Goal: Transaction & Acquisition: Download file/media

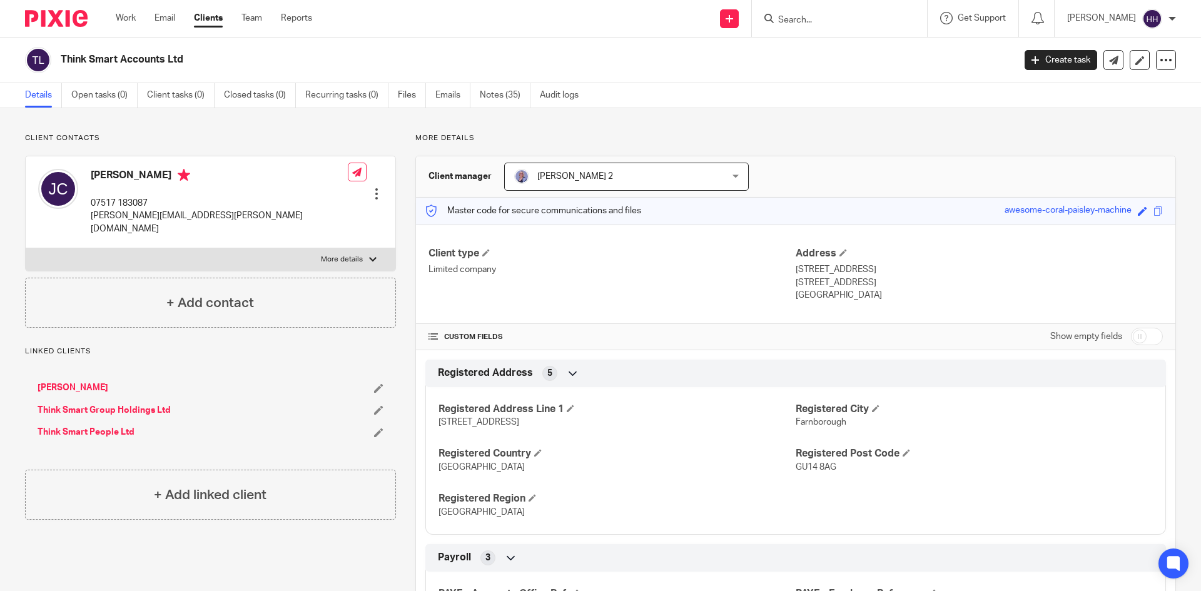
click at [835, 19] on input "Search" at bounding box center [833, 20] width 113 height 11
type input "cut"
click at [835, 48] on link at bounding box center [879, 53] width 211 height 29
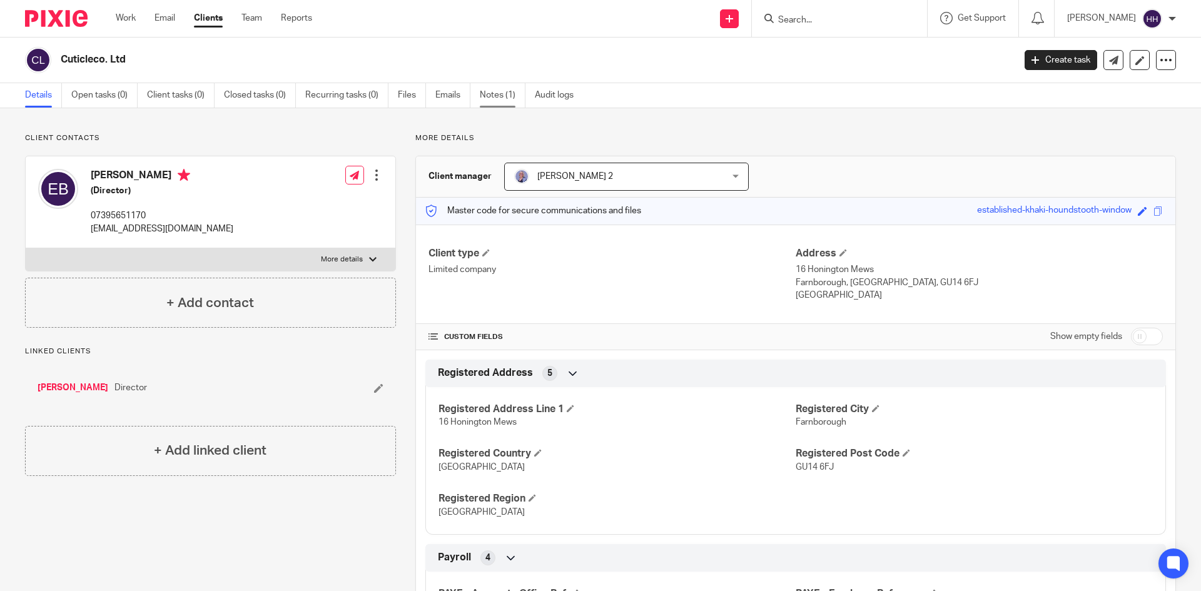
click at [498, 98] on link "Notes (1)" at bounding box center [503, 95] width 46 height 24
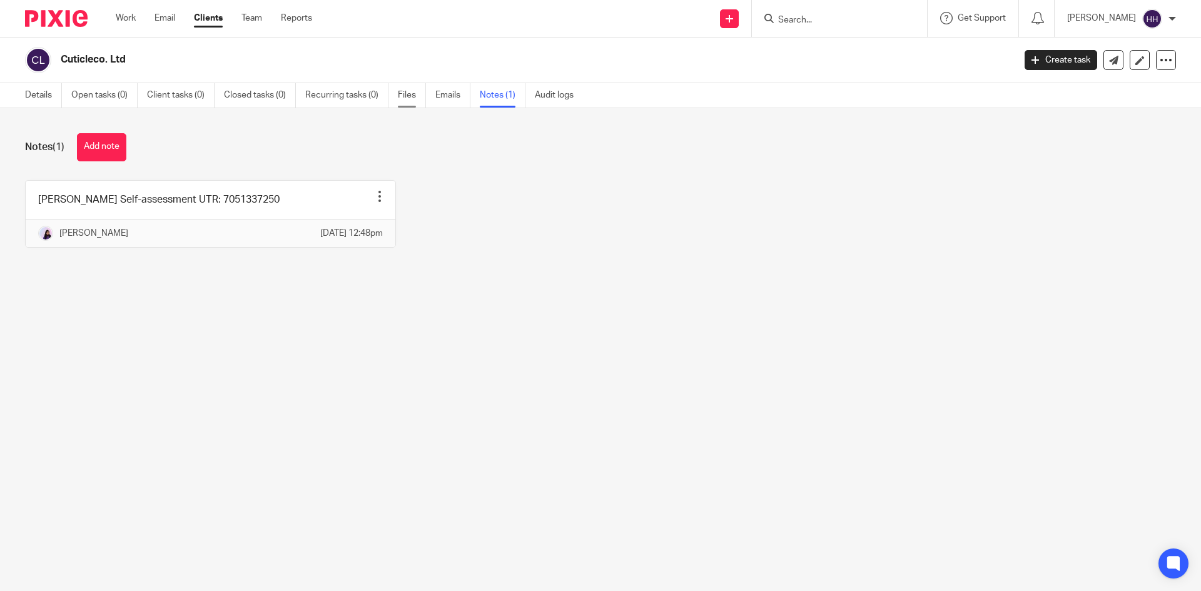
click at [415, 106] on link "Files" at bounding box center [412, 95] width 28 height 24
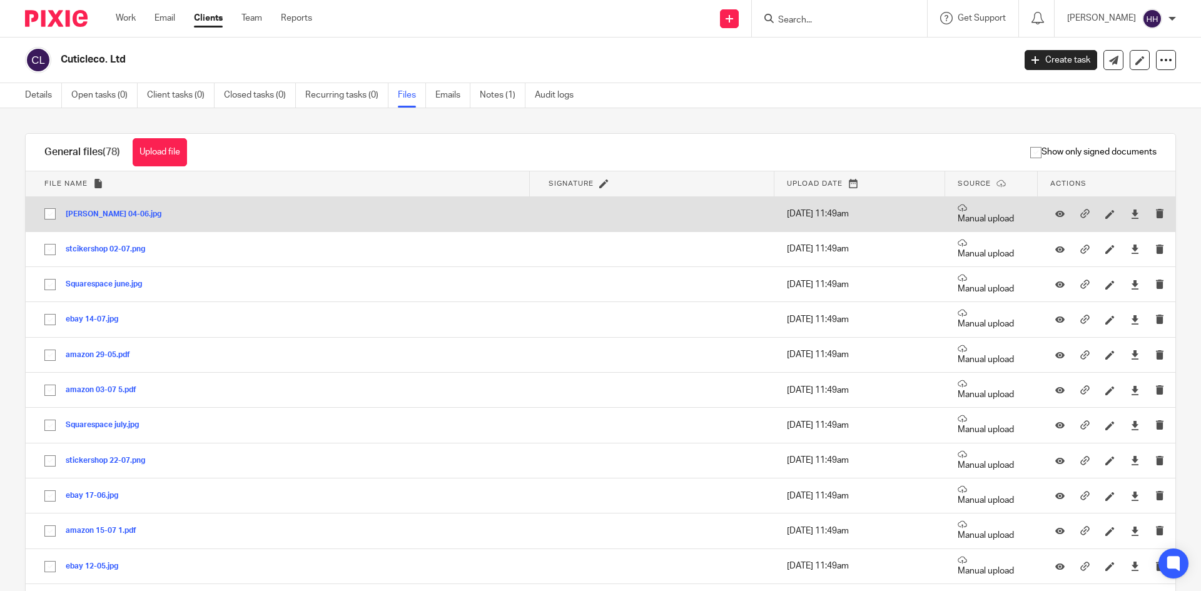
click at [50, 220] on input "checkbox" at bounding box center [50, 214] width 24 height 24
checkbox input "true"
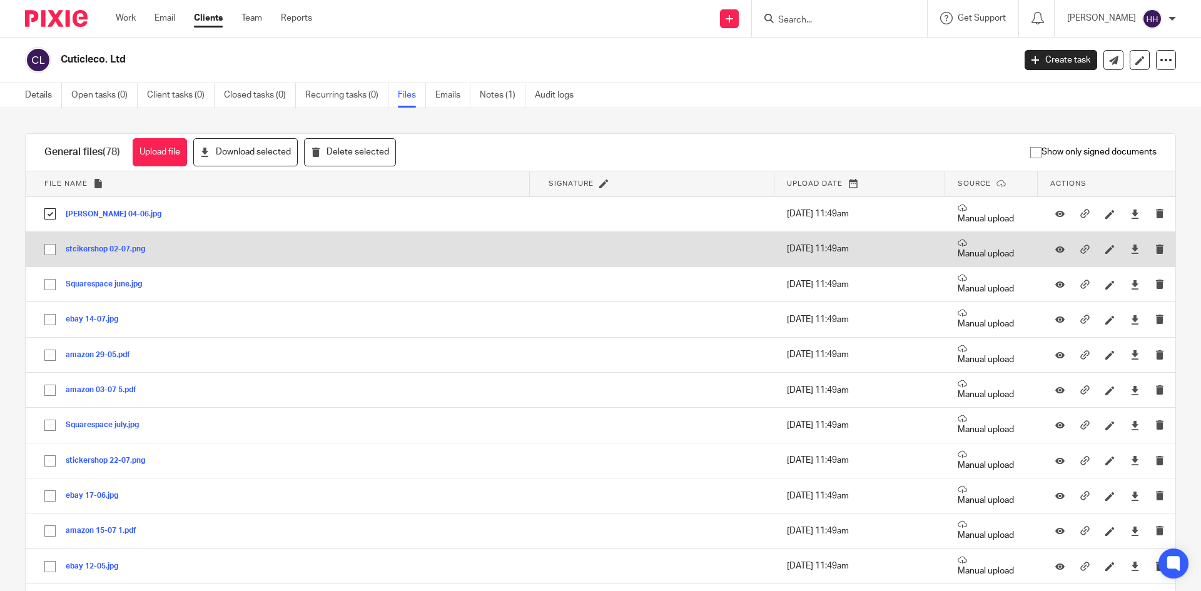
click at [55, 248] on input "checkbox" at bounding box center [50, 250] width 24 height 24
checkbox input "true"
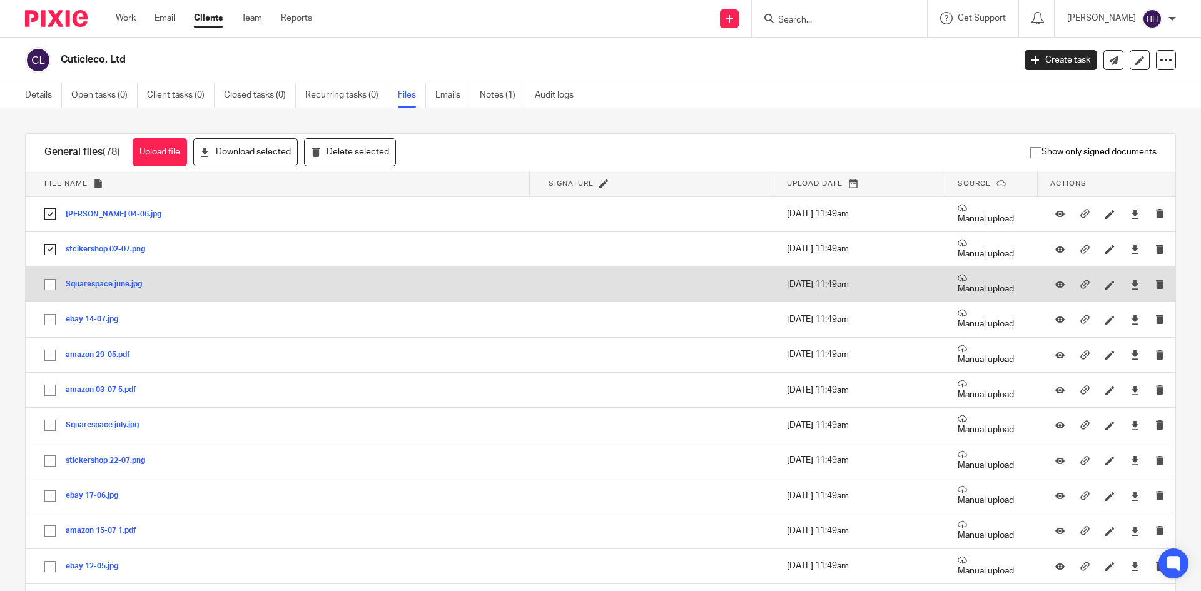
click at [42, 285] on input "checkbox" at bounding box center [50, 285] width 24 height 24
checkbox input "true"
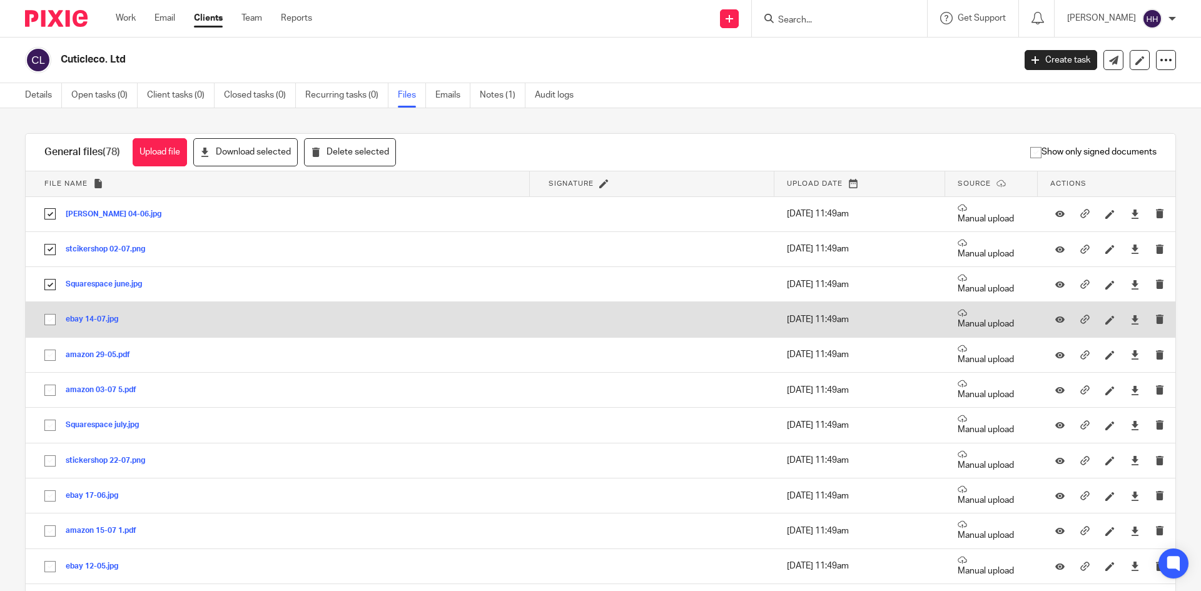
click at [48, 308] on input "checkbox" at bounding box center [50, 320] width 24 height 24
checkbox input "true"
click at [48, 336] on td "ebay 14-07.jpg ebay 14-07 Save" at bounding box center [278, 319] width 504 height 35
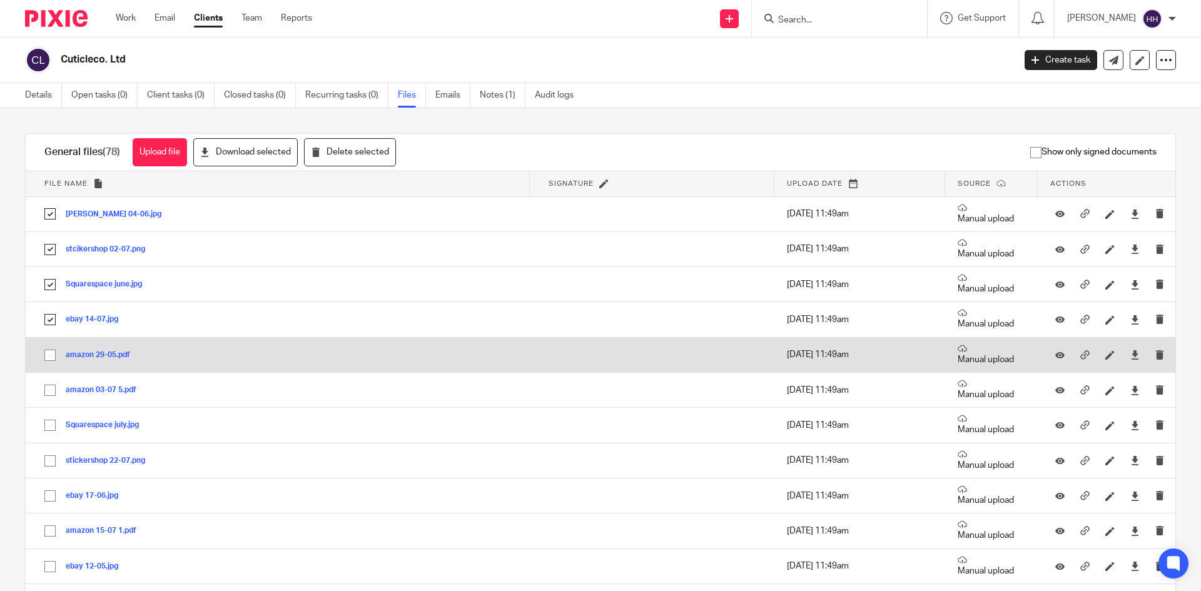
click at [48, 365] on input "checkbox" at bounding box center [50, 355] width 24 height 24
checkbox input "true"
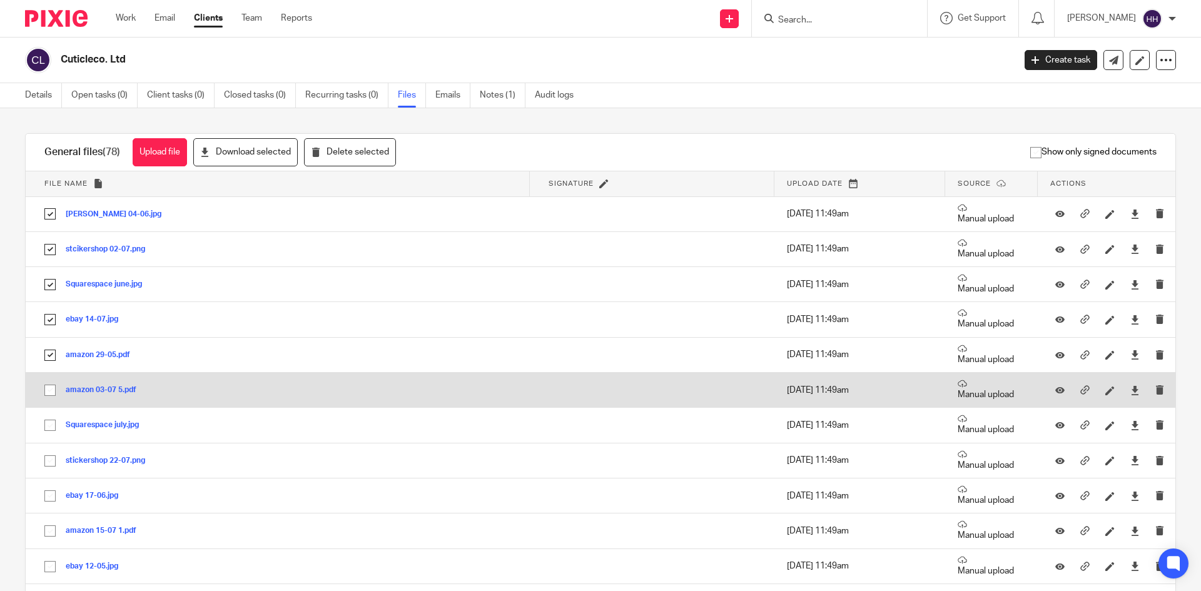
click at [48, 388] on input "checkbox" at bounding box center [50, 390] width 24 height 24
checkbox input "true"
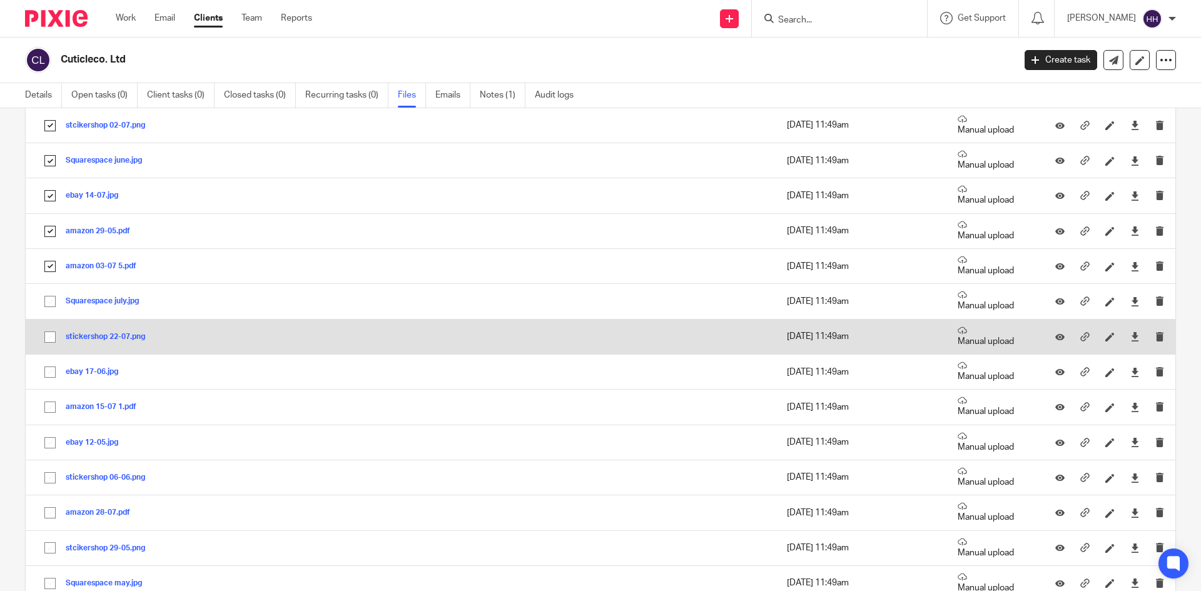
scroll to position [125, 0]
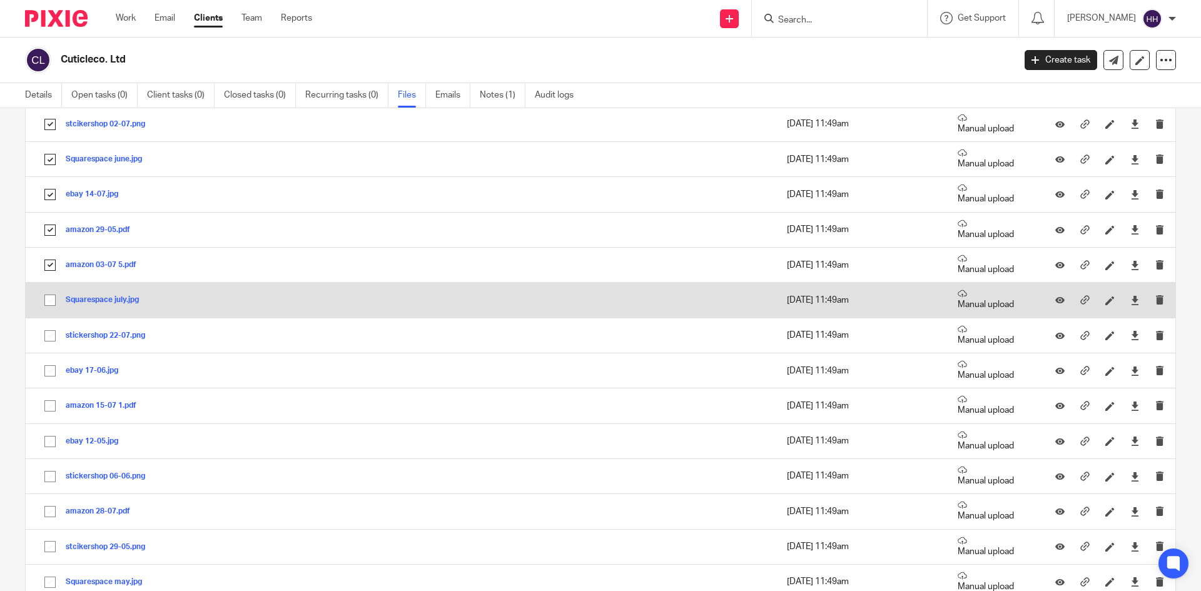
click at [52, 300] on input "checkbox" at bounding box center [50, 300] width 24 height 24
checkbox input "true"
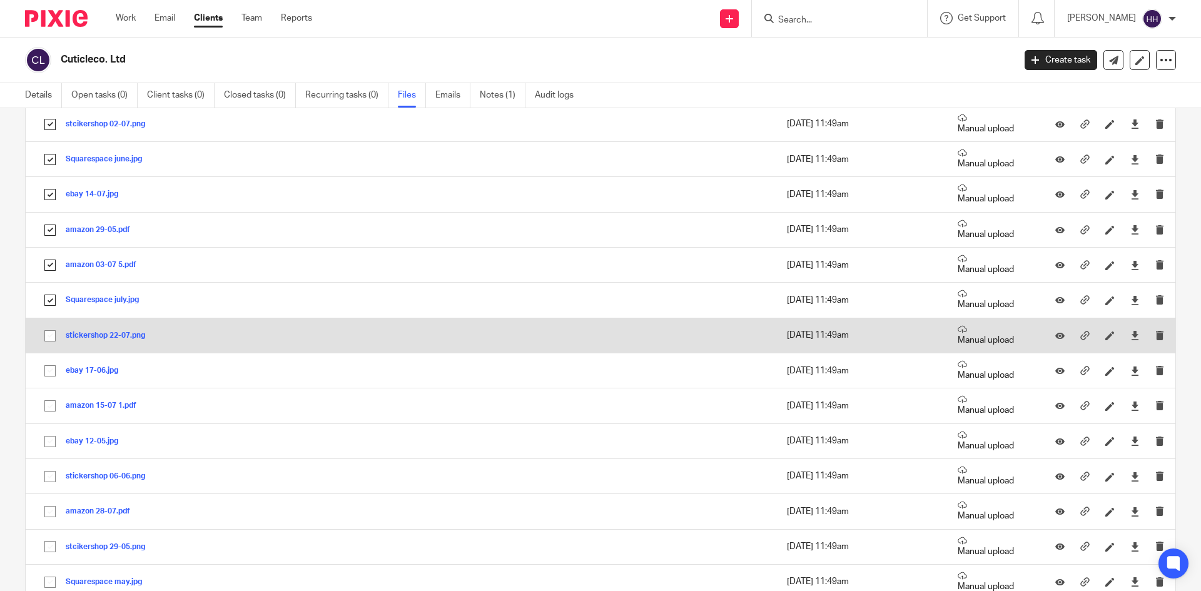
click at [46, 336] on input "checkbox" at bounding box center [50, 336] width 24 height 24
checkbox input "true"
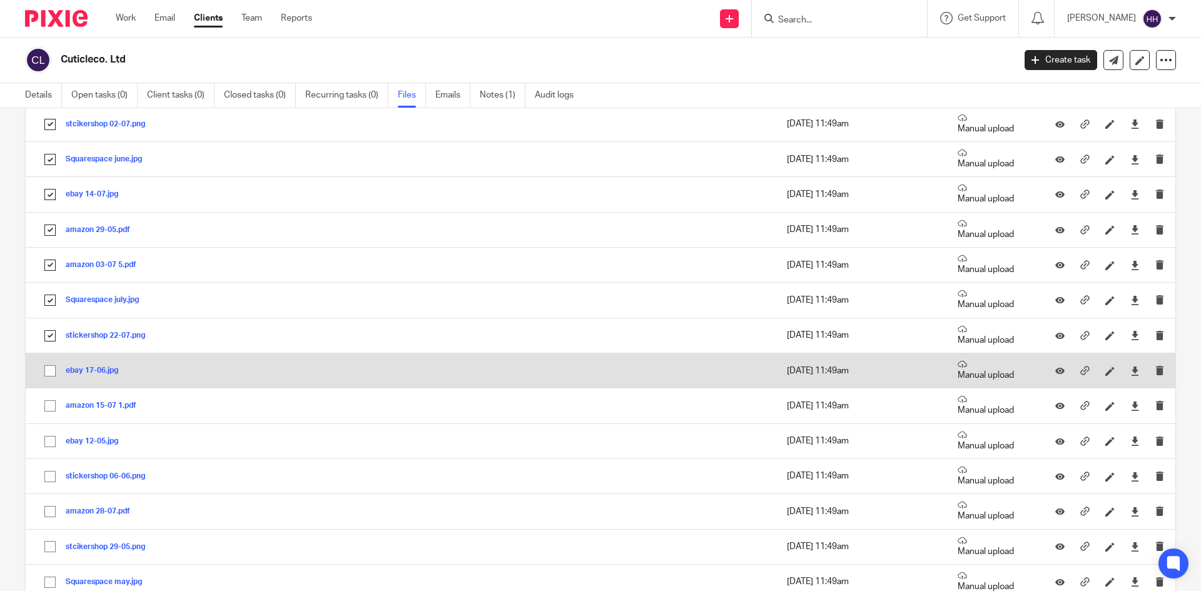
click at [49, 356] on td "ebay 17-06.jpg ebay 17-06 Save" at bounding box center [278, 370] width 504 height 35
click at [48, 372] on input "checkbox" at bounding box center [50, 371] width 24 height 24
checkbox input "true"
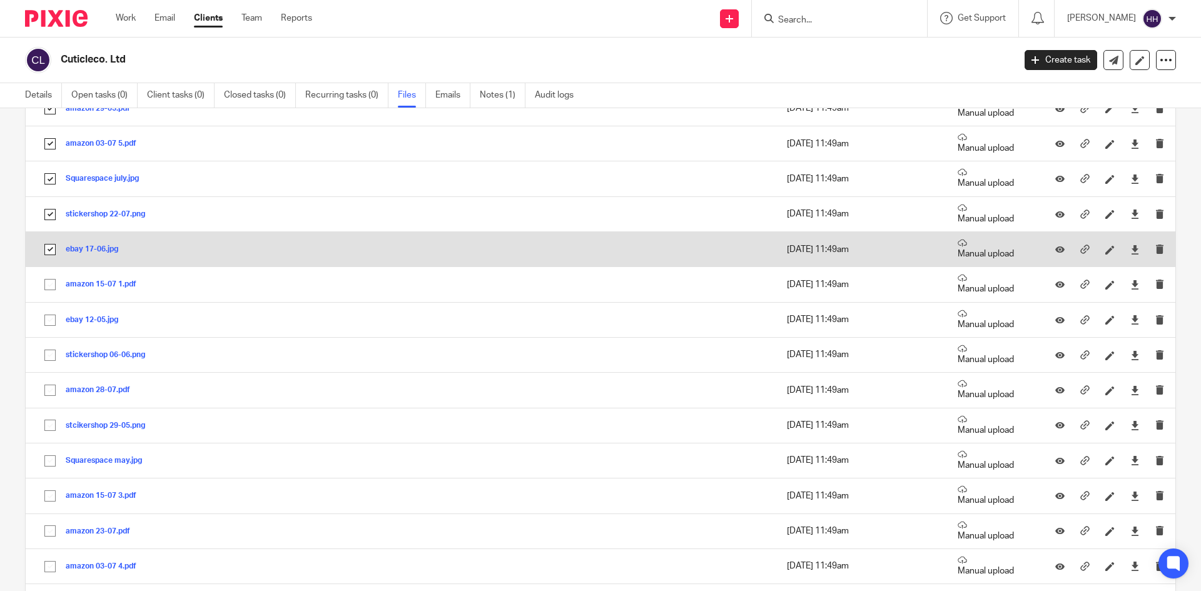
scroll to position [250, 0]
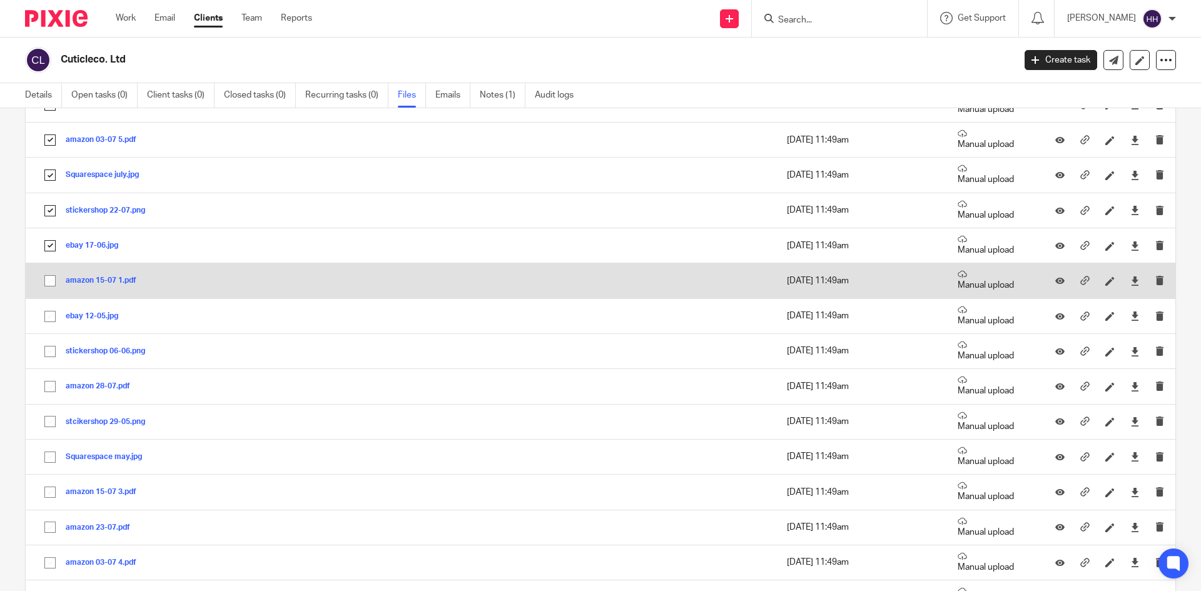
click at [46, 293] on input "checkbox" at bounding box center [50, 281] width 24 height 24
checkbox input "true"
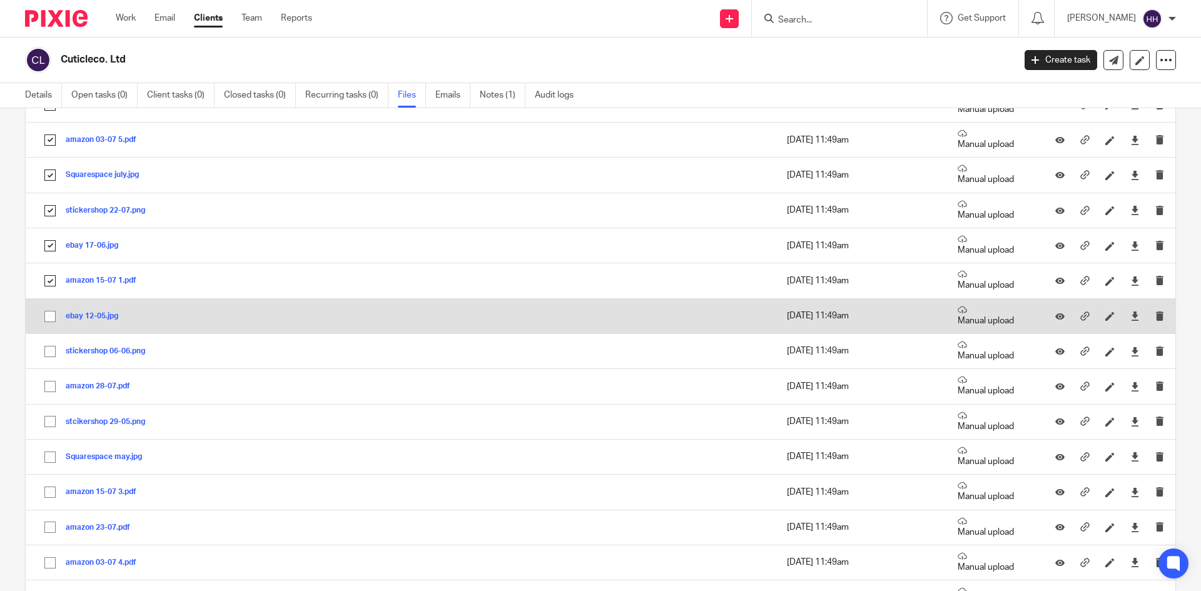
click at [49, 310] on input "checkbox" at bounding box center [50, 317] width 24 height 24
checkbox input "true"
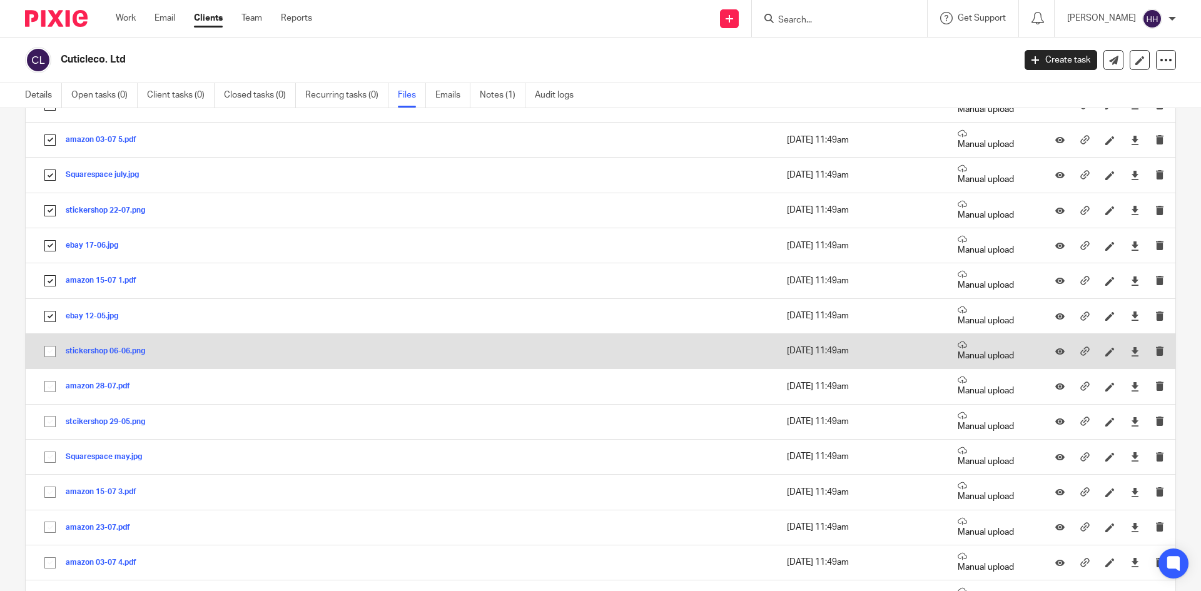
click at [48, 349] on input "checkbox" at bounding box center [50, 352] width 24 height 24
checkbox input "true"
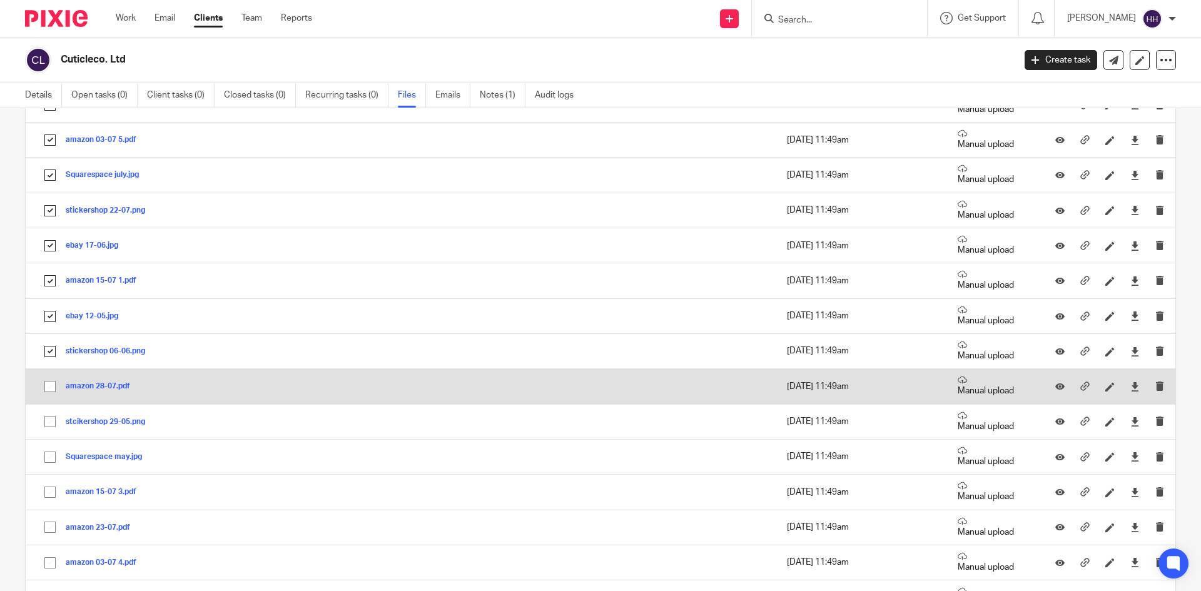
drag, startPoint x: 44, startPoint y: 371, endPoint x: 48, endPoint y: 383, distance: 12.9
click at [46, 379] on td "amazon 28-07.pdf amazon 28-07 Save" at bounding box center [278, 386] width 504 height 35
click at [51, 399] on td "amazon 28-07.pdf amazon 28-07 Save" at bounding box center [278, 386] width 504 height 35
click at [50, 385] on input "checkbox" at bounding box center [50, 387] width 24 height 24
checkbox input "true"
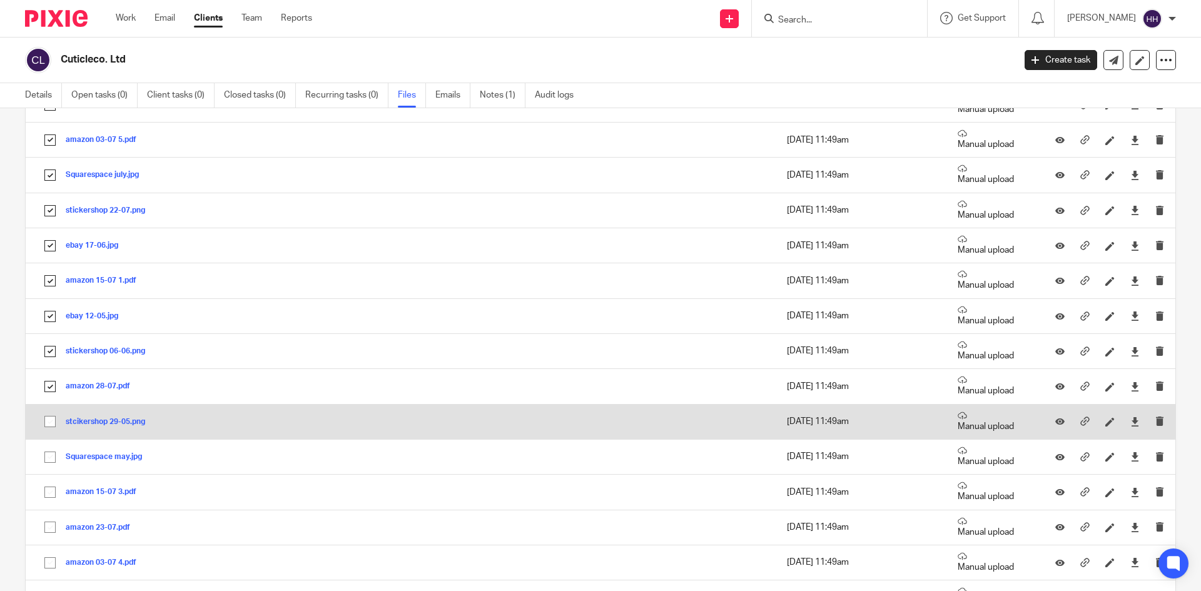
click at [53, 421] on input "checkbox" at bounding box center [50, 422] width 24 height 24
checkbox input "true"
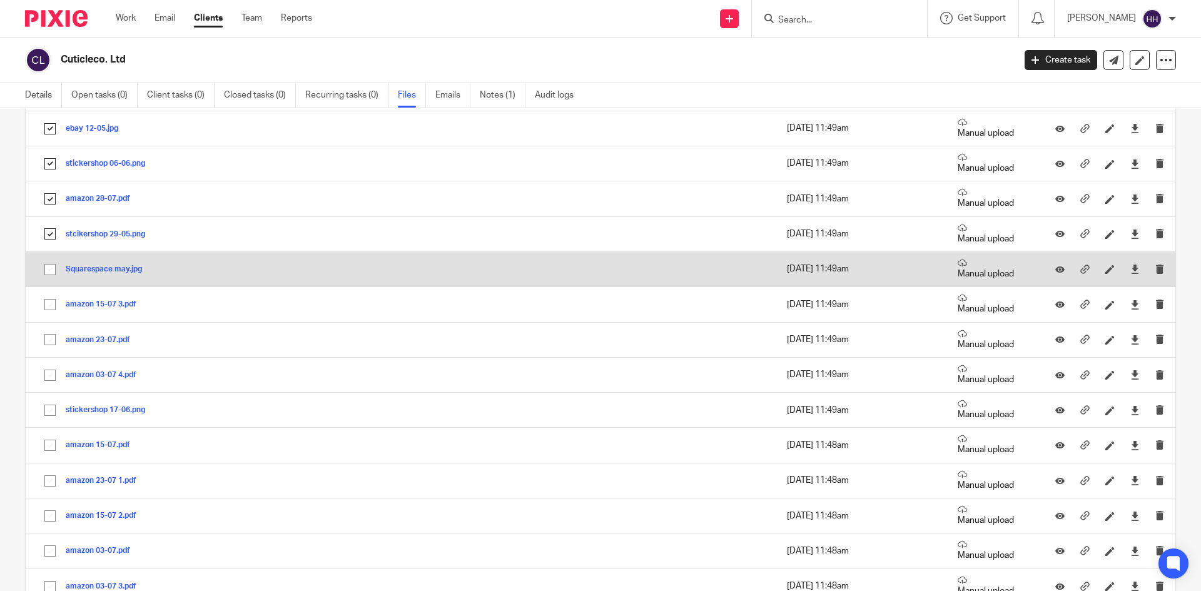
click at [56, 275] on input "checkbox" at bounding box center [50, 270] width 24 height 24
checkbox input "true"
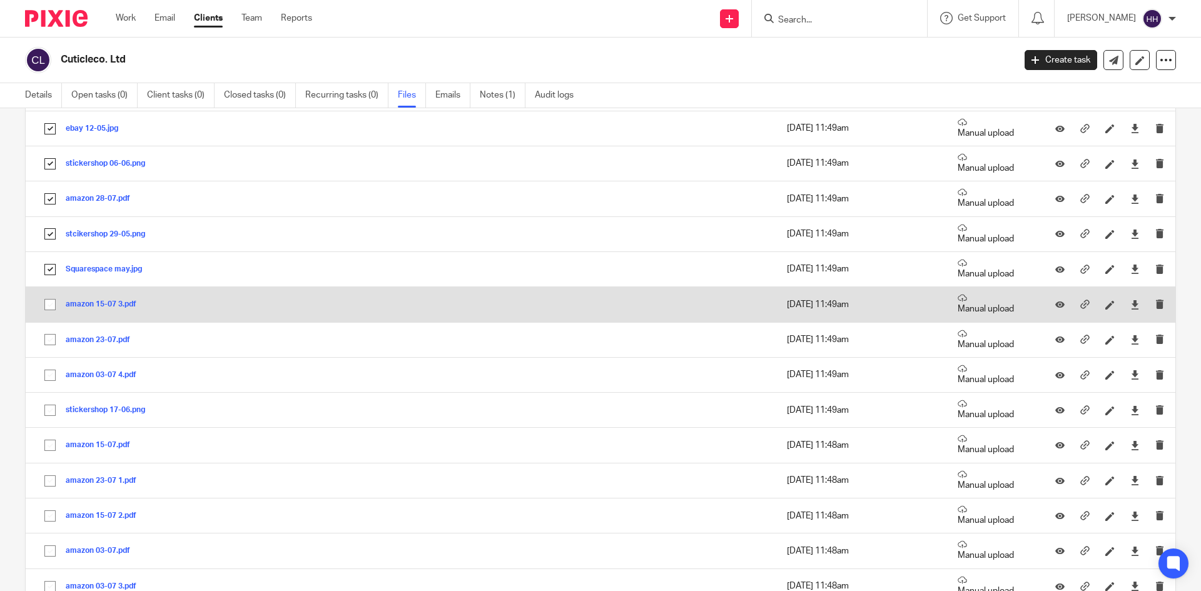
click at [49, 312] on input "checkbox" at bounding box center [50, 305] width 24 height 24
checkbox input "true"
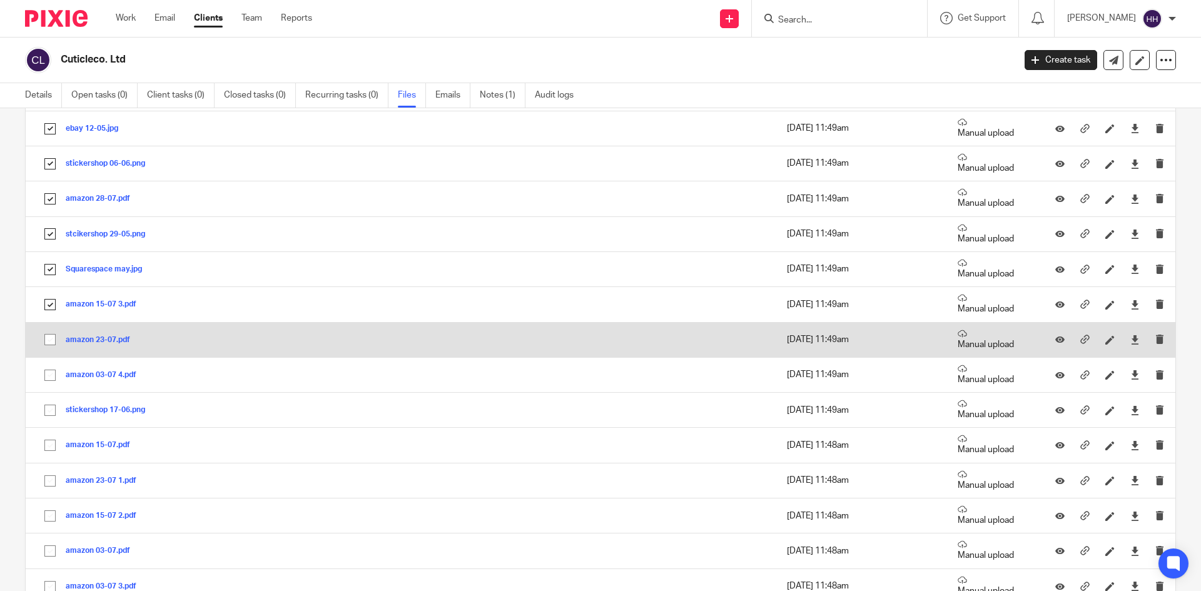
click at [51, 342] on input "checkbox" at bounding box center [50, 340] width 24 height 24
checkbox input "true"
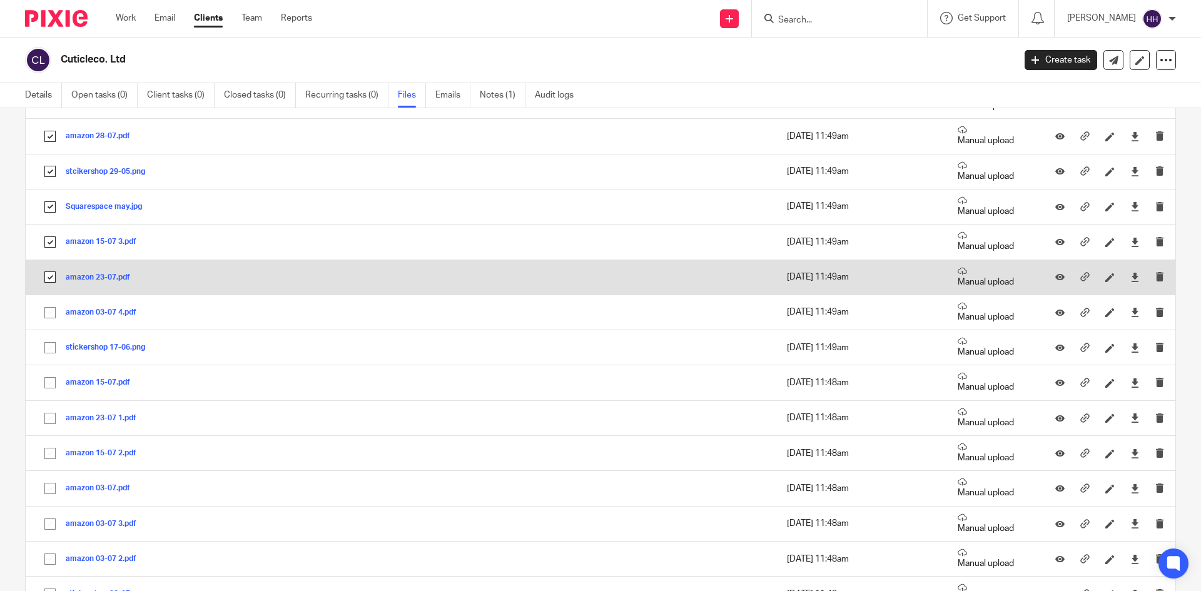
scroll to position [563, 0]
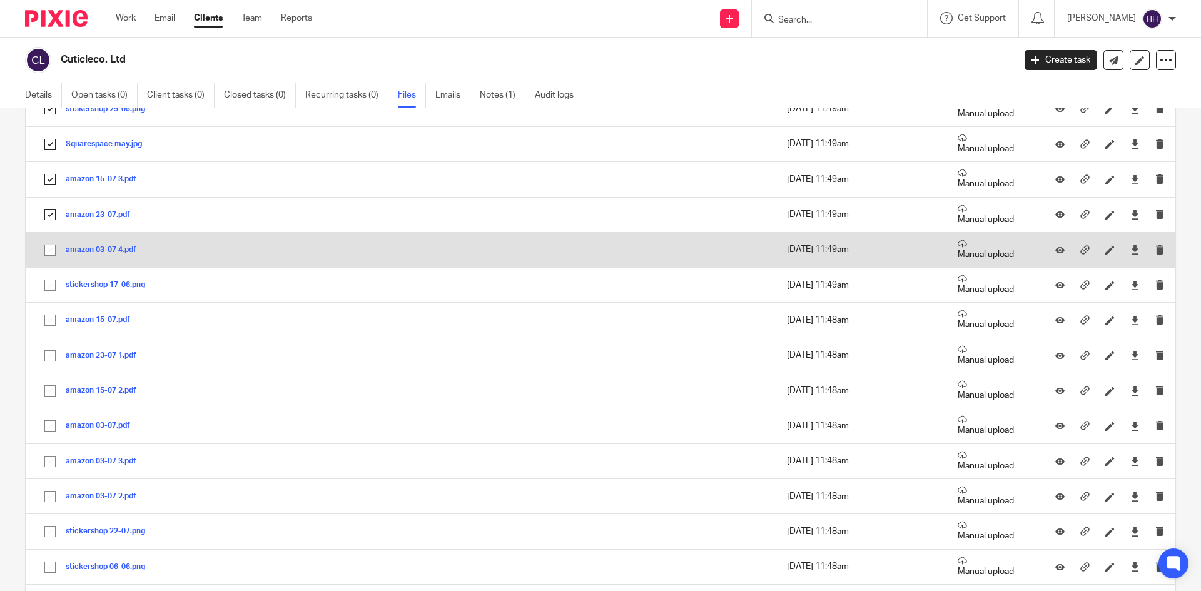
click at [48, 253] on input "checkbox" at bounding box center [50, 250] width 24 height 24
checkbox input "true"
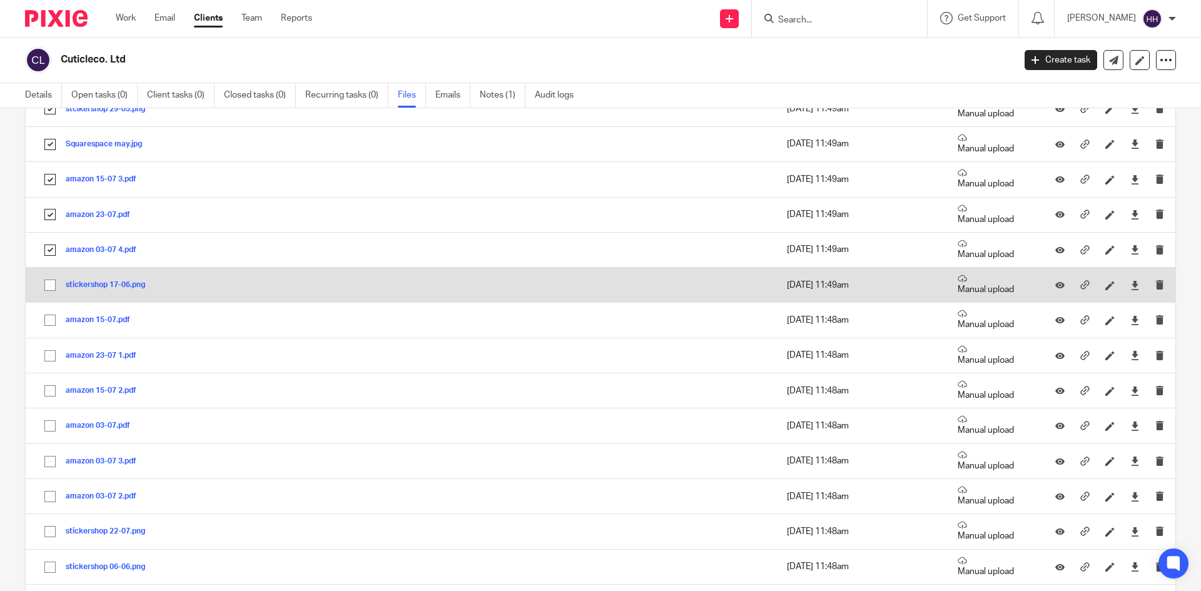
click at [49, 288] on input "checkbox" at bounding box center [50, 285] width 24 height 24
checkbox input "true"
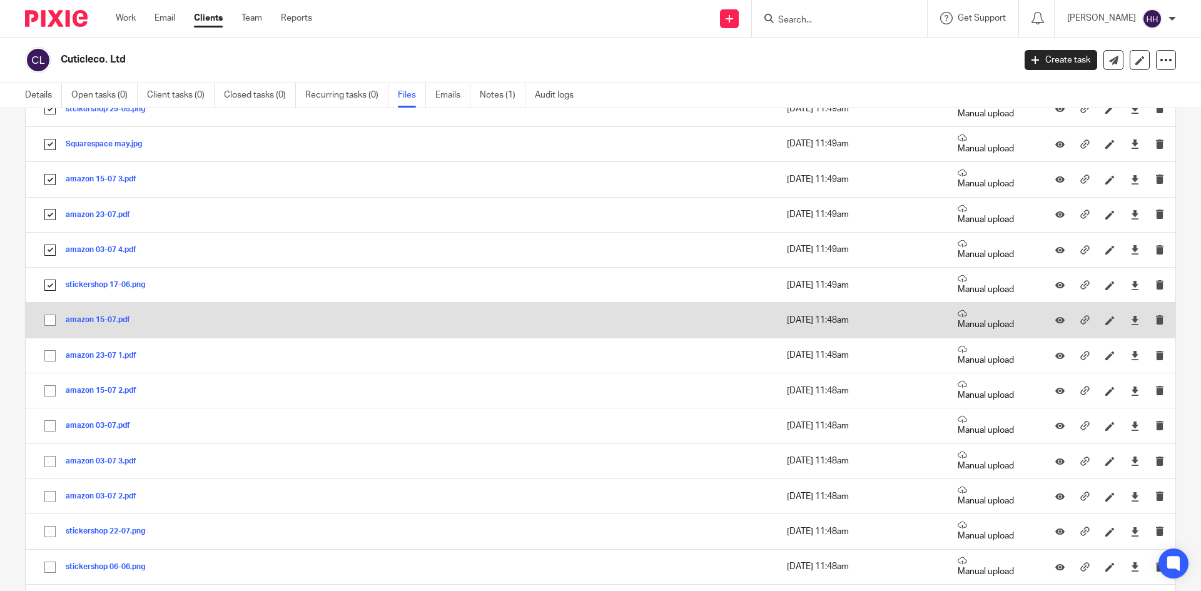
click at [49, 324] on input "checkbox" at bounding box center [50, 320] width 24 height 24
checkbox input "true"
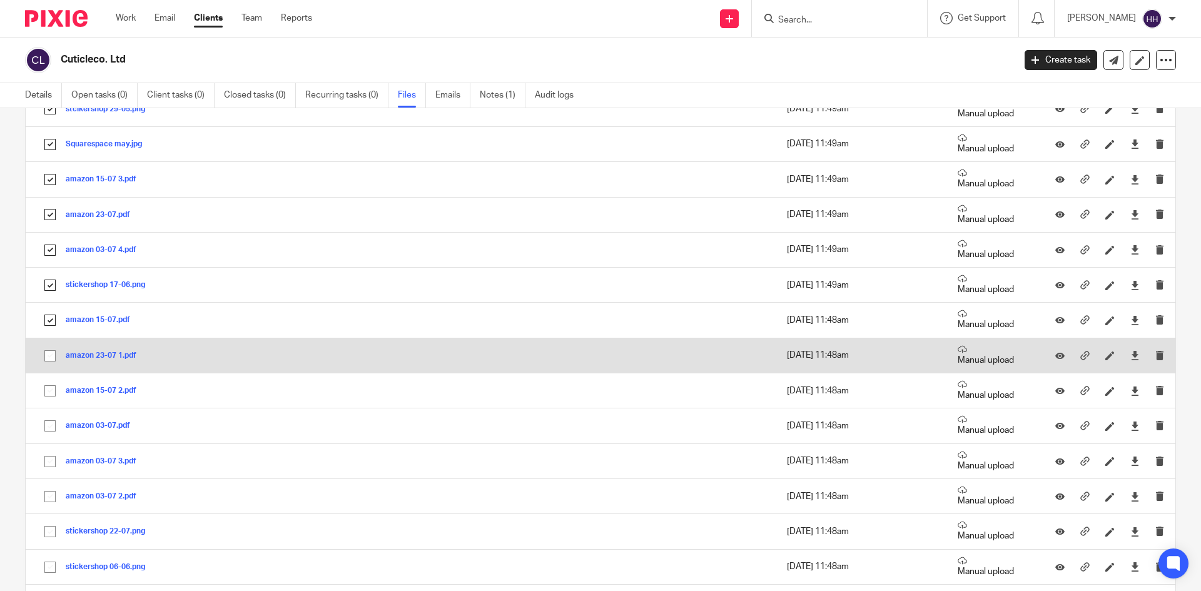
click at [47, 348] on input "checkbox" at bounding box center [50, 356] width 24 height 24
checkbox input "true"
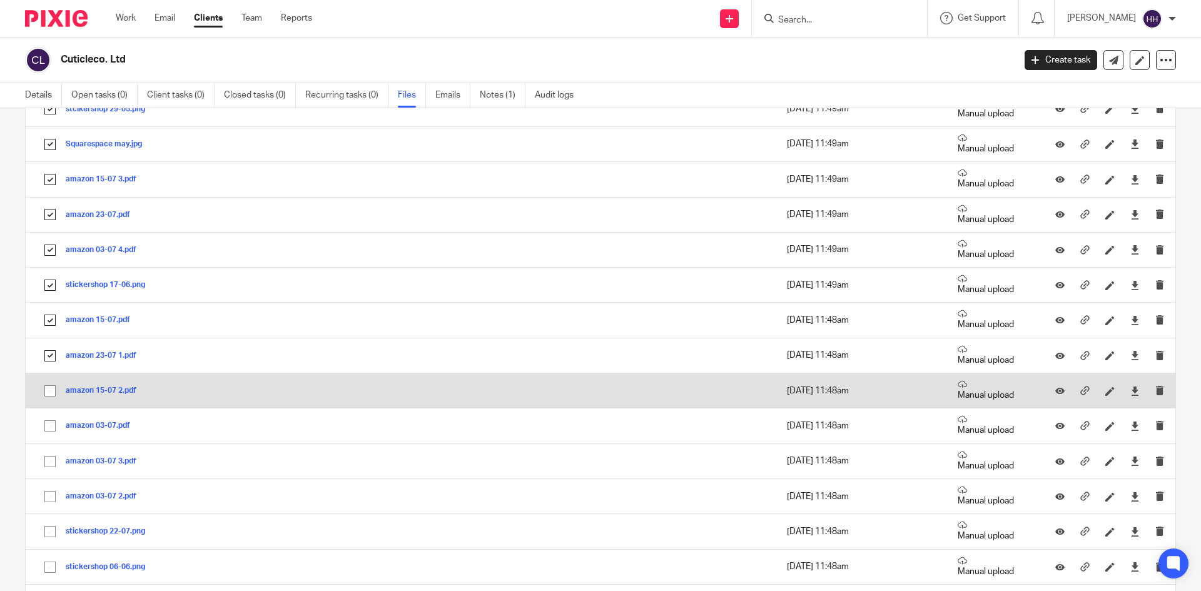
click at [43, 383] on input "checkbox" at bounding box center [50, 391] width 24 height 24
checkbox input "true"
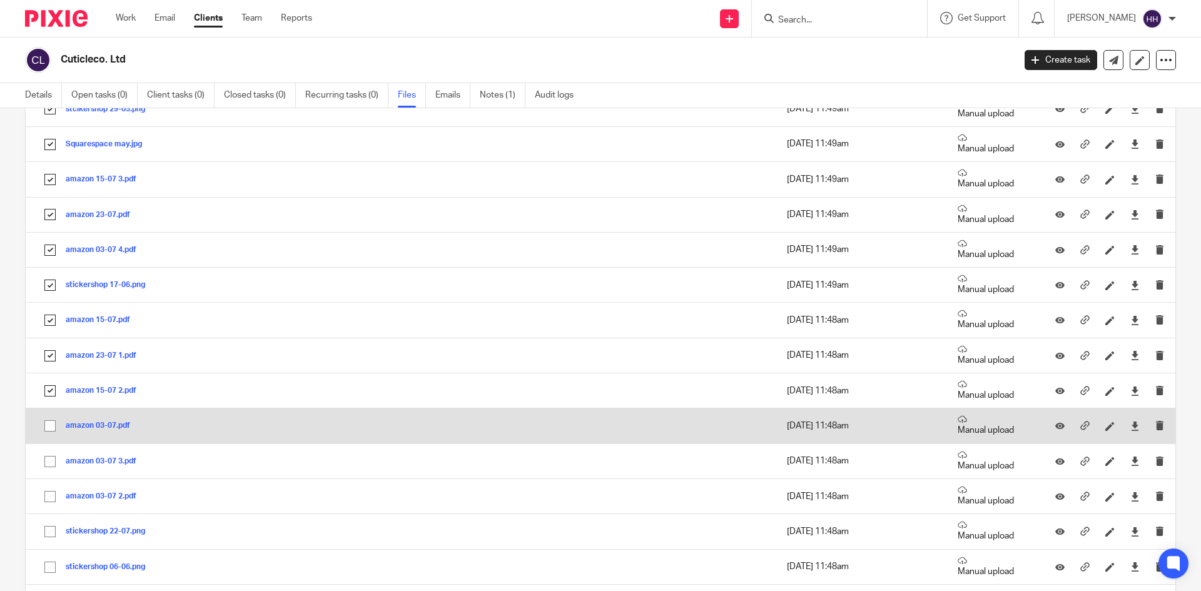
click at [51, 419] on input "checkbox" at bounding box center [50, 426] width 24 height 24
checkbox input "true"
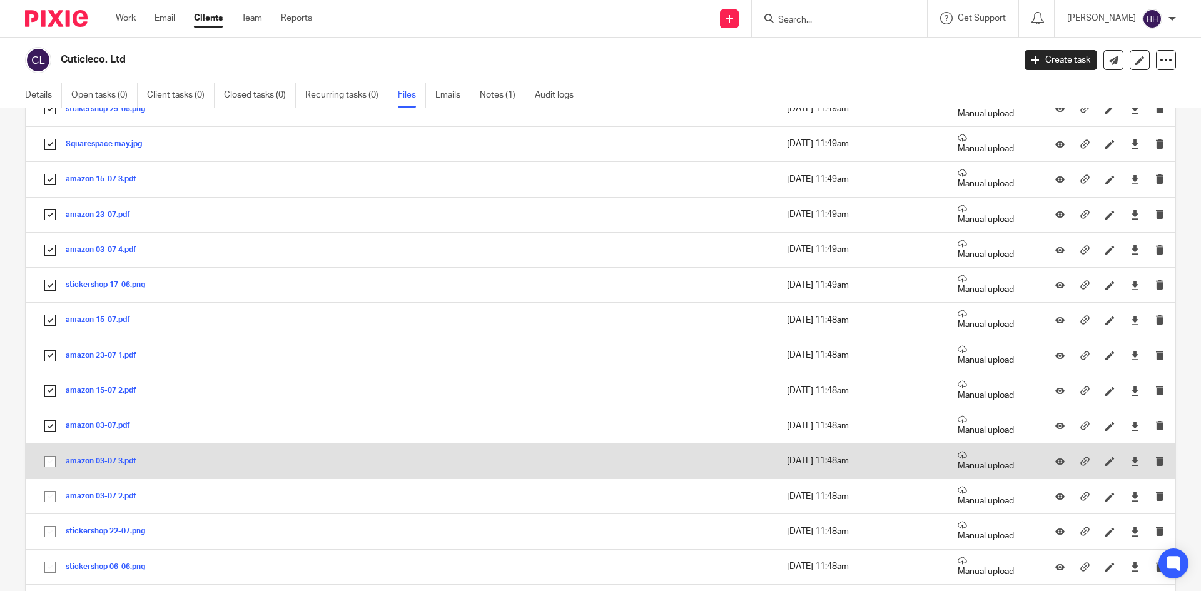
click at [51, 456] on input "checkbox" at bounding box center [50, 462] width 24 height 24
checkbox input "true"
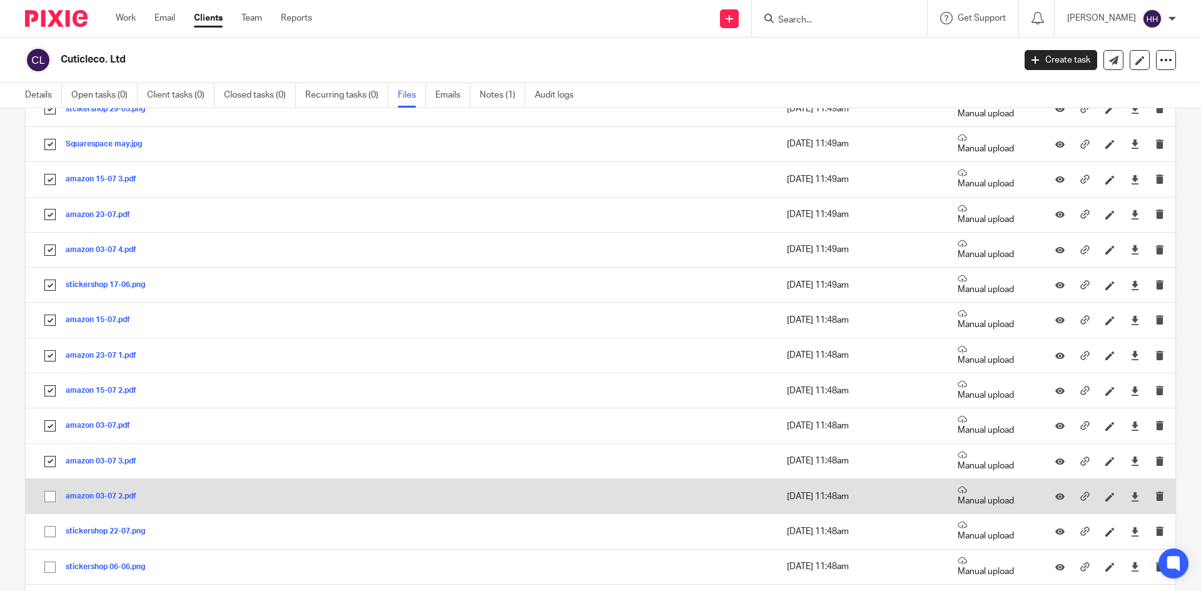
click at [48, 490] on input "checkbox" at bounding box center [50, 497] width 24 height 24
checkbox input "true"
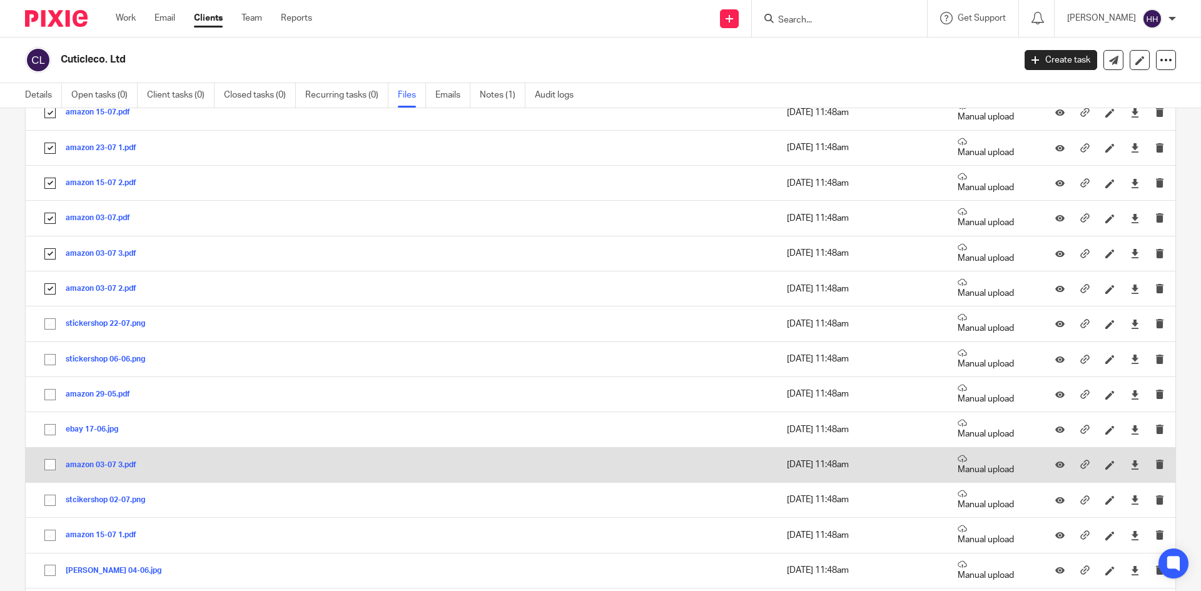
scroll to position [813, 0]
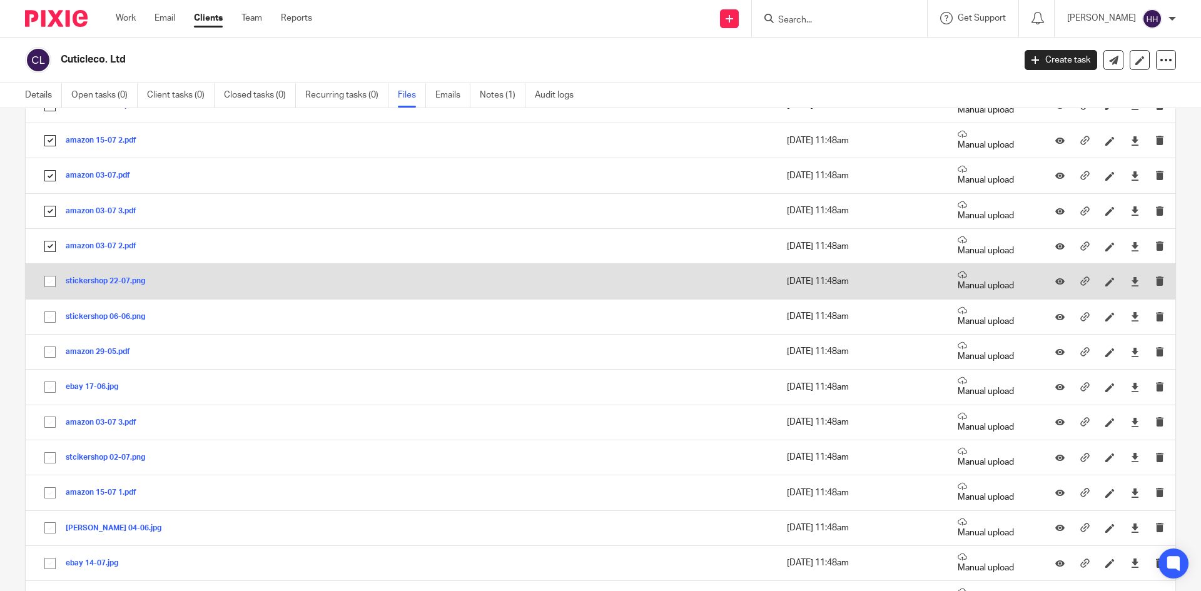
click at [50, 285] on input "checkbox" at bounding box center [50, 282] width 24 height 24
checkbox input "true"
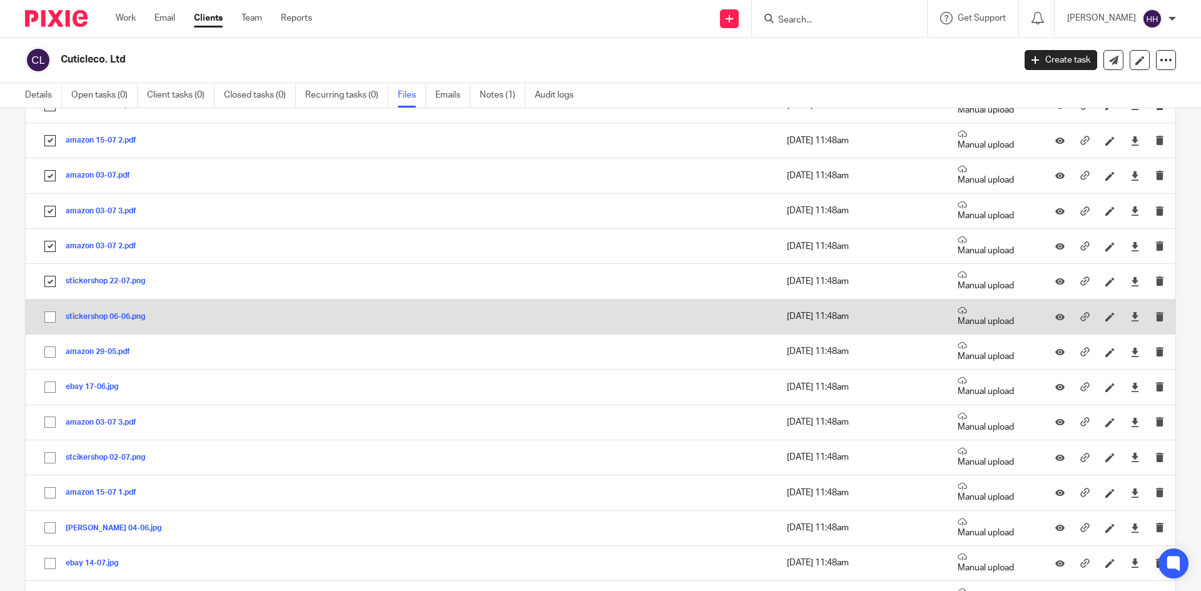
click at [51, 325] on input "checkbox" at bounding box center [50, 317] width 24 height 24
checkbox input "true"
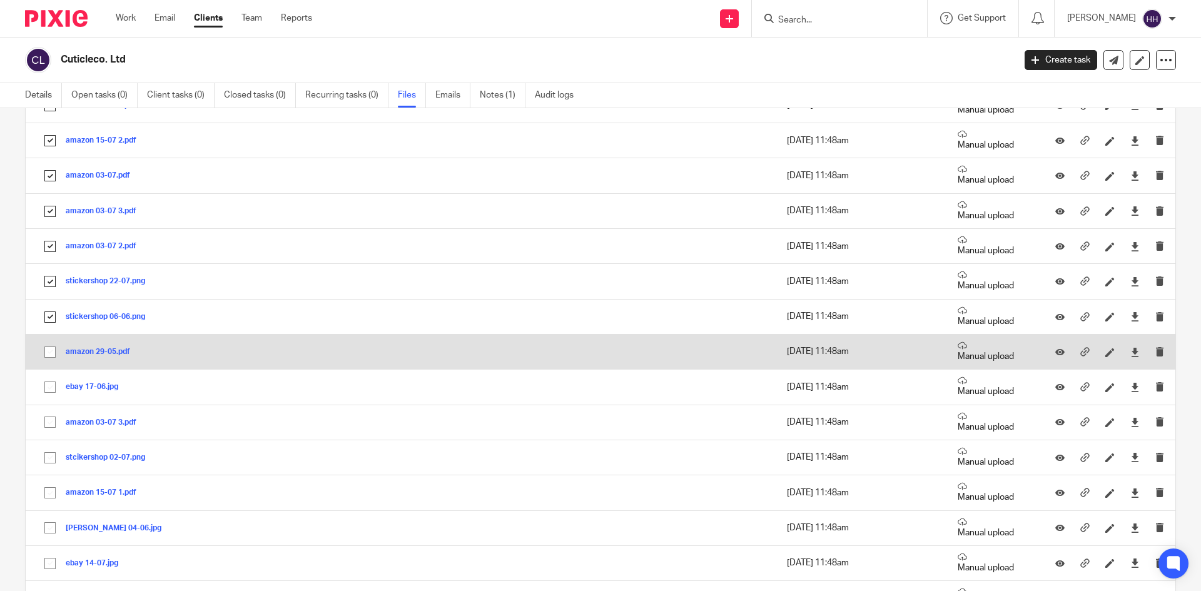
click at [50, 355] on input "checkbox" at bounding box center [50, 352] width 24 height 24
checkbox input "true"
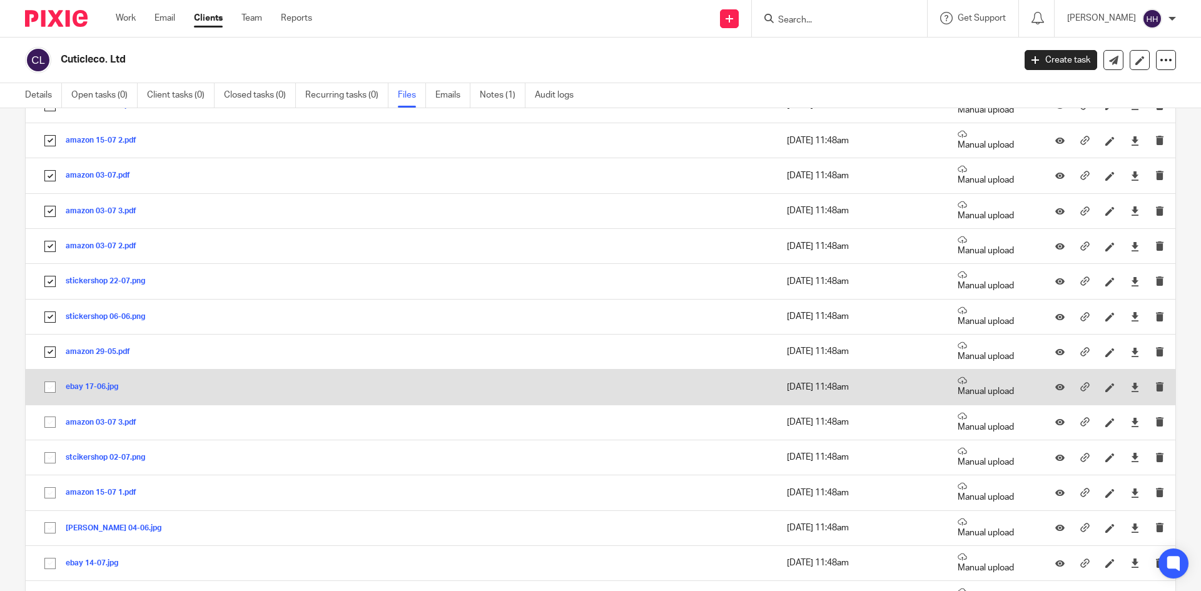
click at [46, 388] on input "checkbox" at bounding box center [50, 387] width 24 height 24
checkbox input "true"
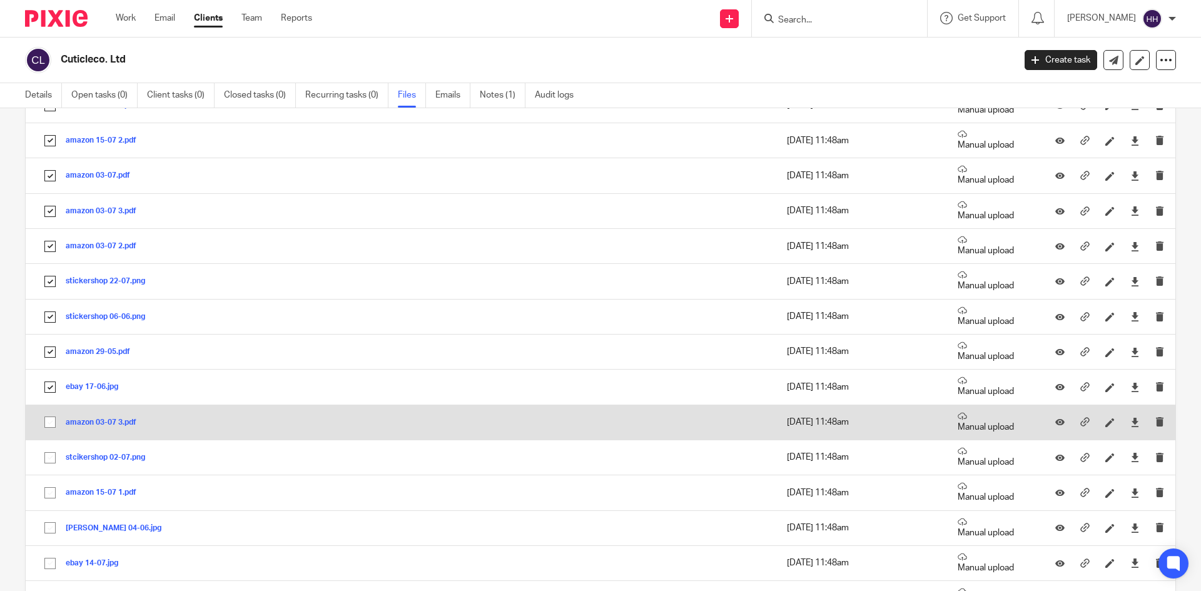
drag, startPoint x: 48, startPoint y: 414, endPoint x: 49, endPoint y: 434, distance: 19.4
click at [48, 416] on input "checkbox" at bounding box center [50, 422] width 24 height 24
checkbox input "true"
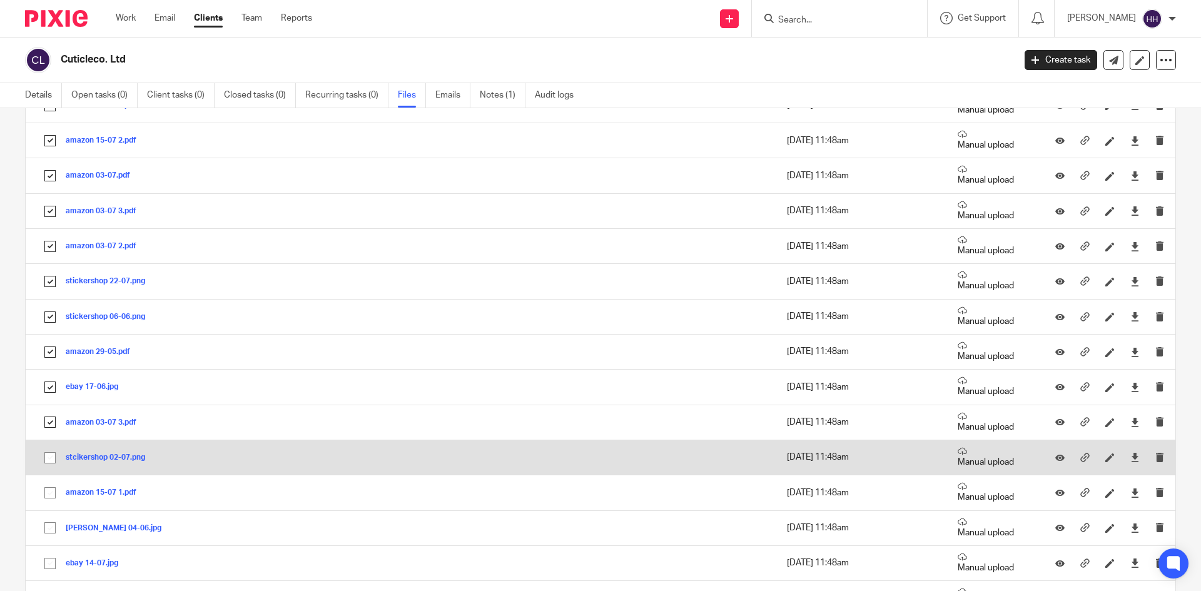
drag, startPoint x: 53, startPoint y: 444, endPoint x: 53, endPoint y: 455, distance: 11.9
click at [52, 465] on input "checkbox" at bounding box center [50, 458] width 24 height 24
checkbox input "true"
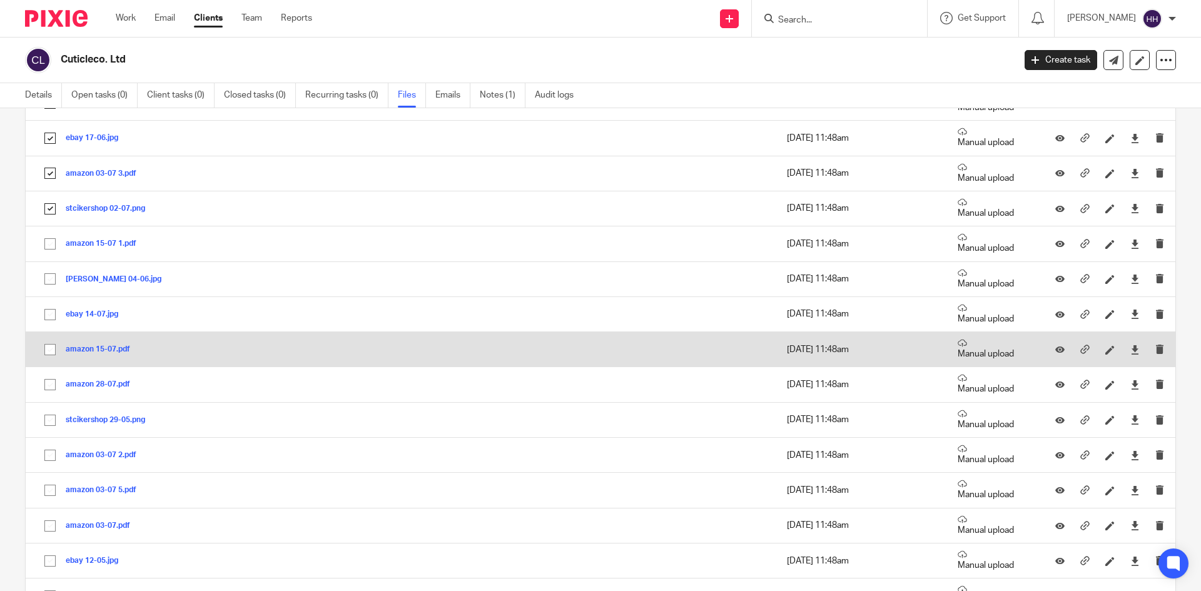
scroll to position [1064, 0]
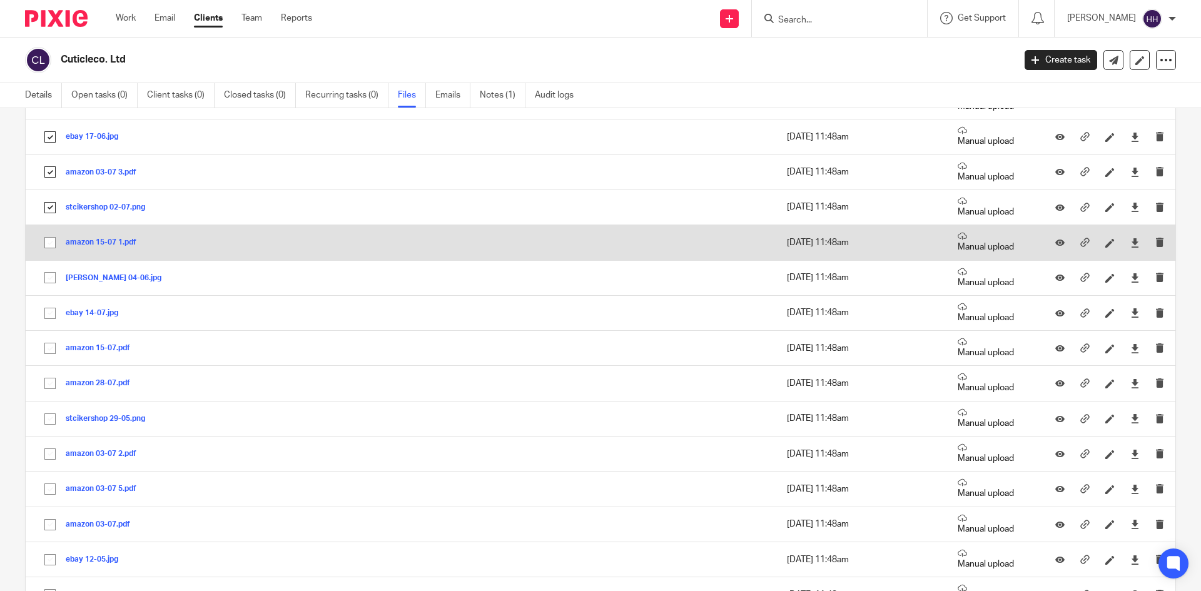
click at [44, 244] on input "checkbox" at bounding box center [50, 243] width 24 height 24
checkbox input "true"
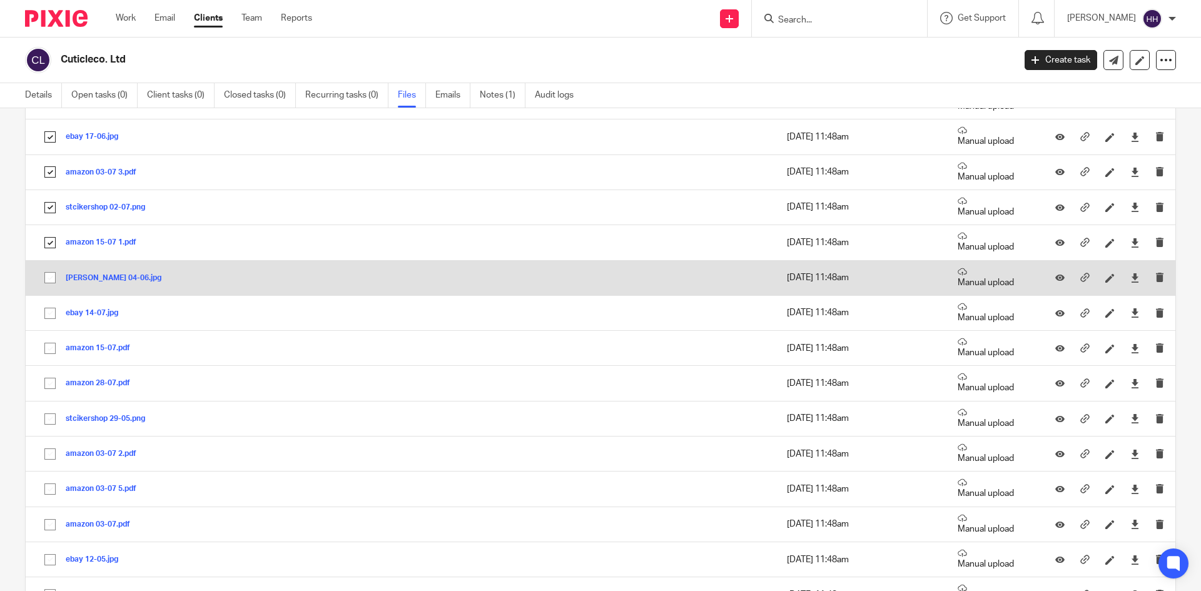
click at [56, 279] on input "checkbox" at bounding box center [50, 278] width 24 height 24
checkbox input "true"
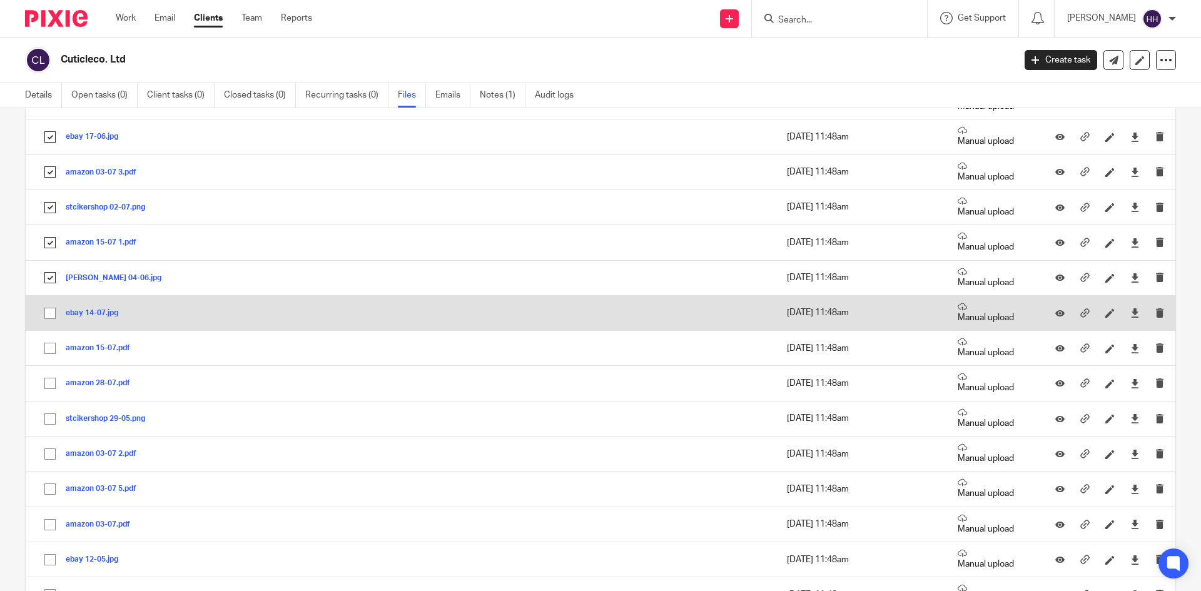
click at [51, 320] on input "checkbox" at bounding box center [50, 314] width 24 height 24
checkbox input "true"
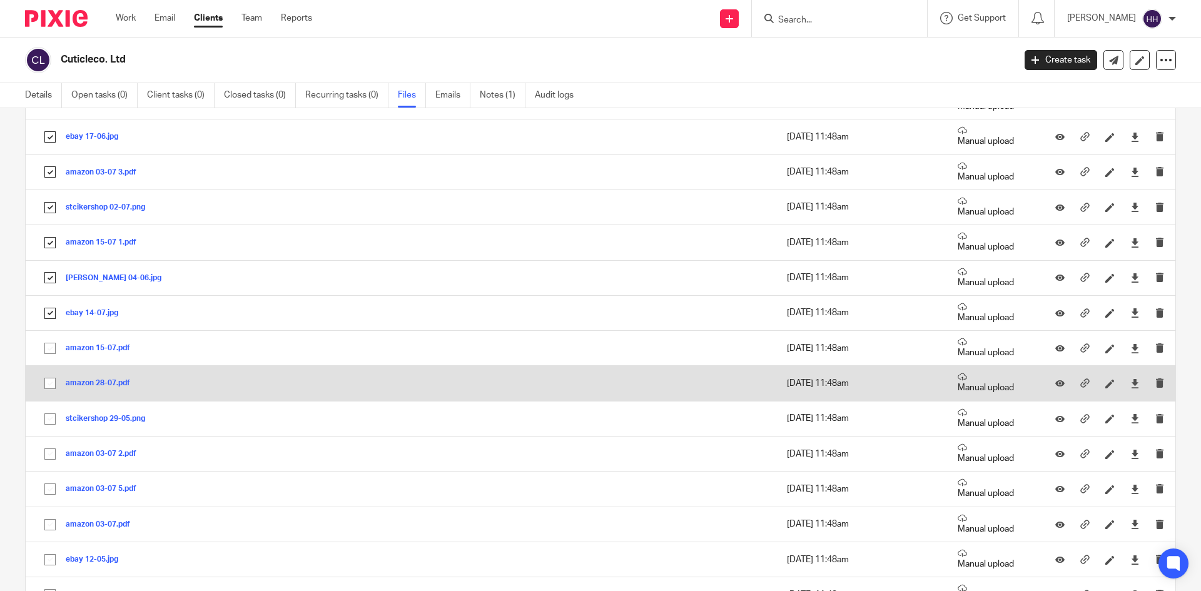
drag, startPoint x: 40, startPoint y: 355, endPoint x: 41, endPoint y: 373, distance: 17.5
click at [40, 356] on input "checkbox" at bounding box center [50, 349] width 24 height 24
checkbox input "true"
click at [42, 383] on input "checkbox" at bounding box center [50, 384] width 24 height 24
checkbox input "true"
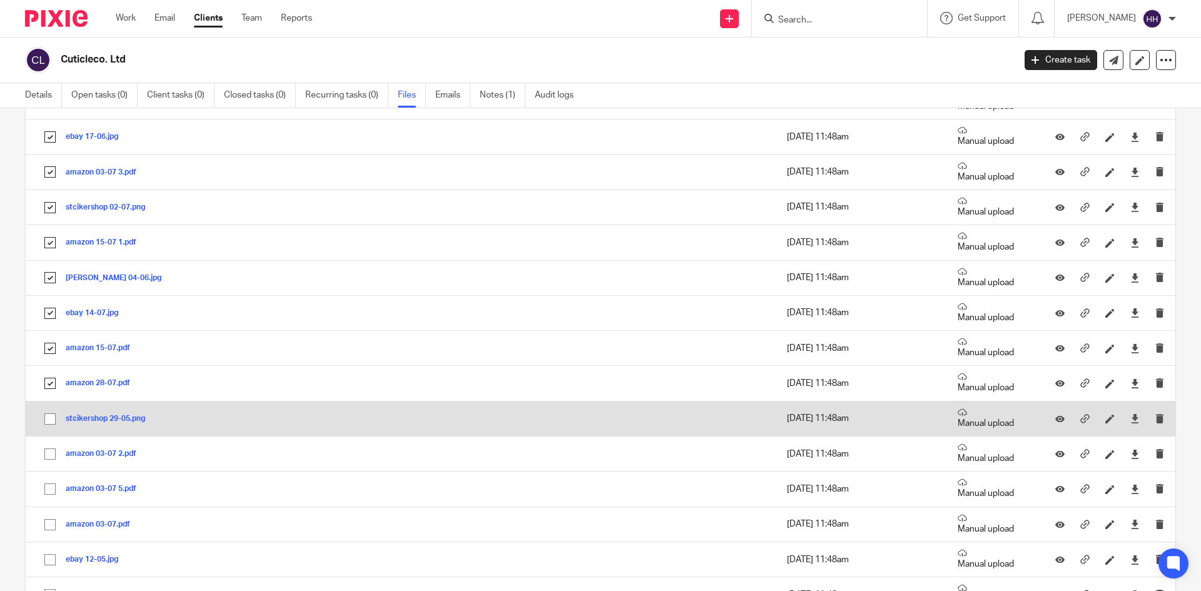
drag, startPoint x: 49, startPoint y: 409, endPoint x: 51, endPoint y: 425, distance: 16.3
click at [50, 412] on input "checkbox" at bounding box center [50, 419] width 24 height 24
checkbox input "true"
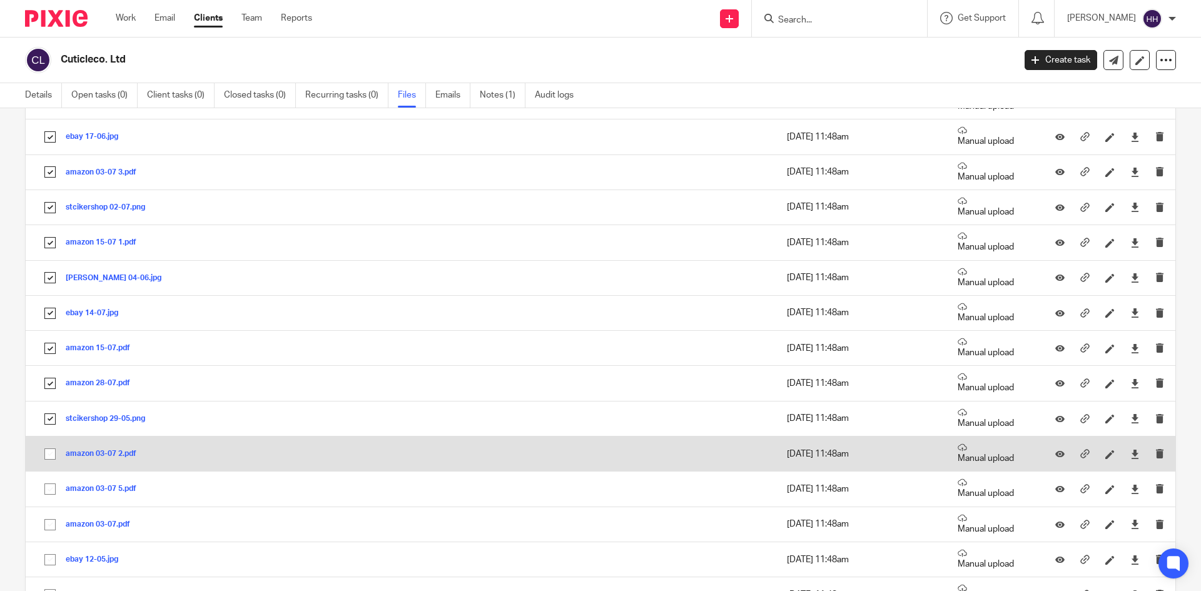
click at [54, 447] on input "checkbox" at bounding box center [50, 454] width 24 height 24
checkbox input "true"
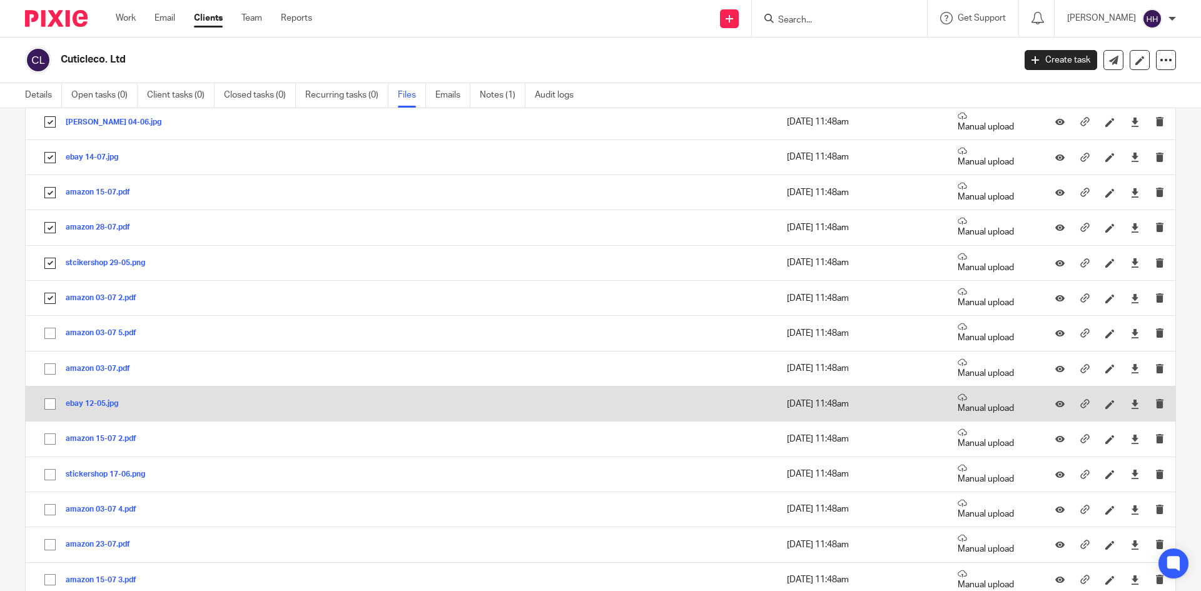
scroll to position [1251, 0]
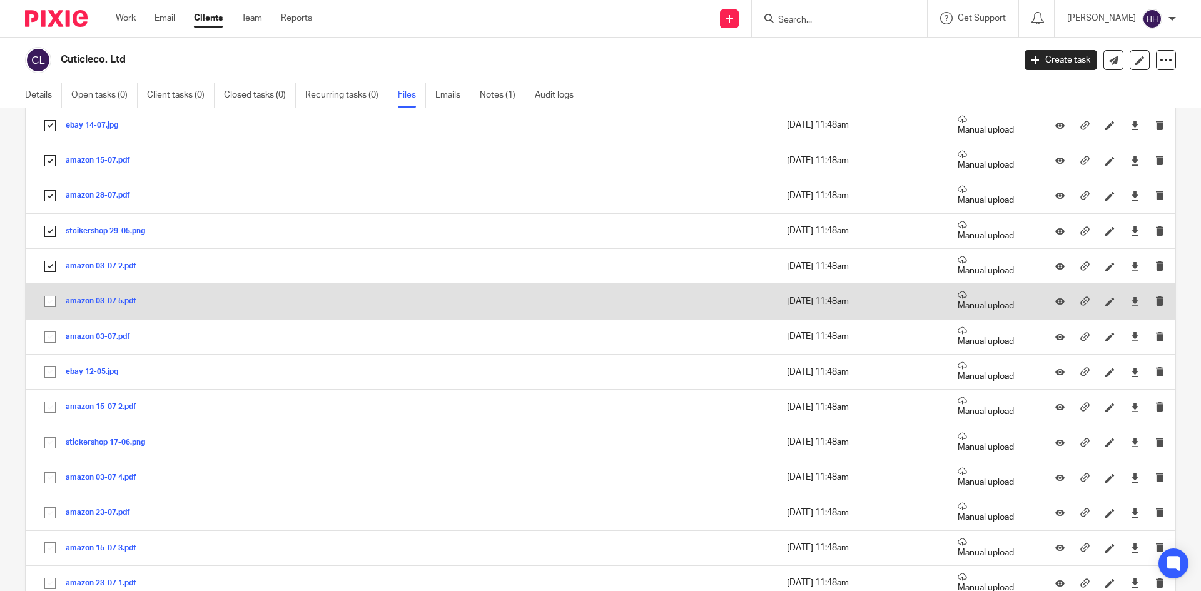
click at [47, 303] on input "checkbox" at bounding box center [50, 302] width 24 height 24
checkbox input "true"
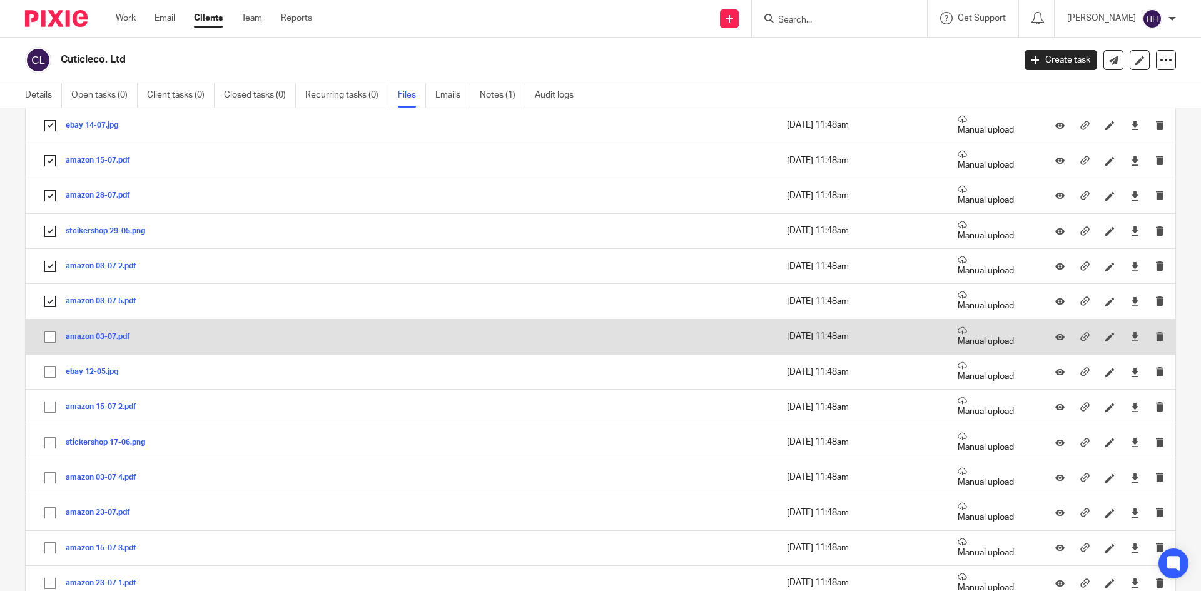
click at [51, 339] on input "checkbox" at bounding box center [50, 337] width 24 height 24
checkbox input "true"
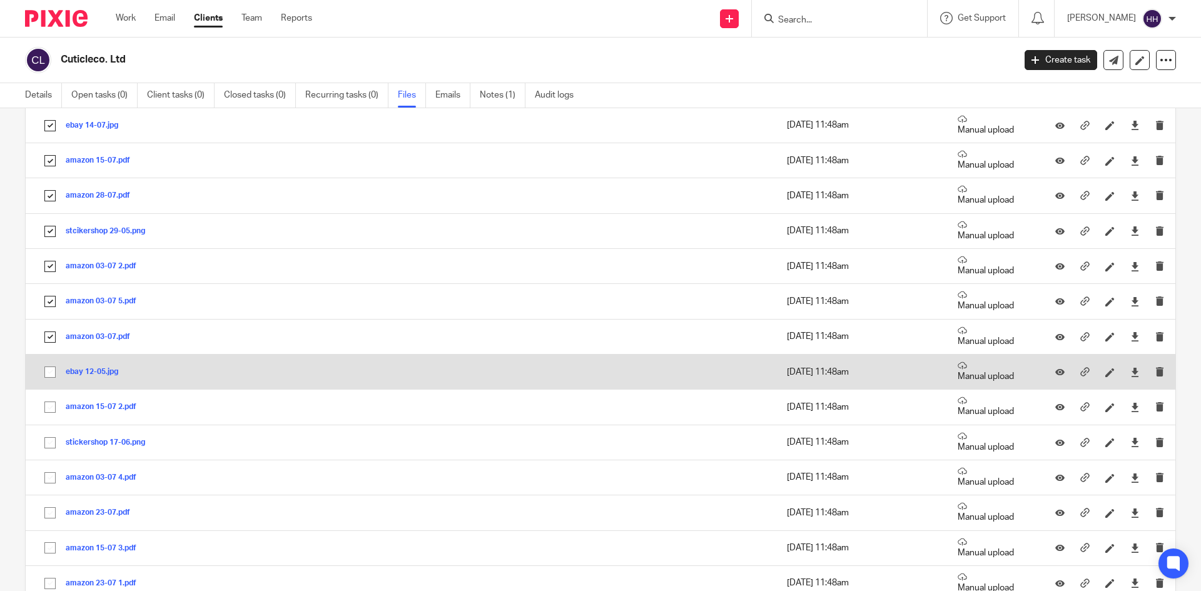
click at [49, 375] on input "checkbox" at bounding box center [50, 372] width 24 height 24
checkbox input "true"
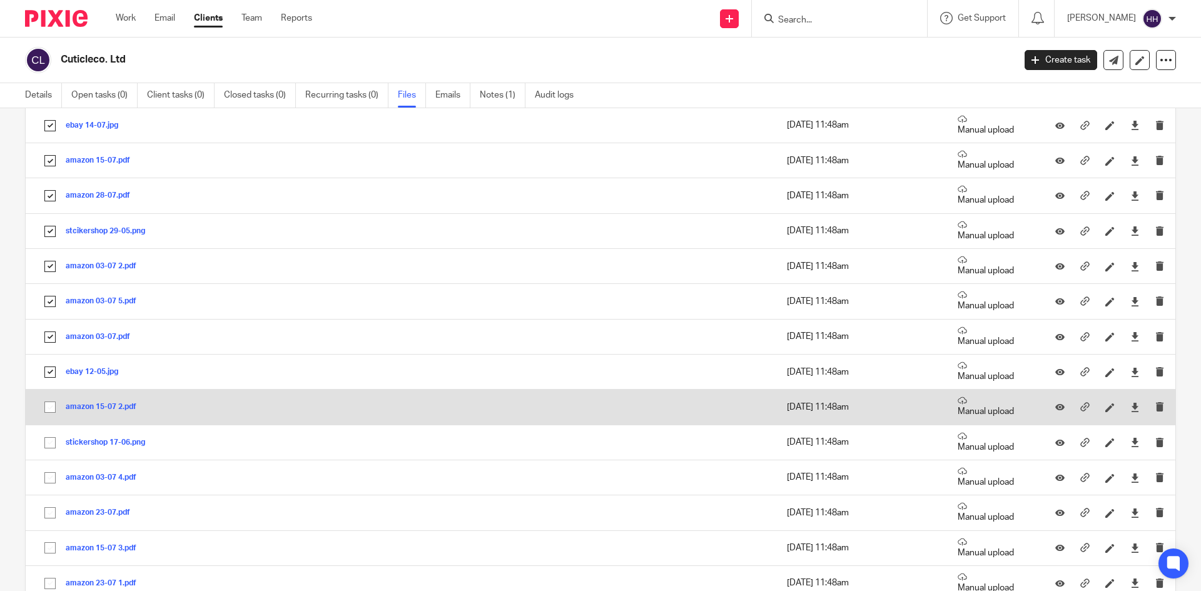
drag, startPoint x: 47, startPoint y: 401, endPoint x: 42, endPoint y: 417, distance: 16.4
click at [46, 402] on input "checkbox" at bounding box center [50, 407] width 24 height 24
checkbox input "true"
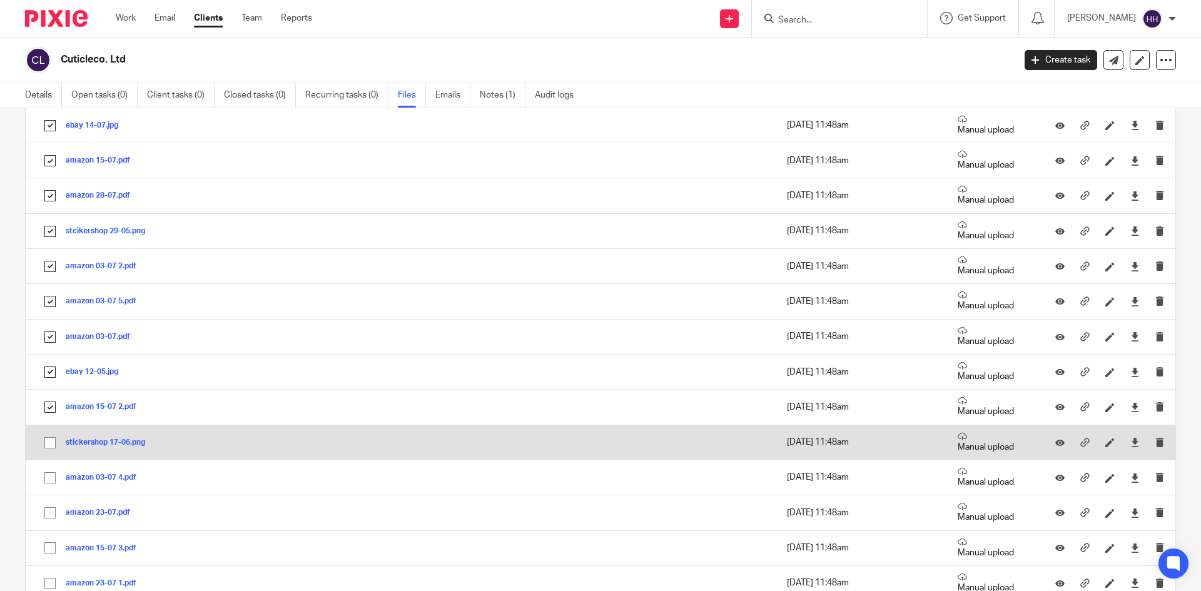
drag, startPoint x: 41, startPoint y: 433, endPoint x: 45, endPoint y: 452, distance: 19.1
click at [41, 435] on input "checkbox" at bounding box center [50, 443] width 24 height 24
checkbox input "true"
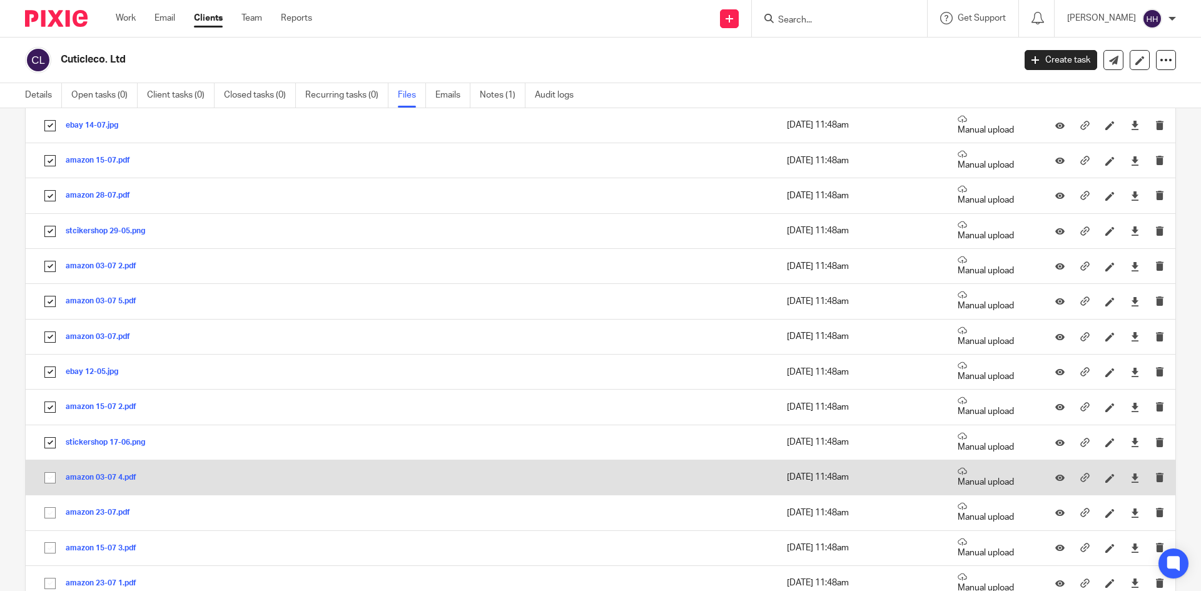
click at [47, 461] on td "amazon 03-07 4.pdf amazon 03-07 4 Save" at bounding box center [278, 477] width 504 height 35
drag, startPoint x: 47, startPoint y: 487, endPoint x: 46, endPoint y: 506, distance: 18.8
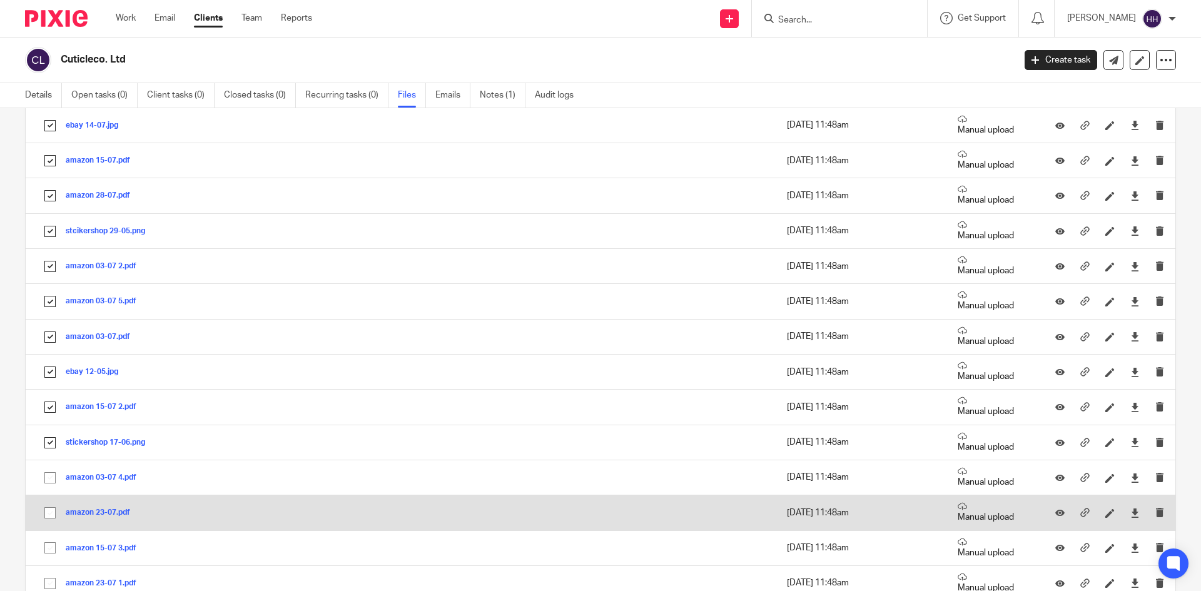
click at [47, 488] on input "checkbox" at bounding box center [50, 478] width 24 height 24
checkbox input "true"
click at [48, 512] on input "checkbox" at bounding box center [50, 513] width 24 height 24
checkbox input "true"
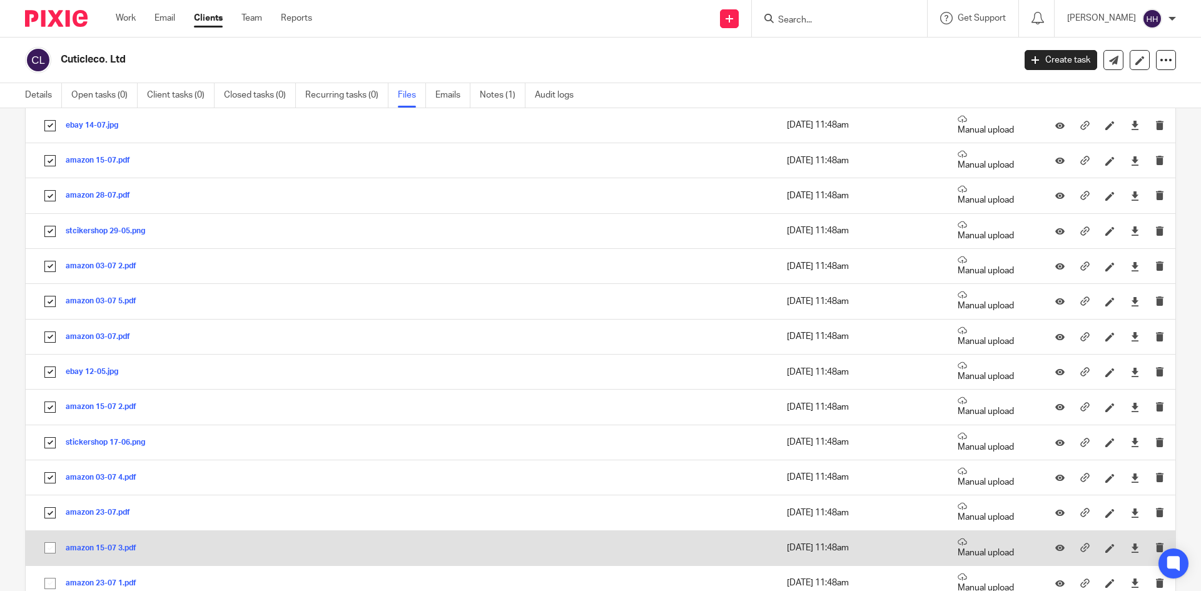
click at [52, 535] on td "amazon 15-07 3.pdf amazon 15-07 3 Save" at bounding box center [278, 548] width 504 height 35
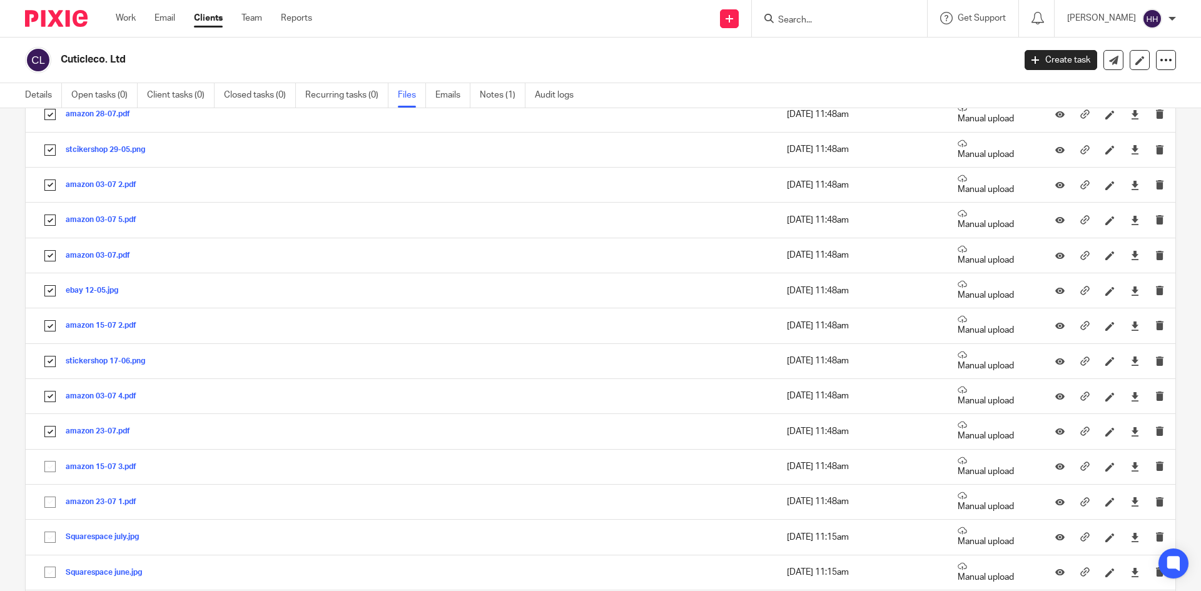
scroll to position [1501, 0]
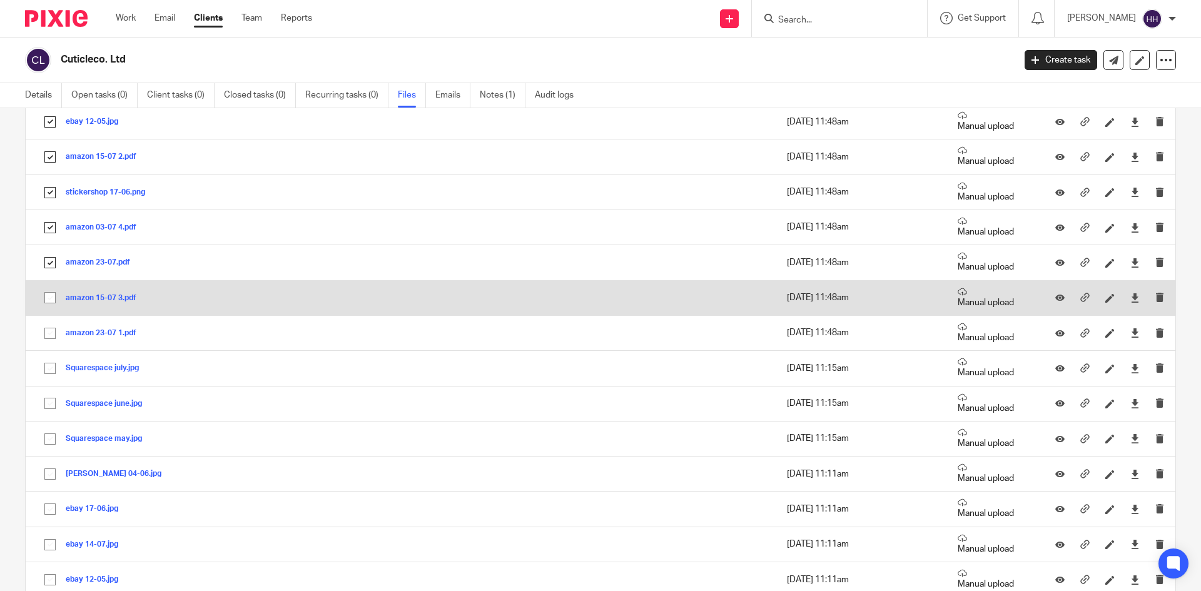
click at [53, 303] on input "checkbox" at bounding box center [50, 298] width 24 height 24
checkbox input "true"
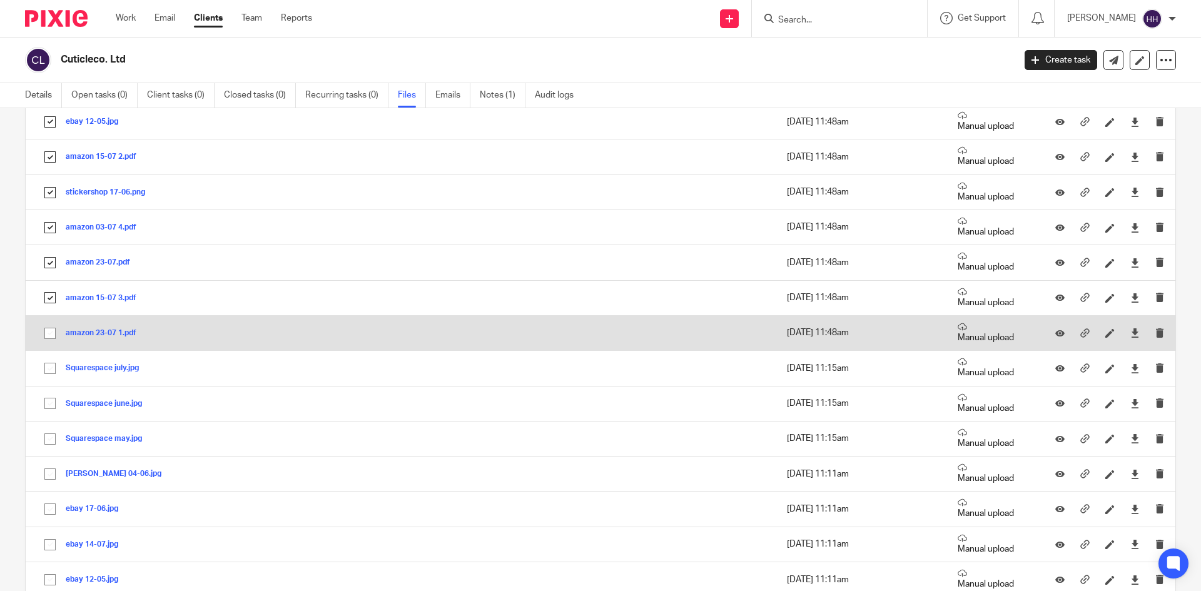
click at [51, 343] on input "checkbox" at bounding box center [50, 334] width 24 height 24
checkbox input "true"
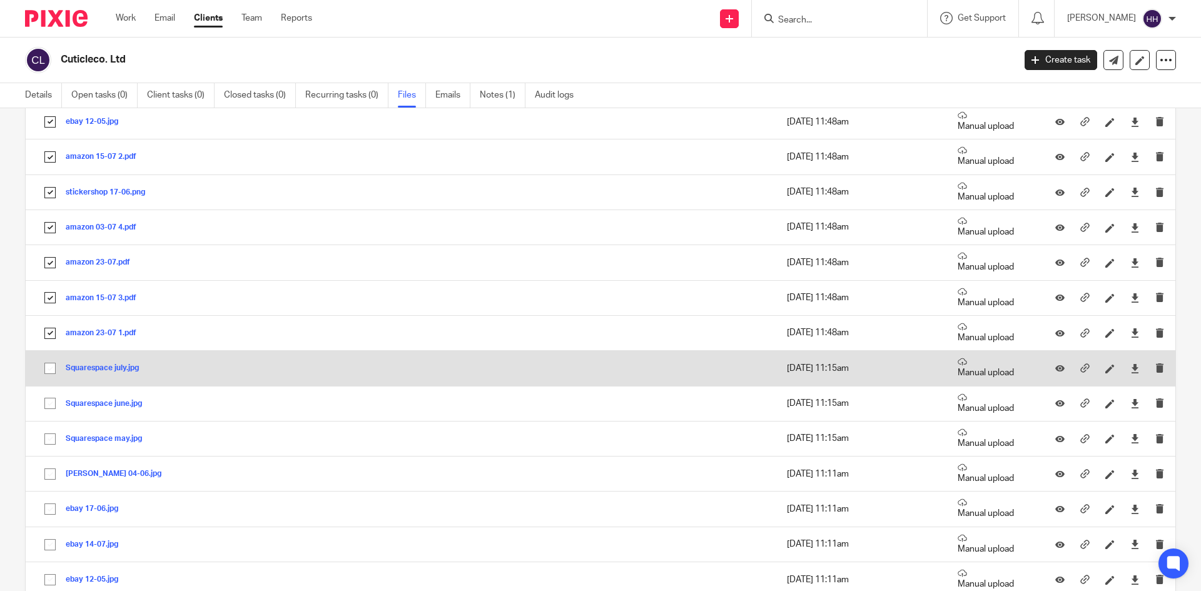
click at [46, 381] on td "Squarespace july.jpg Squarespace july Save" at bounding box center [278, 368] width 504 height 35
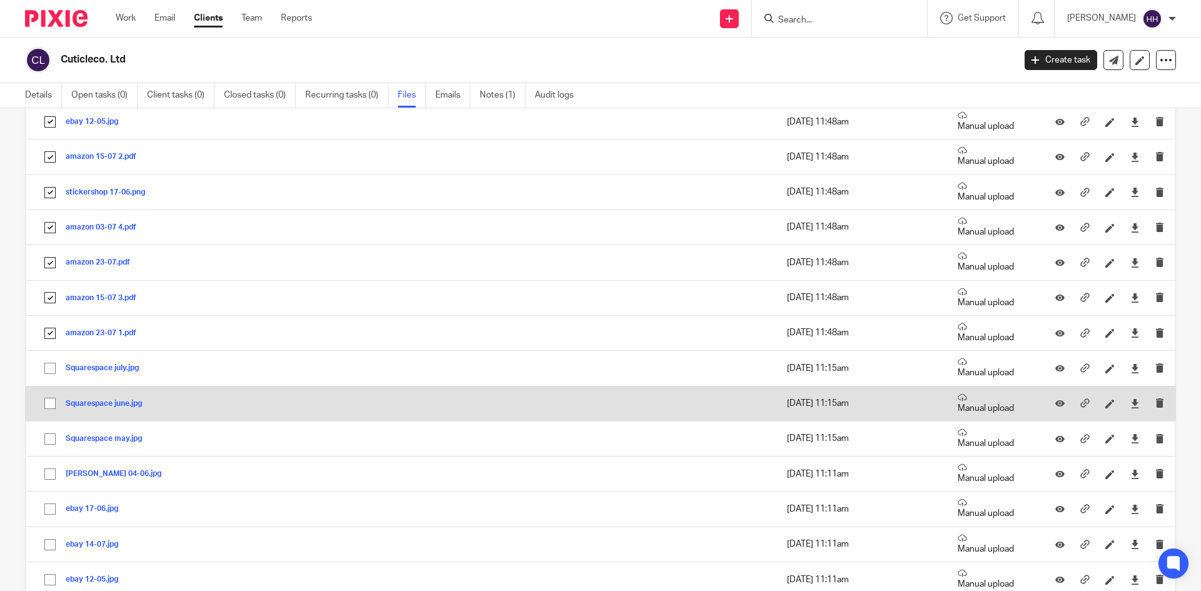
click at [44, 417] on td "Squarespace june.jpg Squarespace june Save" at bounding box center [278, 403] width 504 height 35
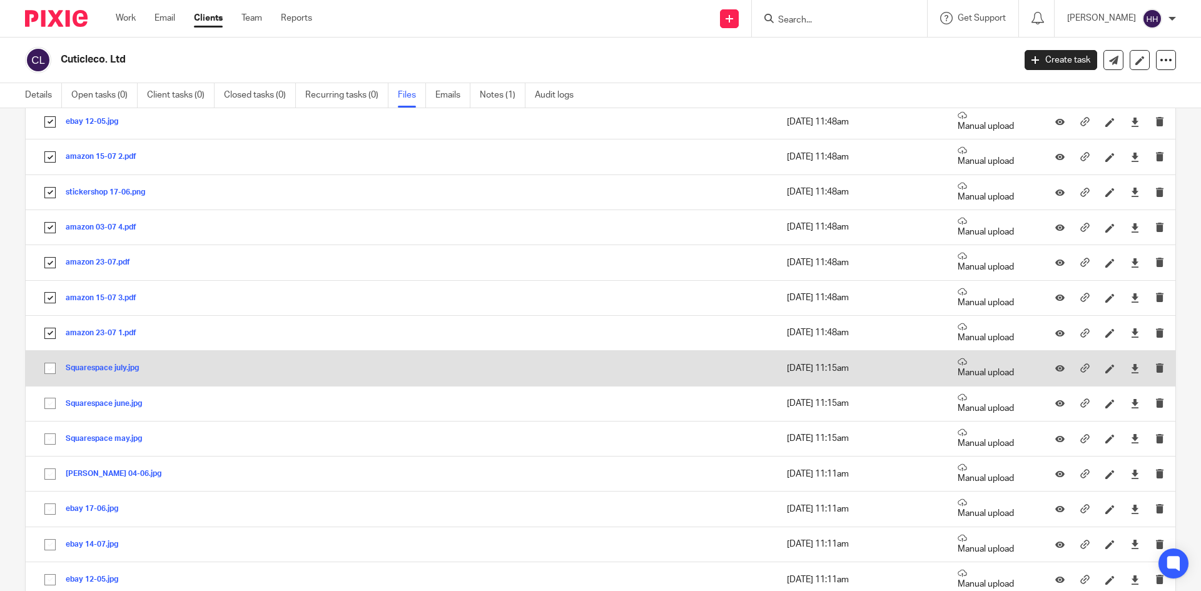
click at [46, 367] on input "checkbox" at bounding box center [50, 369] width 24 height 24
checkbox input "true"
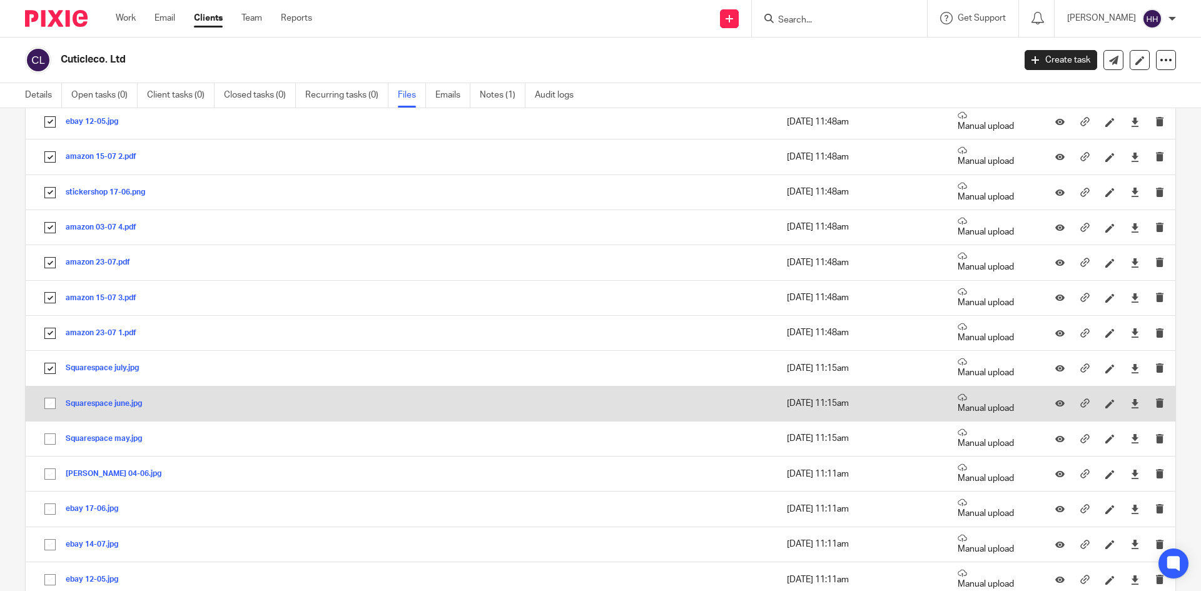
click at [46, 404] on input "checkbox" at bounding box center [50, 404] width 24 height 24
checkbox input "true"
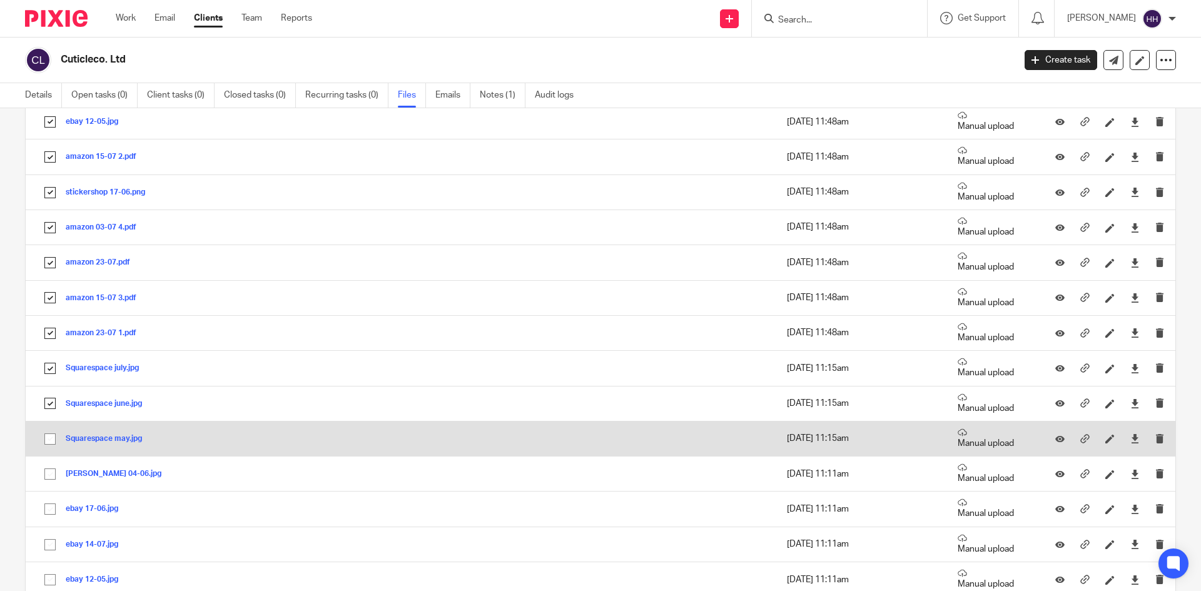
click at [48, 445] on input "checkbox" at bounding box center [50, 439] width 24 height 24
checkbox input "true"
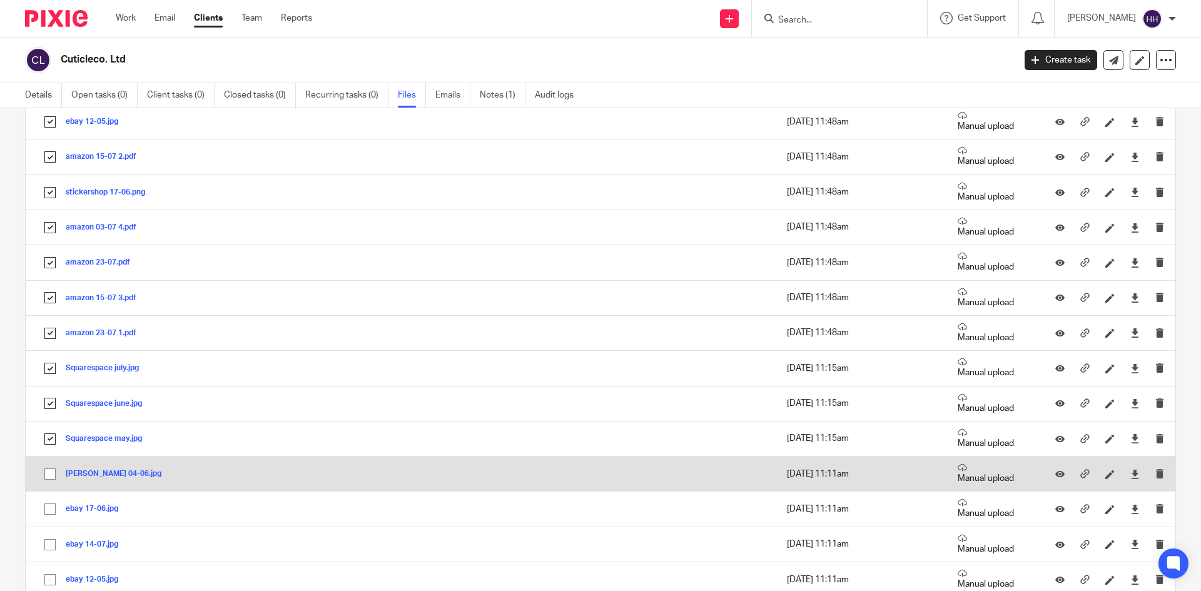
click at [52, 474] on input "checkbox" at bounding box center [50, 474] width 24 height 24
checkbox input "true"
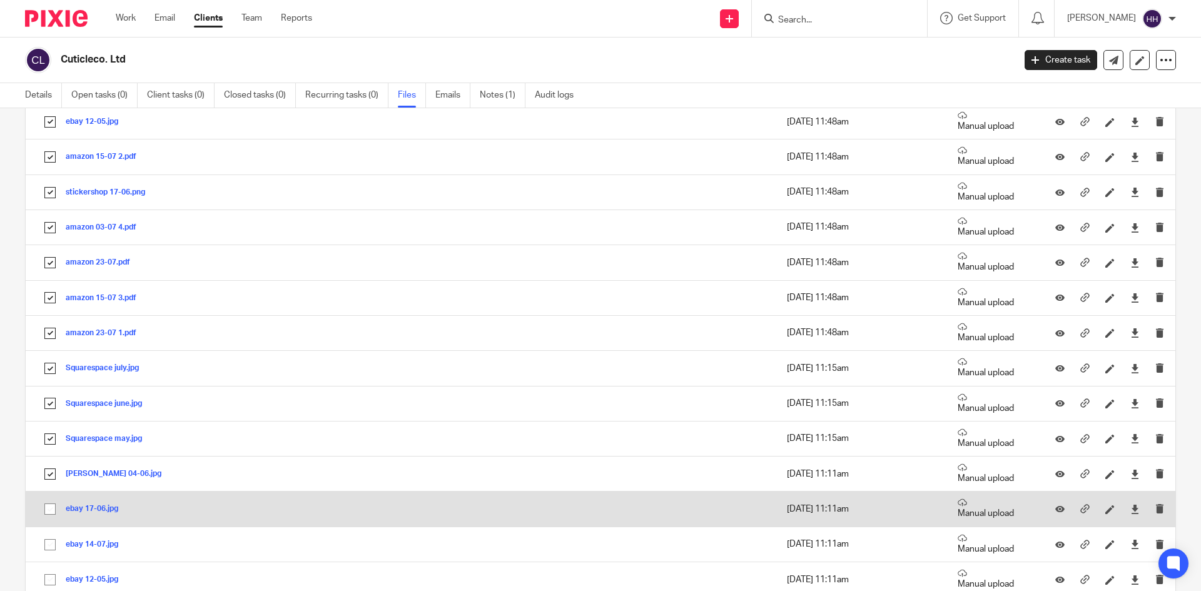
click at [51, 506] on input "checkbox" at bounding box center [50, 509] width 24 height 24
checkbox input "true"
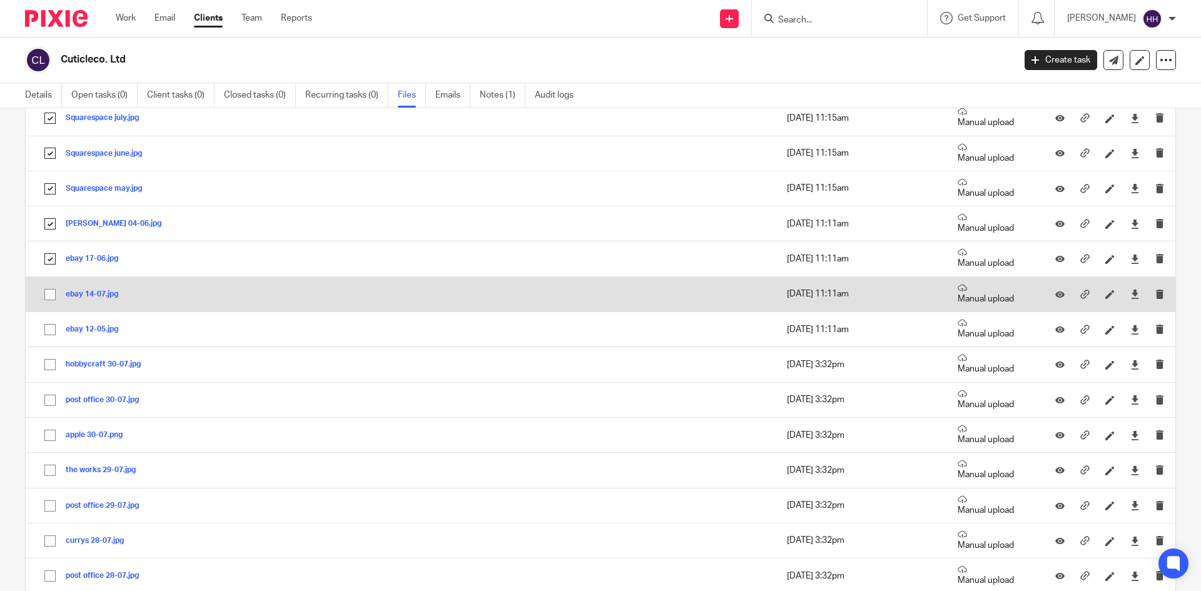
click at [49, 288] on input "checkbox" at bounding box center [50, 295] width 24 height 24
checkbox input "true"
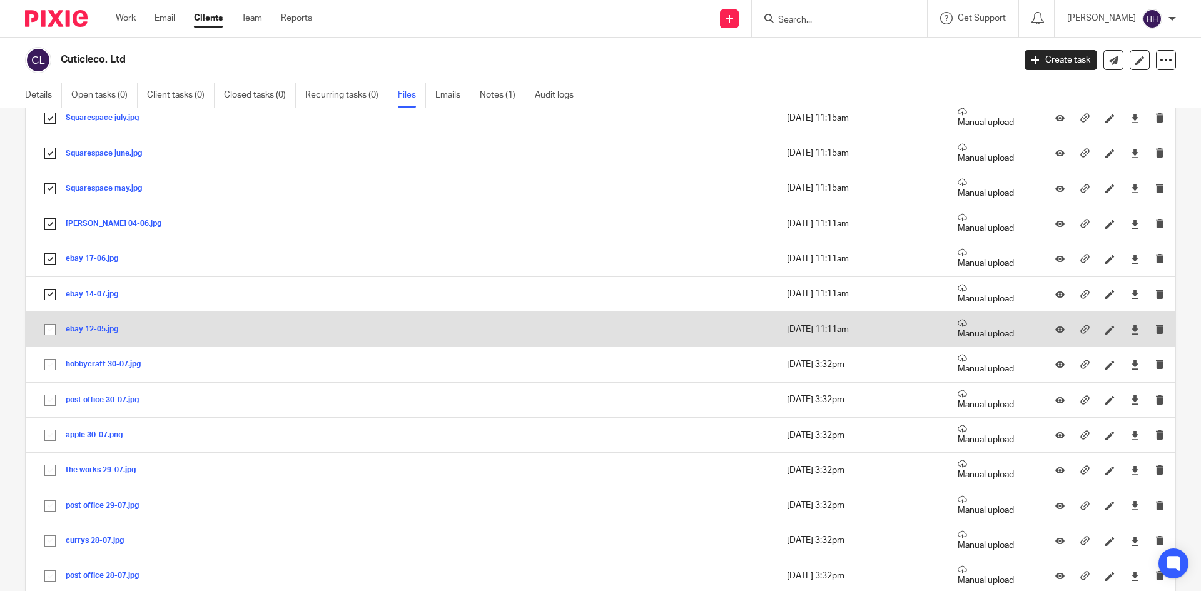
click at [44, 322] on input "checkbox" at bounding box center [50, 330] width 24 height 24
checkbox input "true"
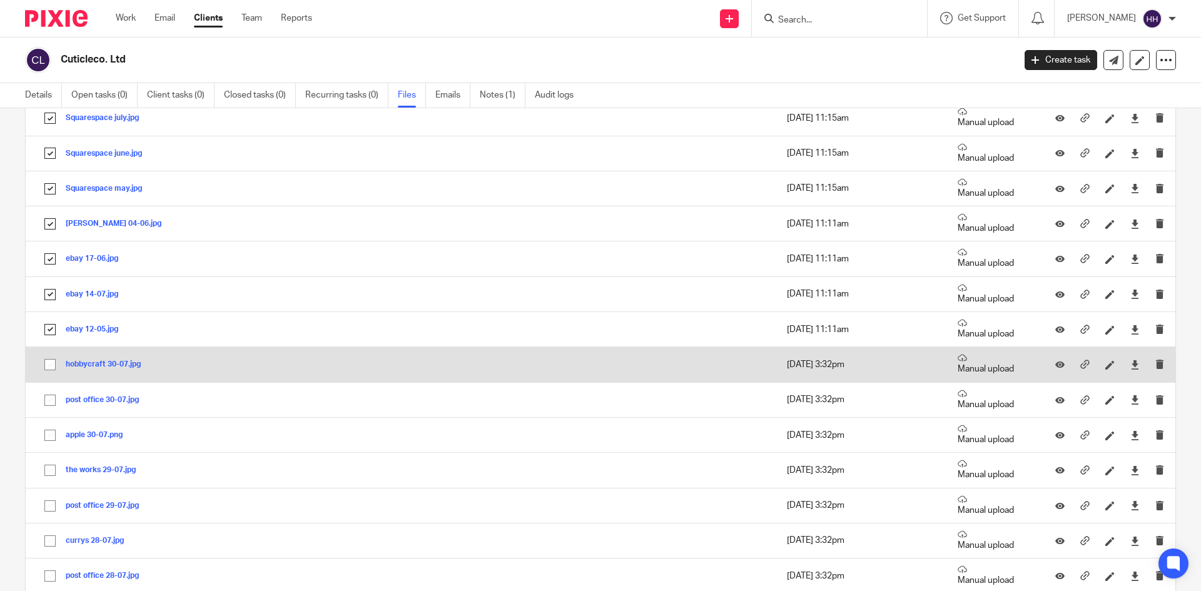
click at [54, 377] on td "hobbycraft 30-07.jpg hobbycraft 30-07 Save" at bounding box center [278, 364] width 504 height 35
click at [46, 353] on input "checkbox" at bounding box center [50, 365] width 24 height 24
checkbox input "true"
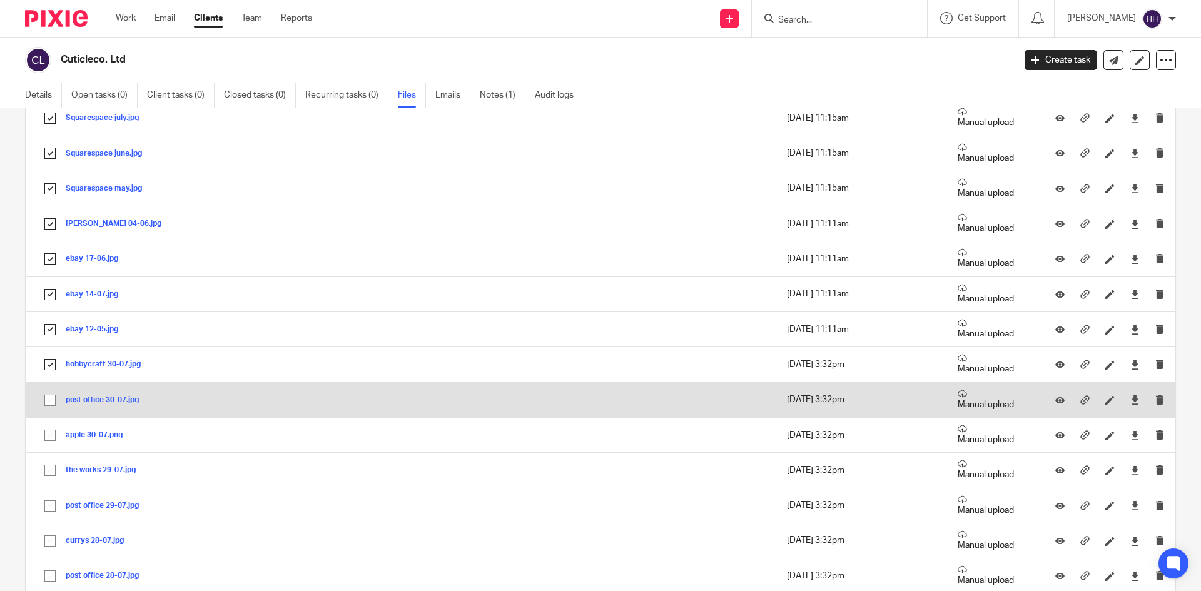
click at [48, 392] on input "checkbox" at bounding box center [50, 400] width 24 height 24
checkbox input "true"
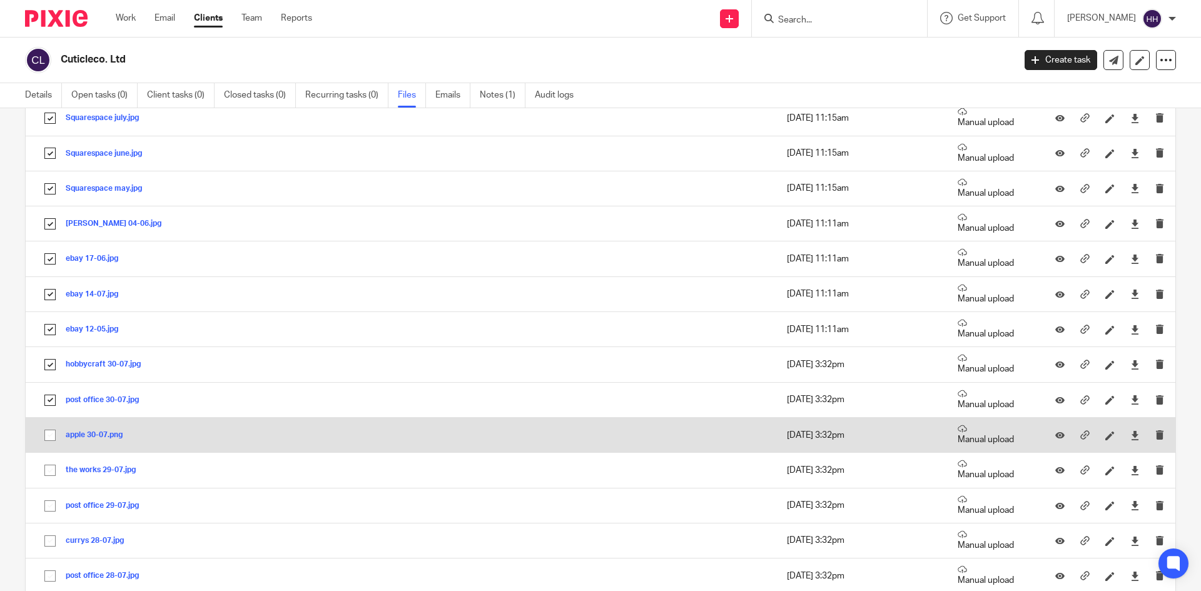
click at [45, 432] on input "checkbox" at bounding box center [50, 436] width 24 height 24
checkbox input "true"
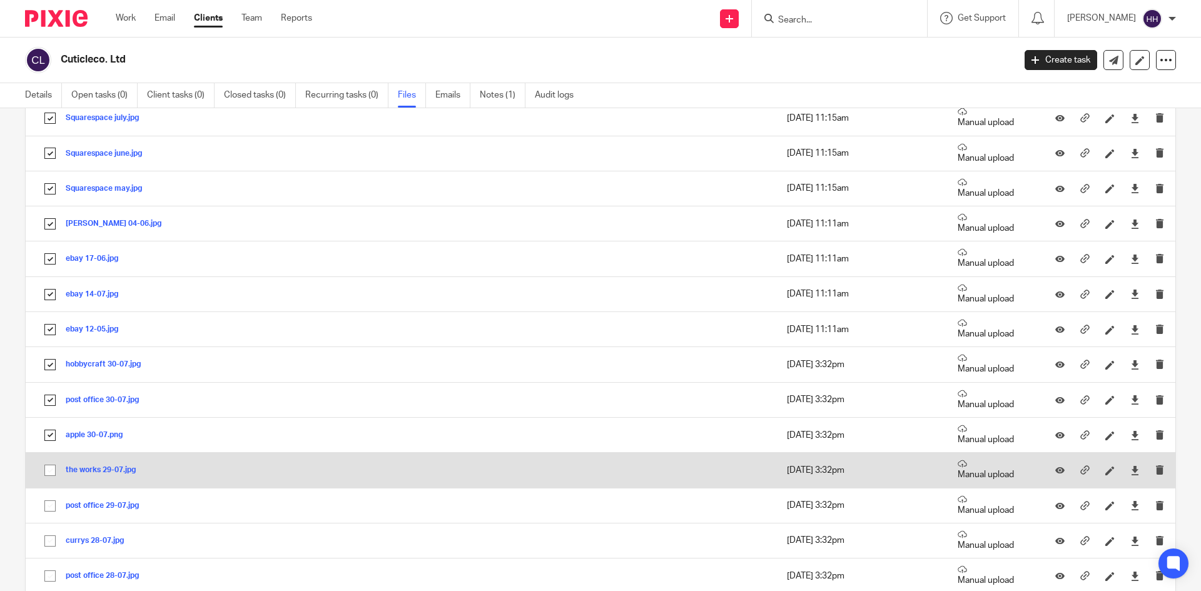
click at [49, 474] on input "checkbox" at bounding box center [50, 471] width 24 height 24
checkbox input "true"
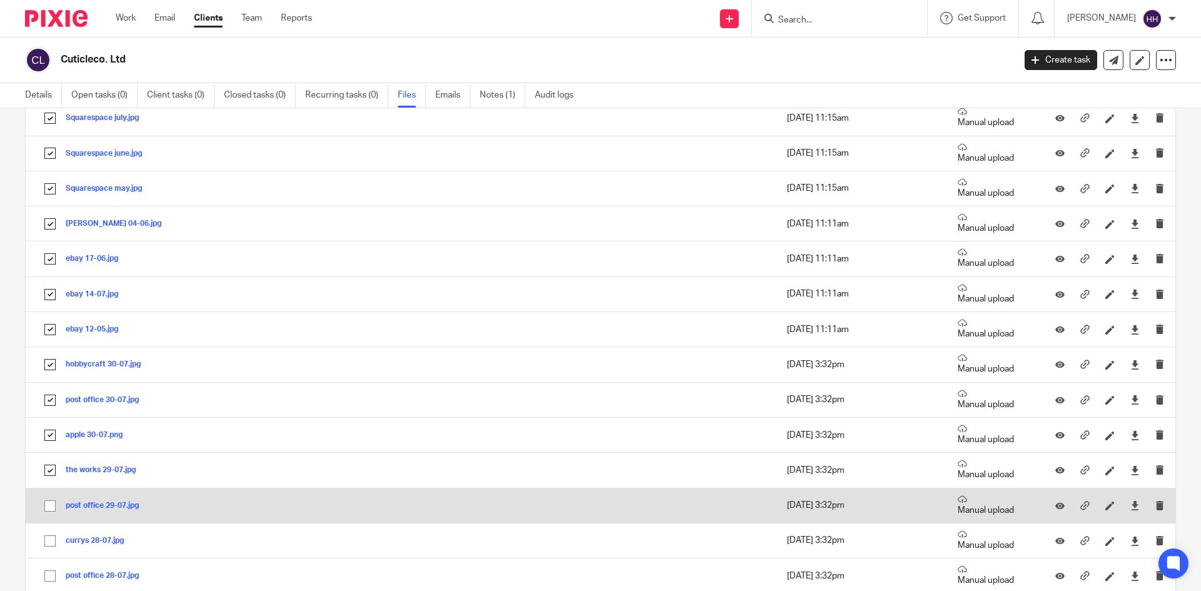
drag, startPoint x: 50, startPoint y: 507, endPoint x: 51, endPoint y: 532, distance: 25.7
click at [51, 507] on input "checkbox" at bounding box center [50, 506] width 24 height 24
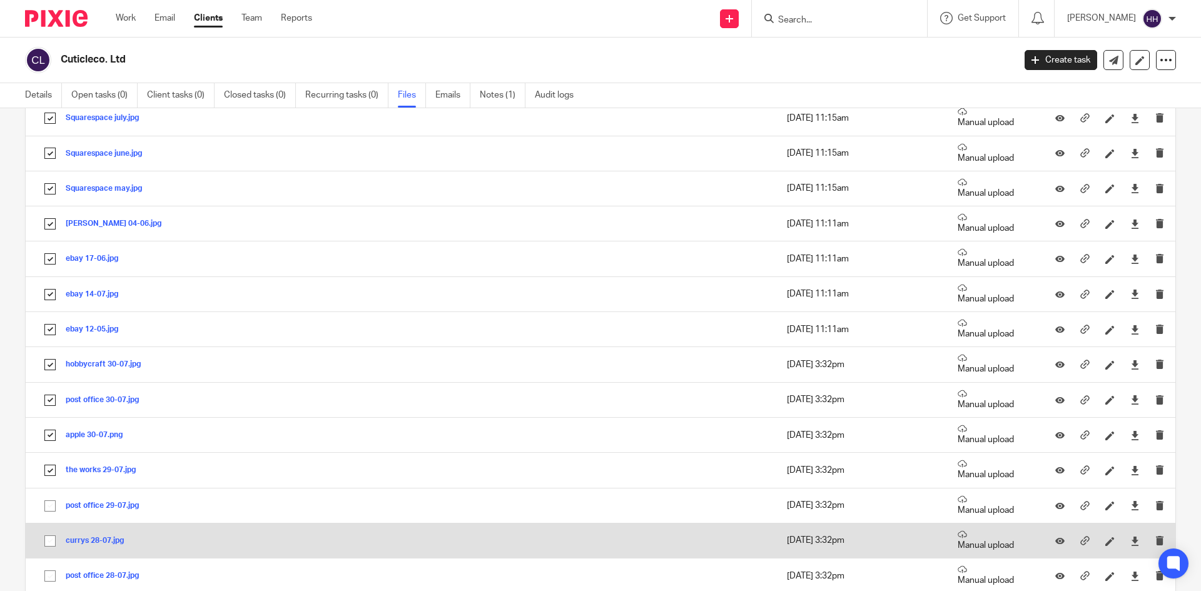
checkbox input "true"
click at [51, 537] on input "checkbox" at bounding box center [50, 541] width 24 height 24
checkbox input "true"
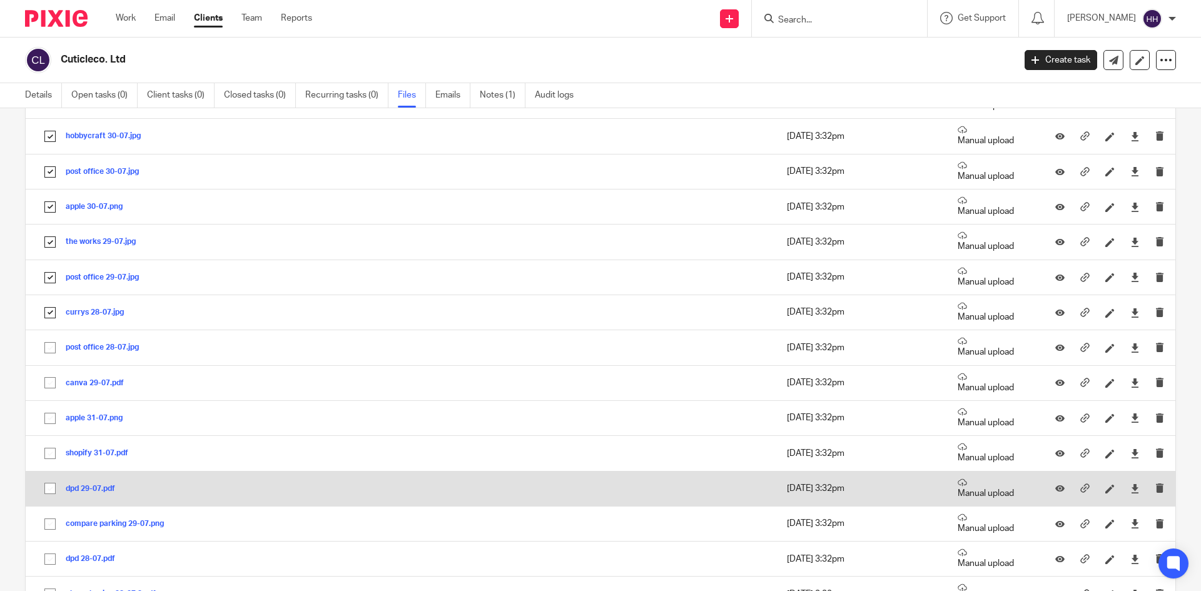
scroll to position [2002, 0]
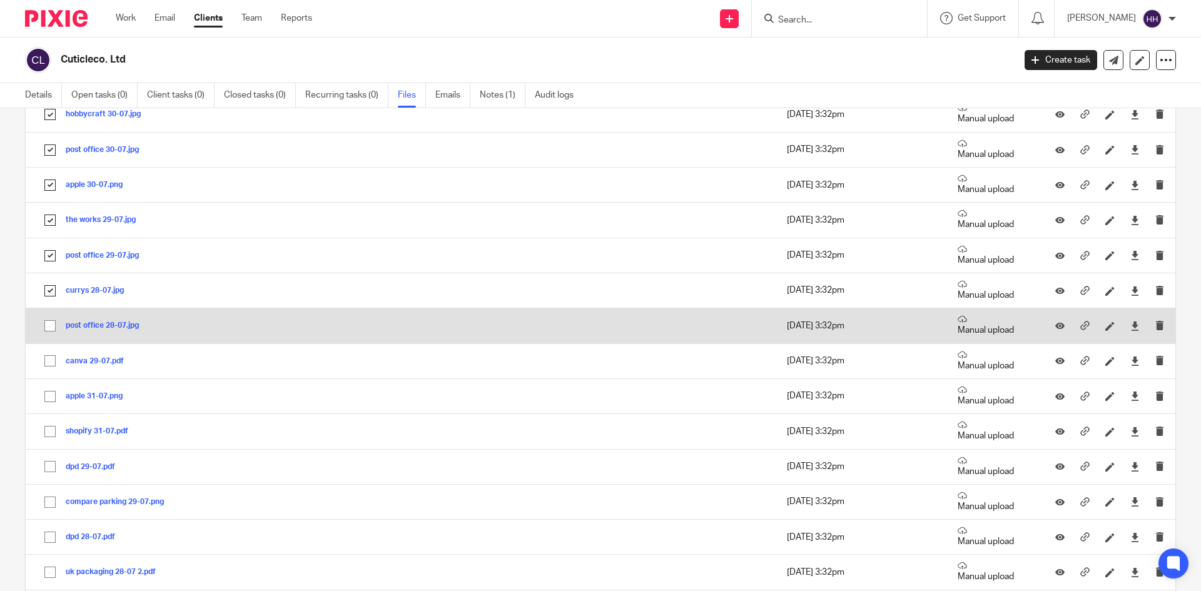
click at [46, 335] on input "checkbox" at bounding box center [50, 326] width 24 height 24
checkbox input "true"
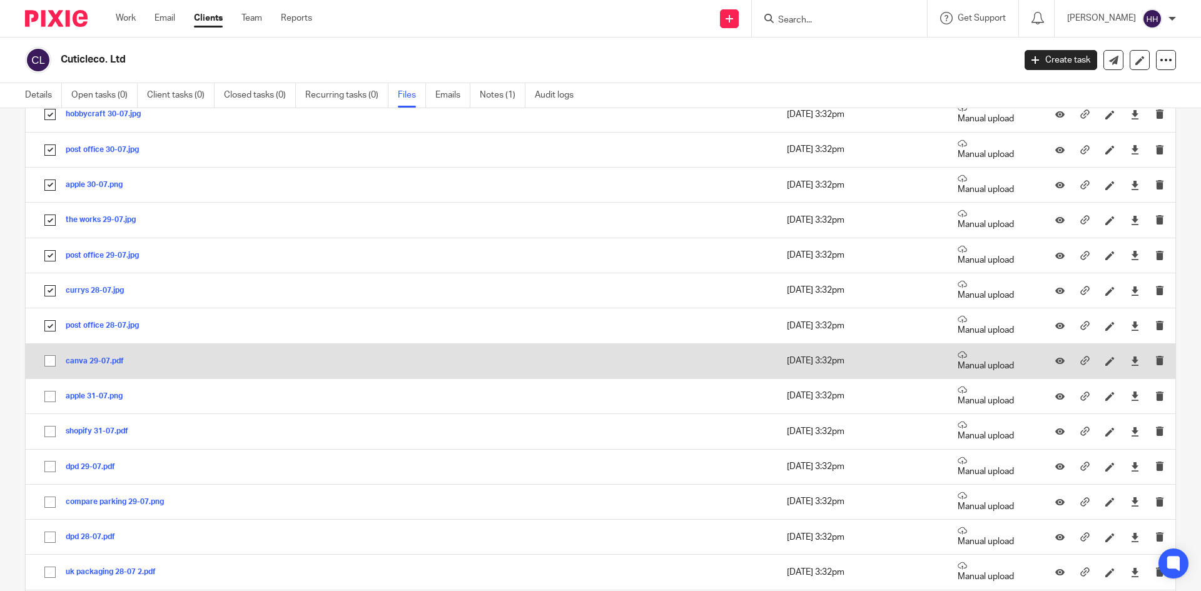
click at [48, 354] on input "checkbox" at bounding box center [50, 361] width 24 height 24
checkbox input "true"
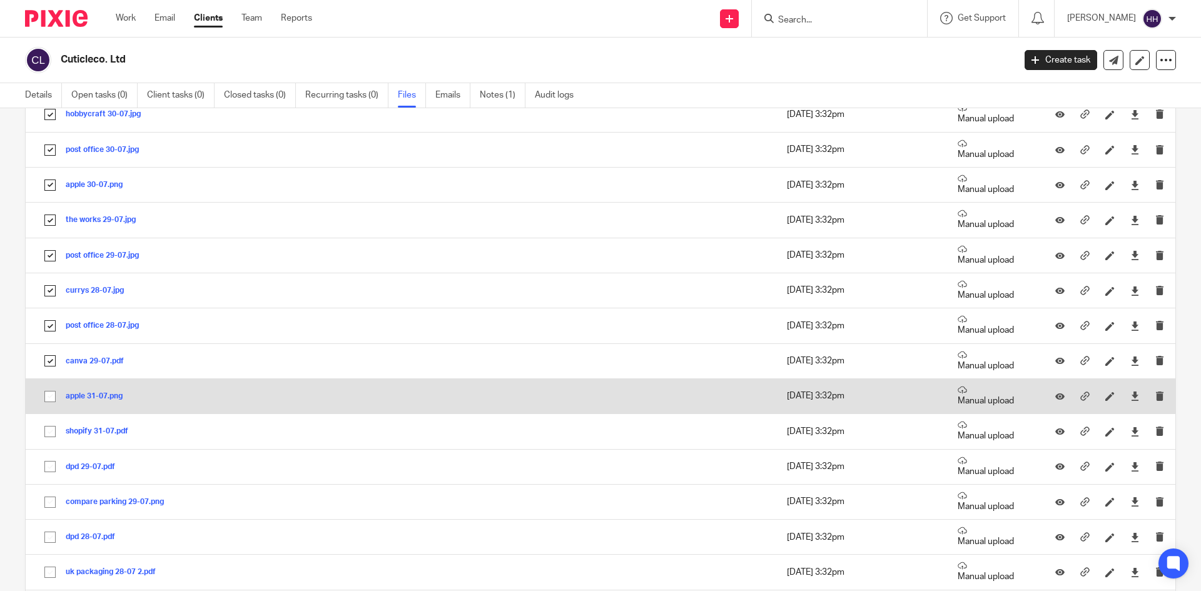
drag, startPoint x: 53, startPoint y: 377, endPoint x: 52, endPoint y: 387, distance: 10.1
click at [53, 378] on td "canva 29-07.pdf canva 29-07 Save" at bounding box center [278, 360] width 504 height 35
click at [48, 402] on input "checkbox" at bounding box center [50, 397] width 24 height 24
checkbox input "true"
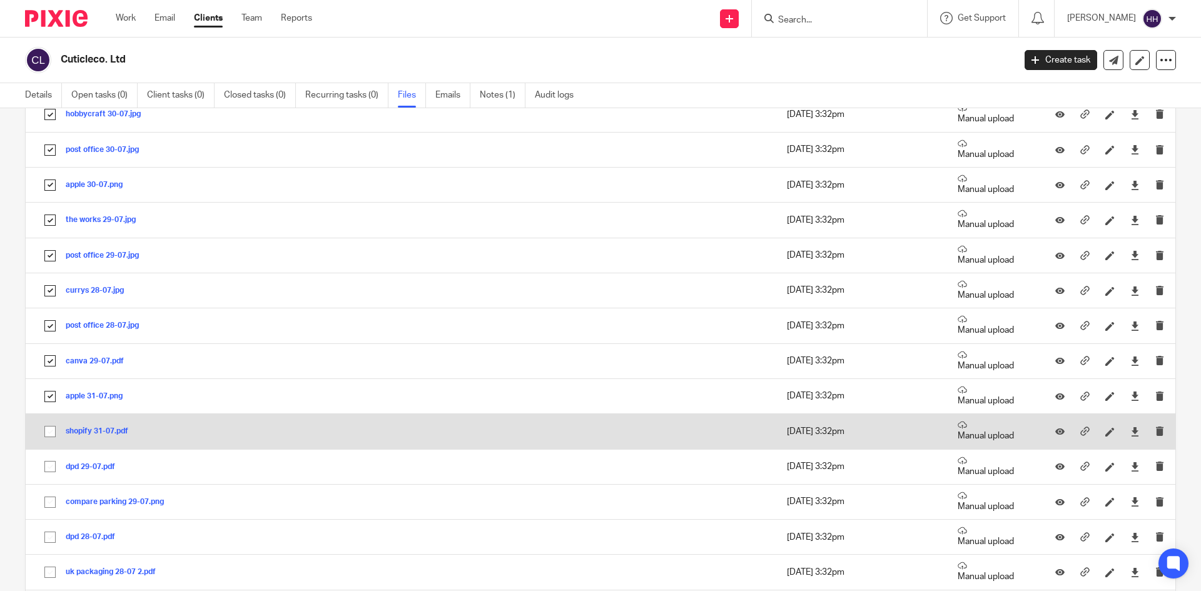
click at [48, 436] on input "checkbox" at bounding box center [50, 432] width 24 height 24
checkbox input "true"
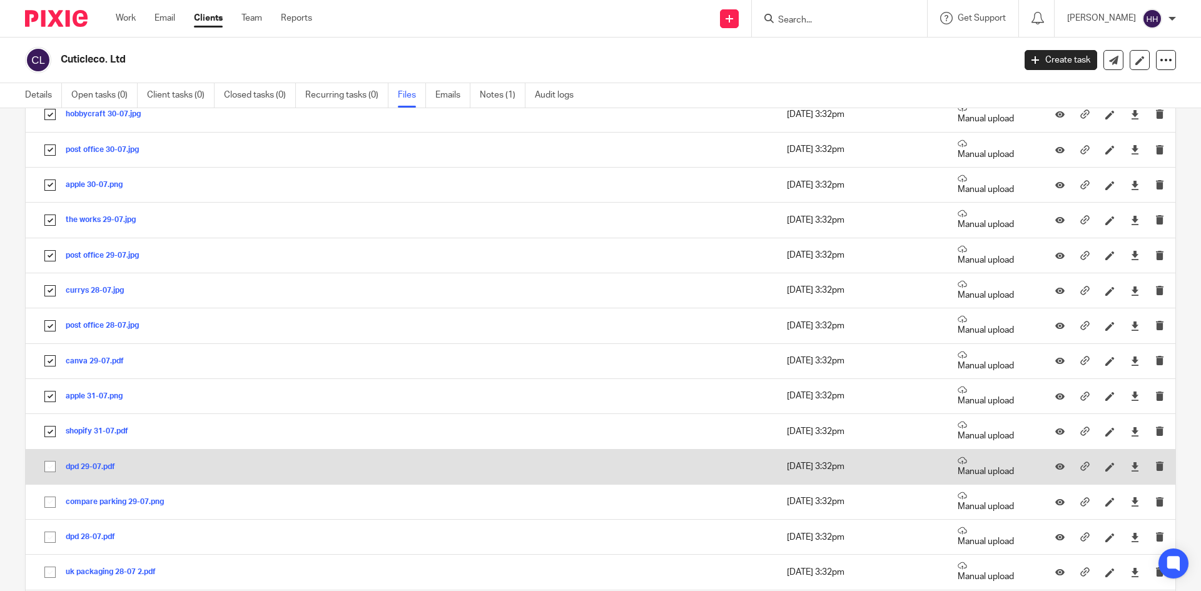
click at [45, 472] on input "checkbox" at bounding box center [50, 467] width 24 height 24
checkbox input "true"
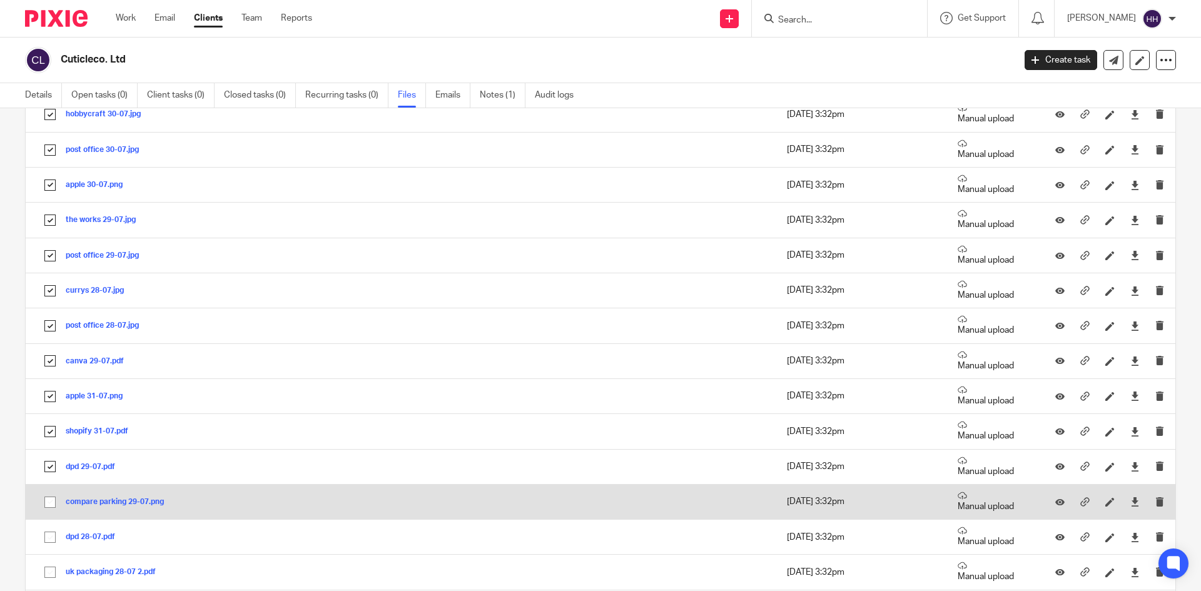
click at [50, 505] on input "checkbox" at bounding box center [50, 502] width 24 height 24
checkbox input "true"
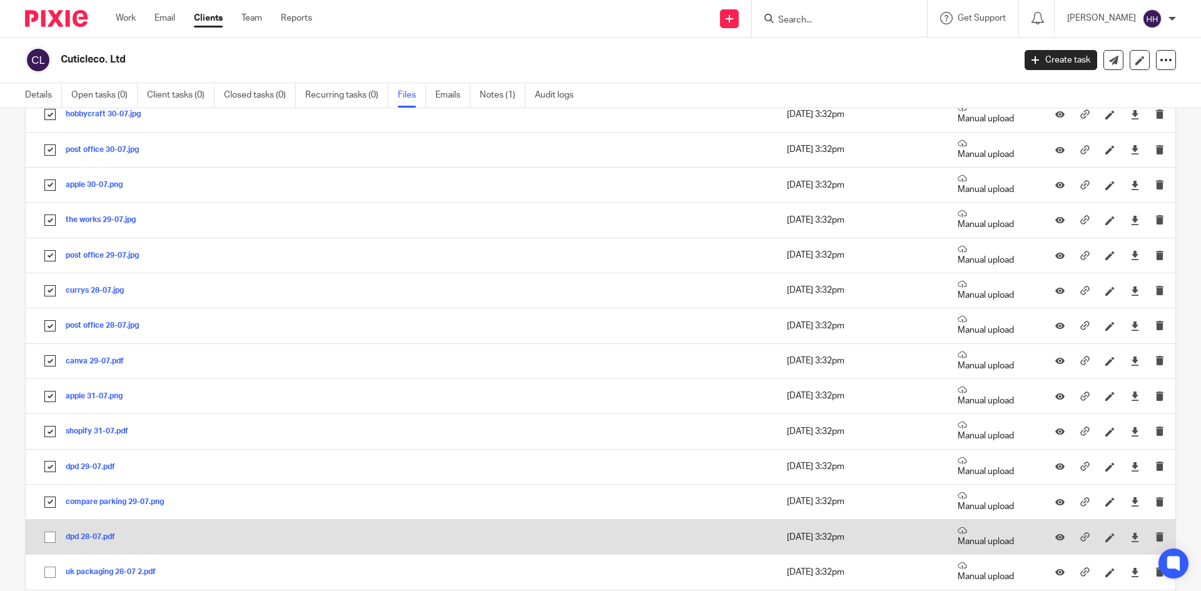
click at [49, 541] on input "checkbox" at bounding box center [50, 538] width 24 height 24
checkbox input "true"
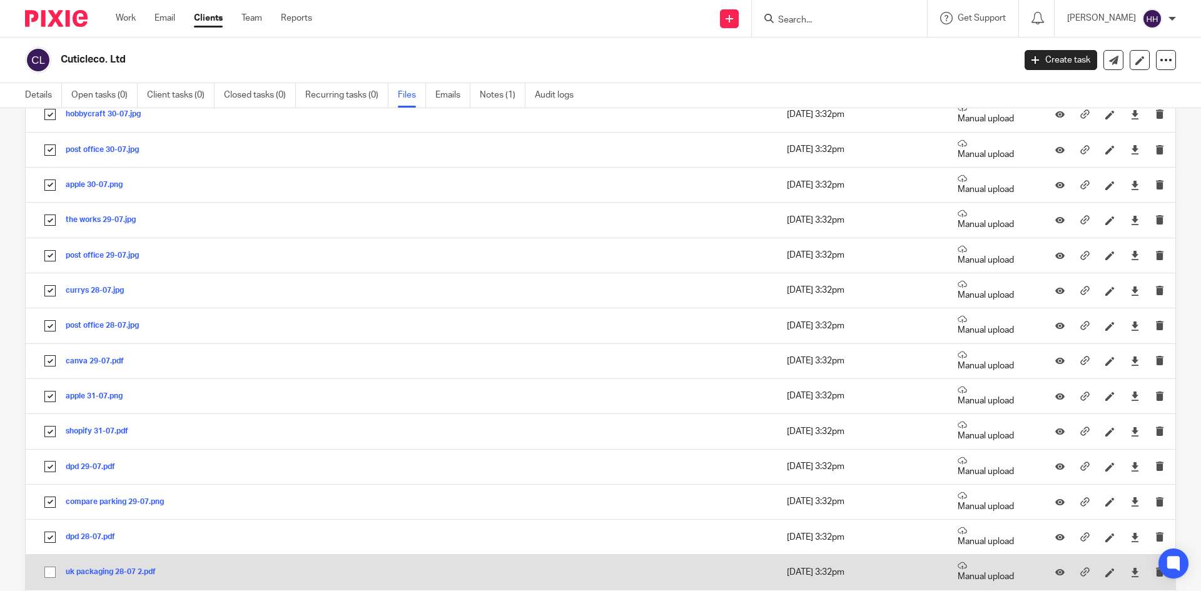
click at [48, 566] on input "checkbox" at bounding box center [50, 573] width 24 height 24
checkbox input "true"
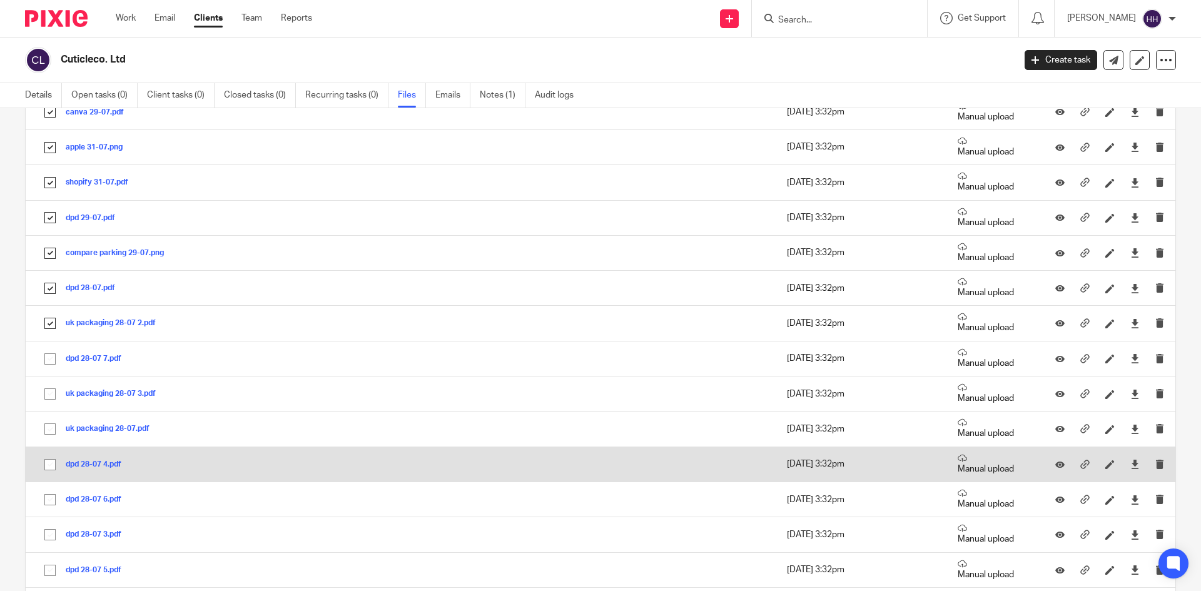
scroll to position [2252, 0]
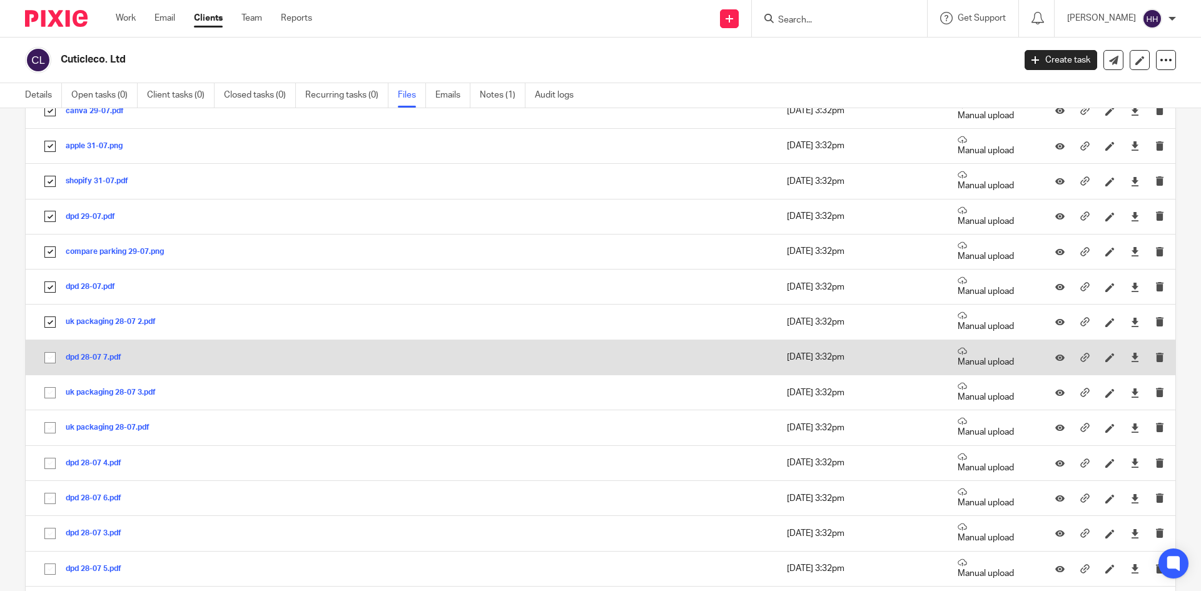
click at [45, 359] on input "checkbox" at bounding box center [50, 358] width 24 height 24
checkbox input "true"
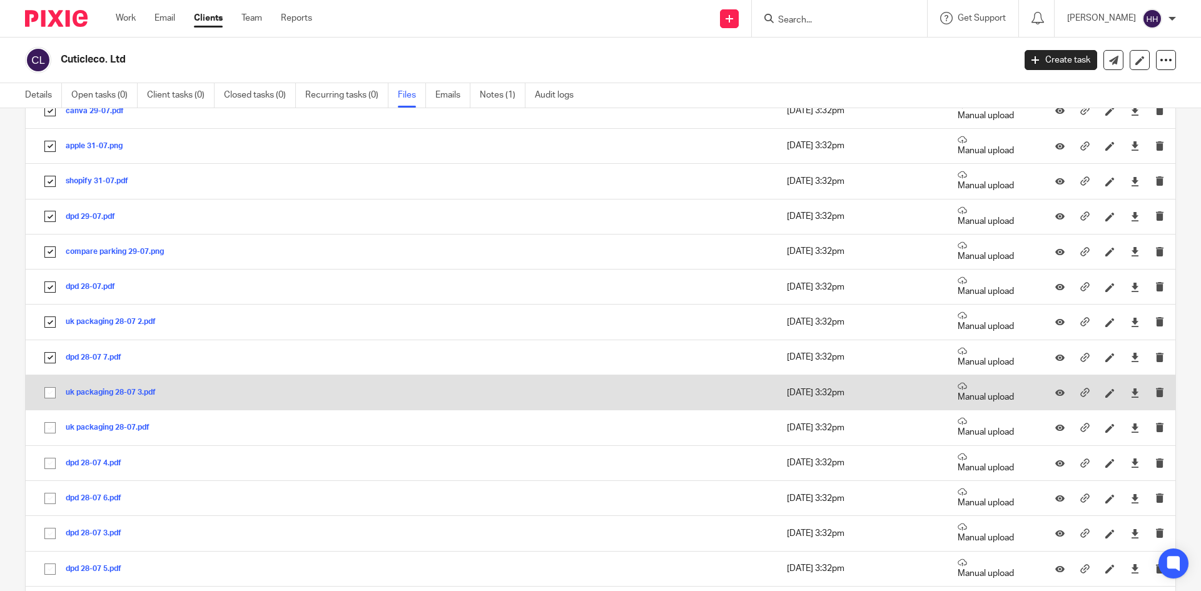
click at [46, 385] on input "checkbox" at bounding box center [50, 393] width 24 height 24
checkbox input "true"
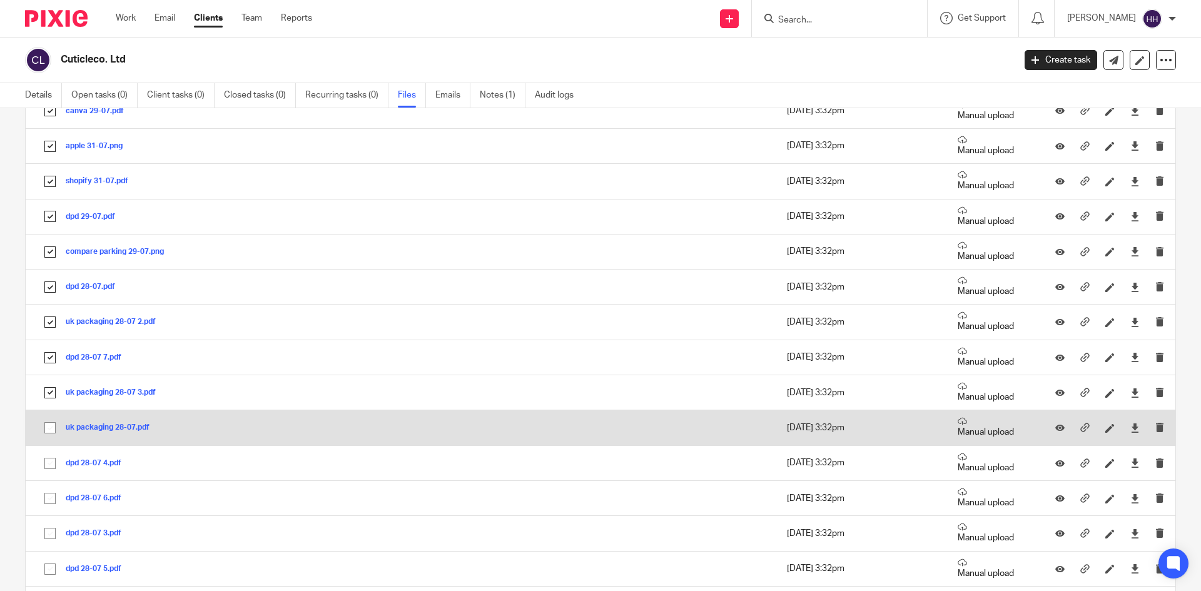
drag, startPoint x: 48, startPoint y: 428, endPoint x: 46, endPoint y: 457, distance: 29.4
click at [48, 429] on input "checkbox" at bounding box center [50, 428] width 24 height 24
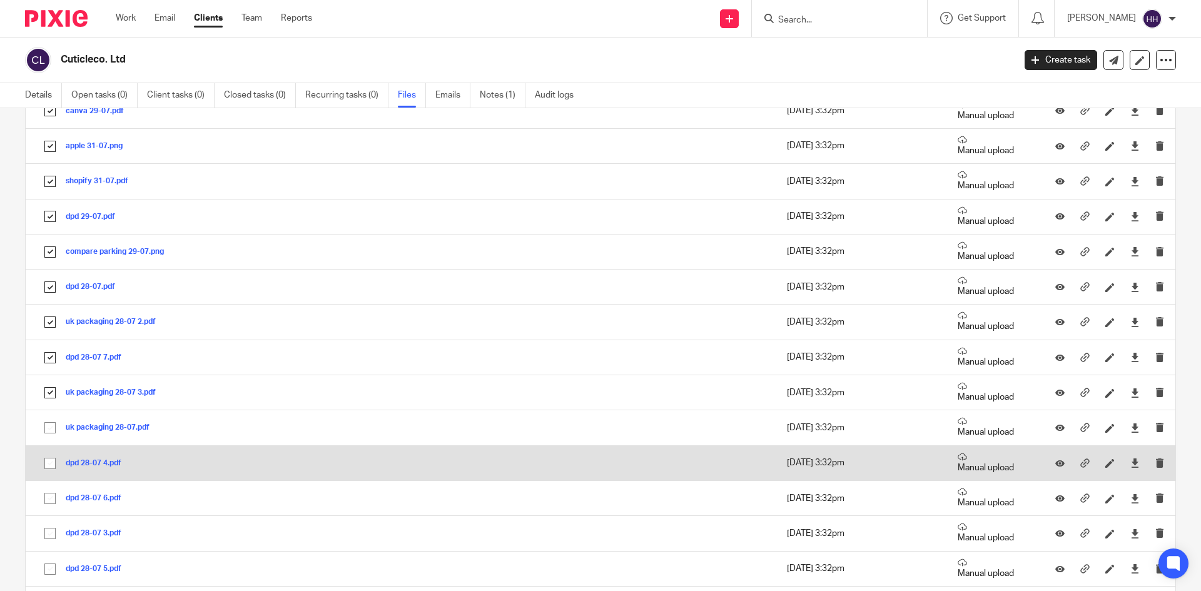
checkbox input "true"
drag, startPoint x: 46, startPoint y: 466, endPoint x: 46, endPoint y: 475, distance: 9.4
click at [46, 467] on input "checkbox" at bounding box center [50, 464] width 24 height 24
checkbox input "true"
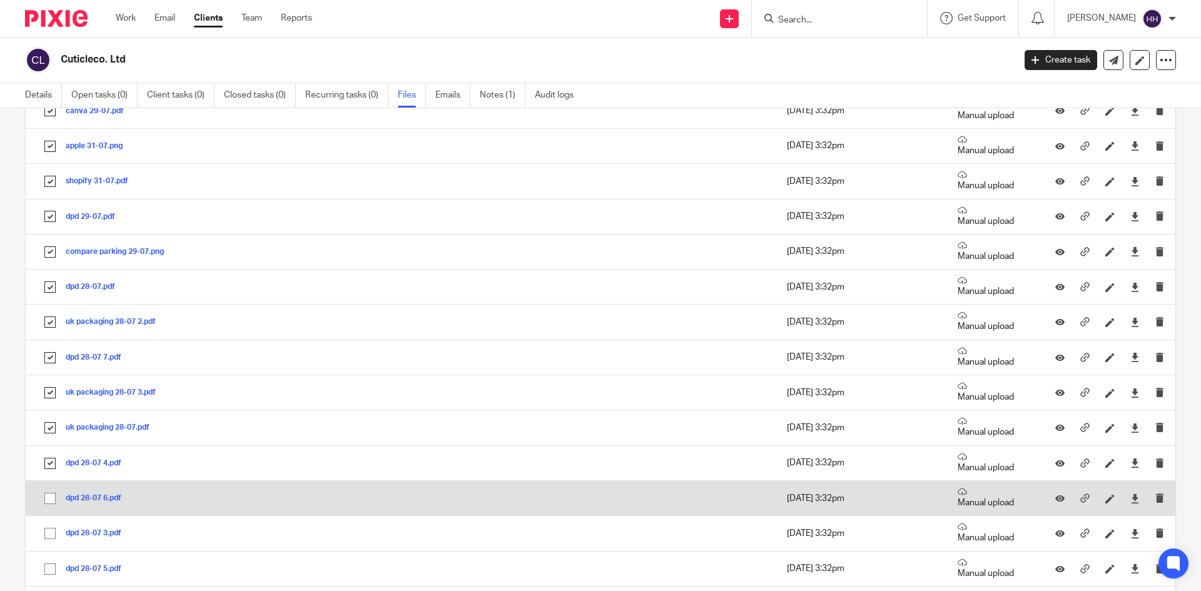
click at [46, 488] on input "checkbox" at bounding box center [50, 499] width 24 height 24
checkbox input "true"
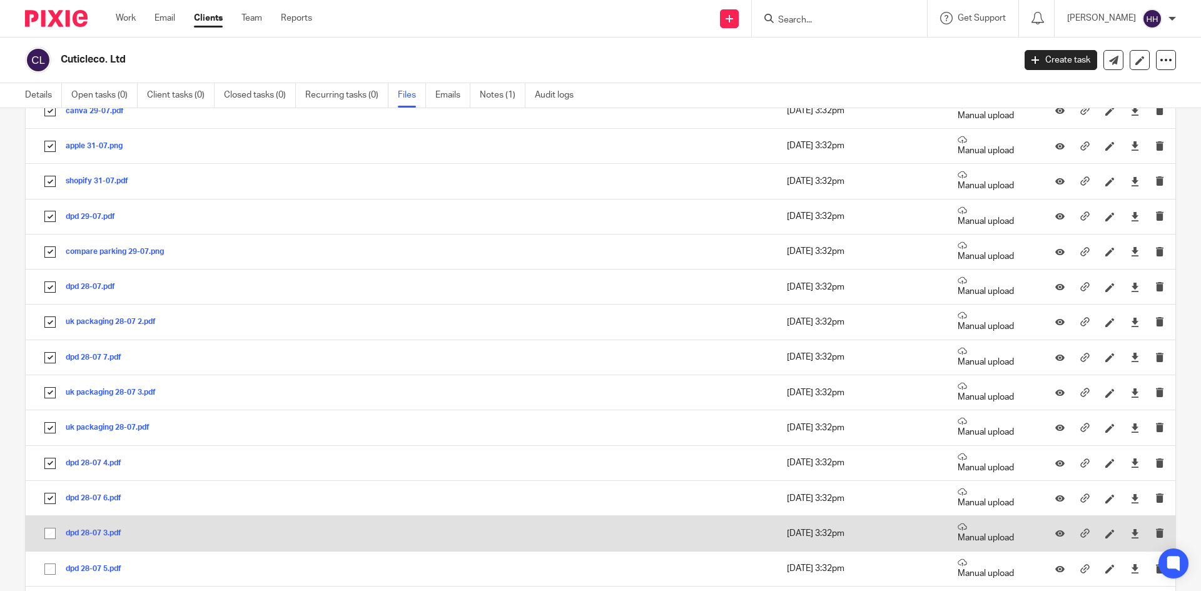
drag, startPoint x: 49, startPoint y: 521, endPoint x: 44, endPoint y: 539, distance: 18.1
click at [49, 522] on td "dpd 28-07 3.pdf dpd 28-07 3 Save" at bounding box center [278, 533] width 504 height 35
click at [44, 545] on input "checkbox" at bounding box center [50, 534] width 24 height 24
checkbox input "true"
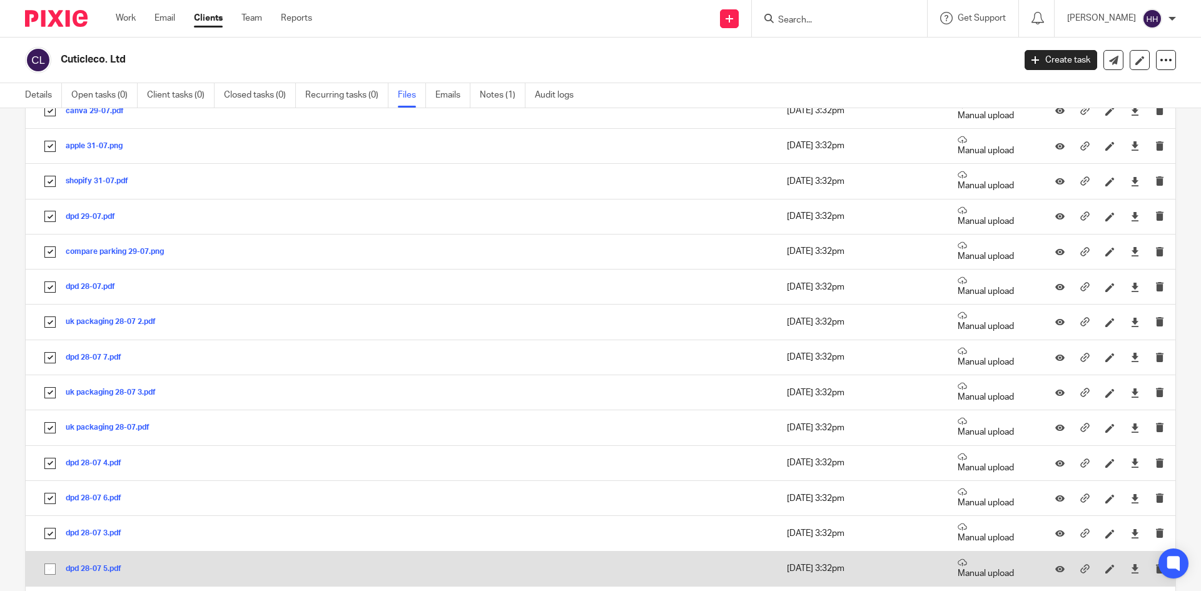
click at [48, 567] on input "checkbox" at bounding box center [50, 569] width 24 height 24
checkbox input "true"
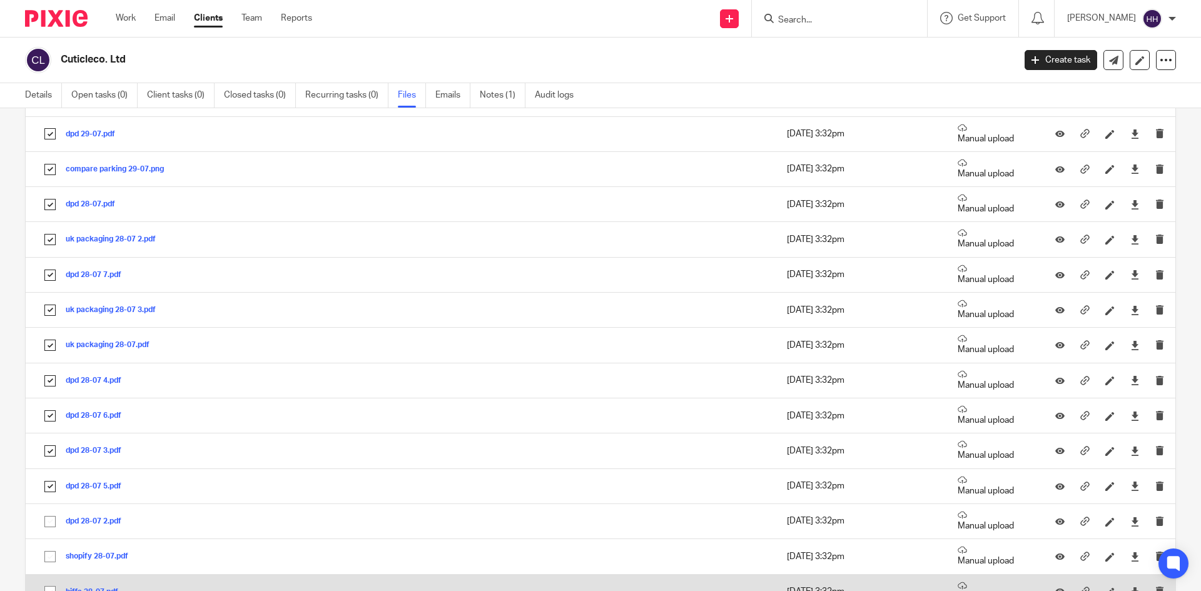
scroll to position [2410, 0]
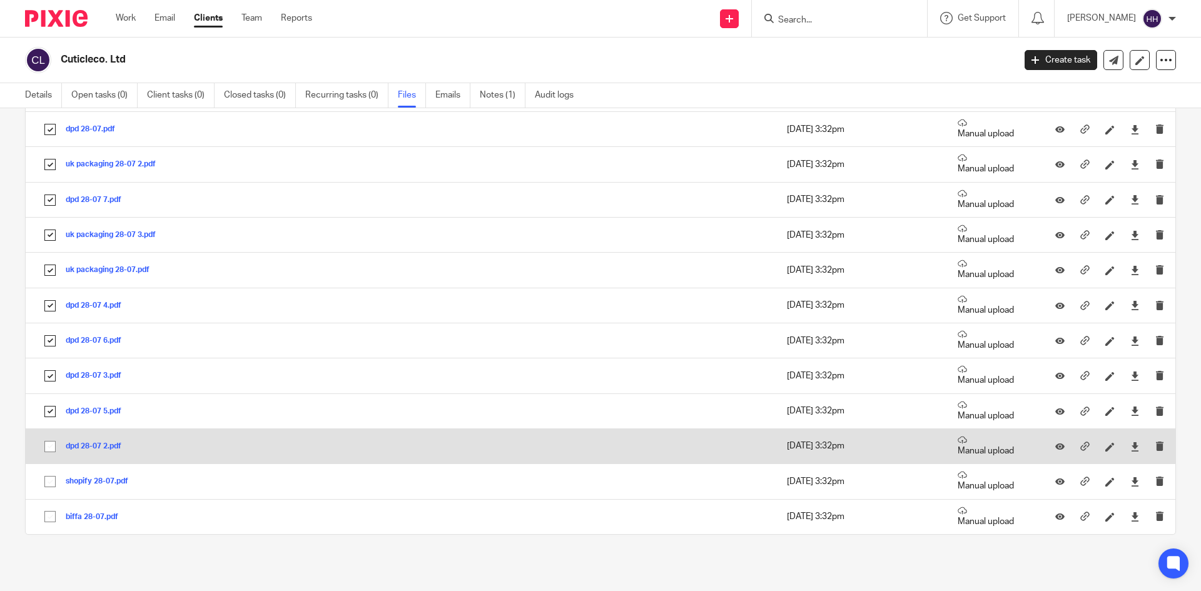
drag, startPoint x: 46, startPoint y: 445, endPoint x: 47, endPoint y: 463, distance: 17.5
click at [47, 445] on input "checkbox" at bounding box center [50, 447] width 24 height 24
checkbox input "true"
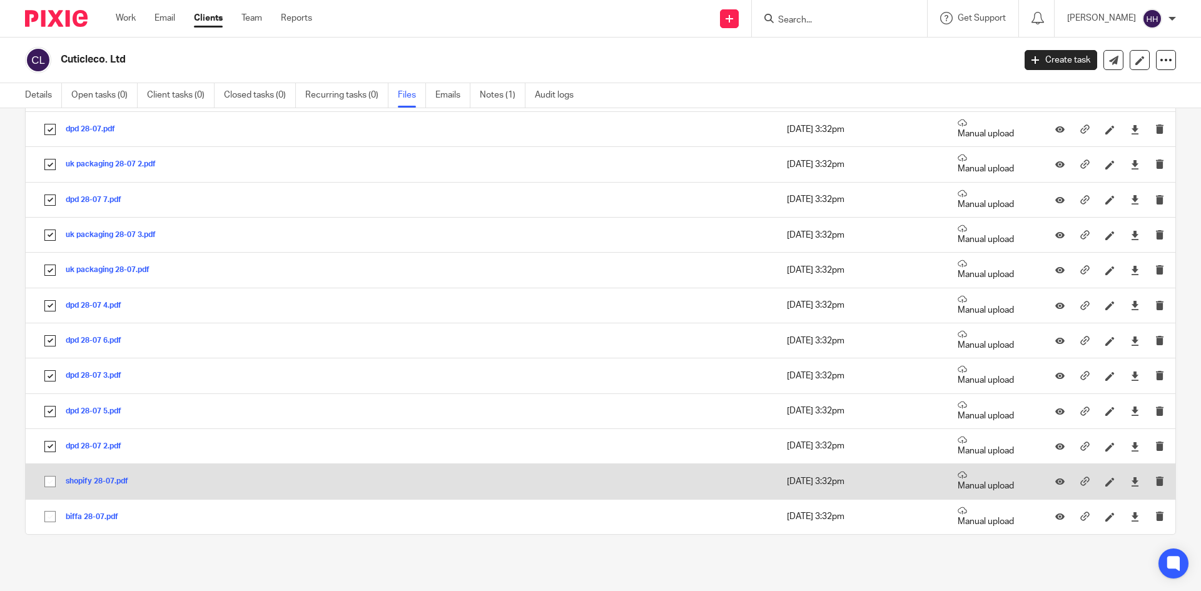
click at [48, 475] on input "checkbox" at bounding box center [50, 482] width 24 height 24
checkbox input "true"
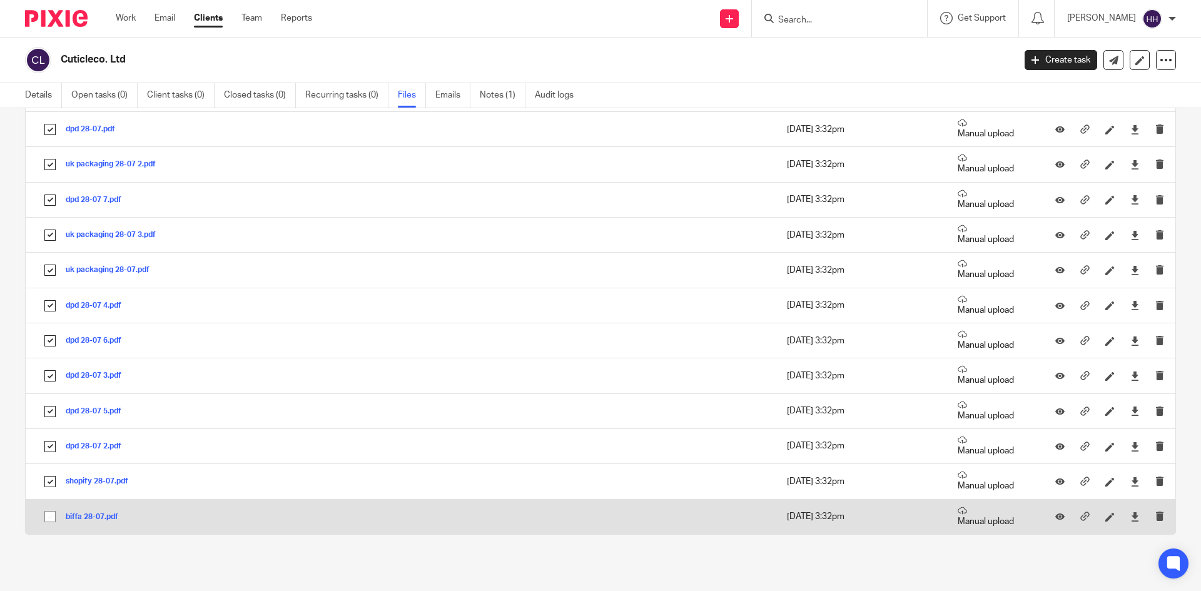
click at [48, 509] on input "checkbox" at bounding box center [50, 517] width 24 height 24
checkbox input "true"
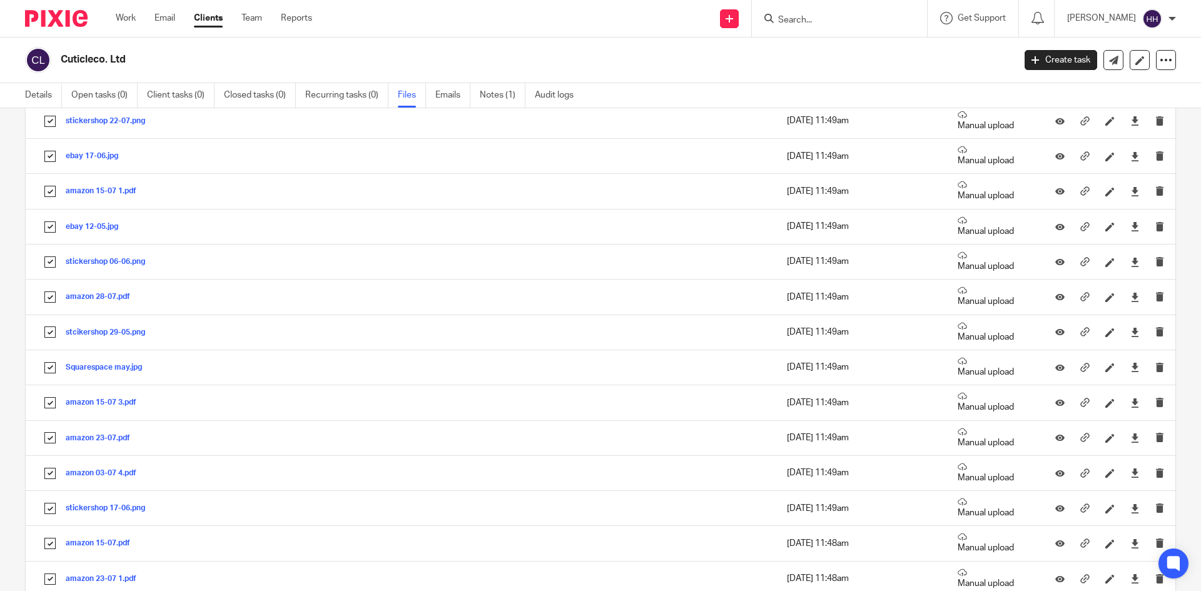
scroll to position [0, 0]
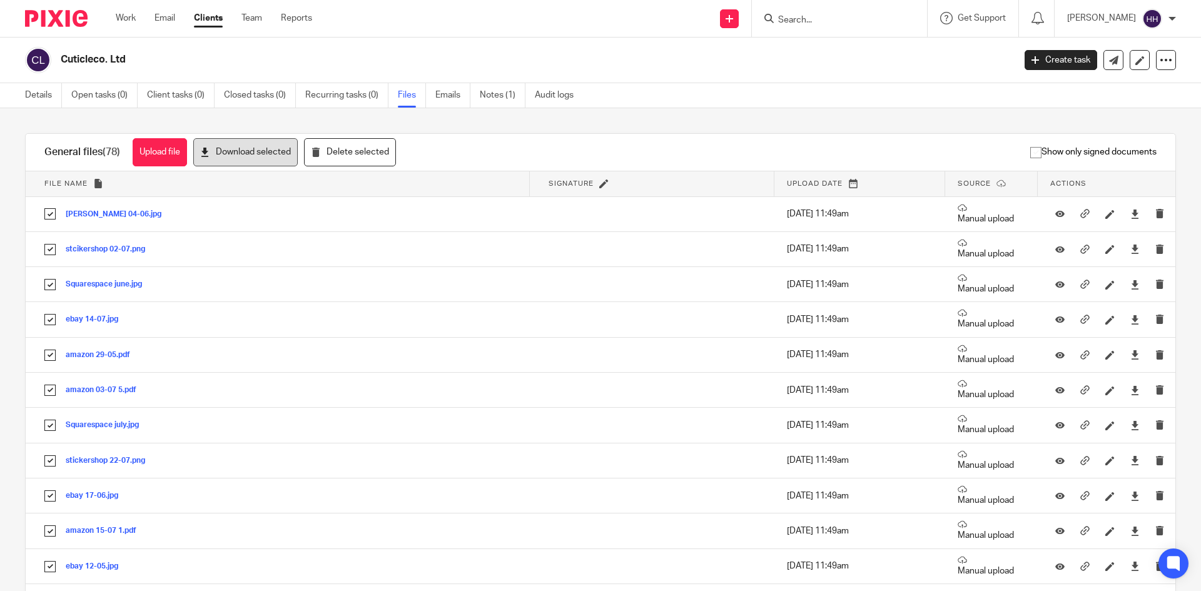
click at [269, 155] on button "Download selected" at bounding box center [245, 152] width 104 height 28
